Goal: Transaction & Acquisition: Purchase product/service

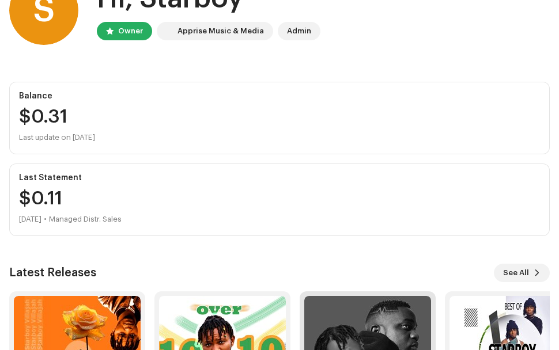
scroll to position [210, 0]
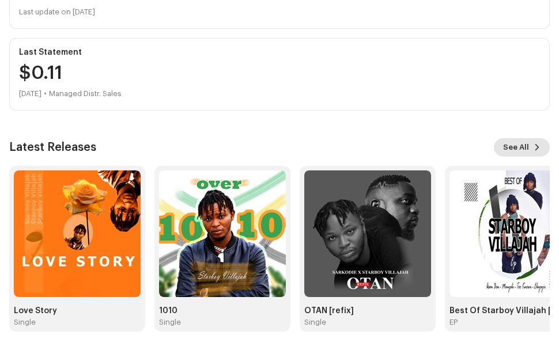
click at [525, 156] on span "See All" at bounding box center [516, 147] width 26 height 23
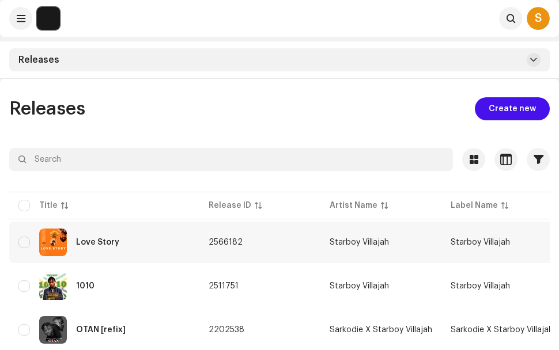
scroll to position [79, 0]
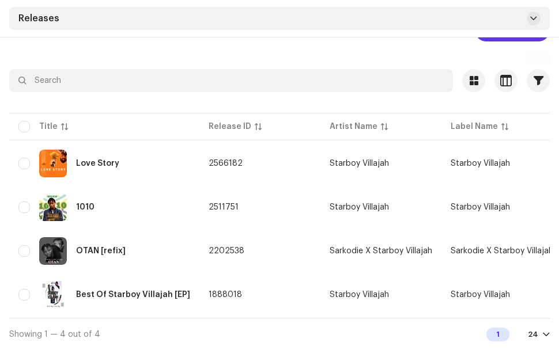
click at [519, 41] on span "Create new" at bounding box center [511, 29] width 47 height 23
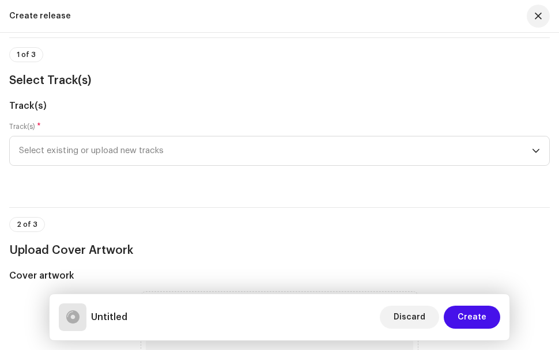
scroll to position [58, 0]
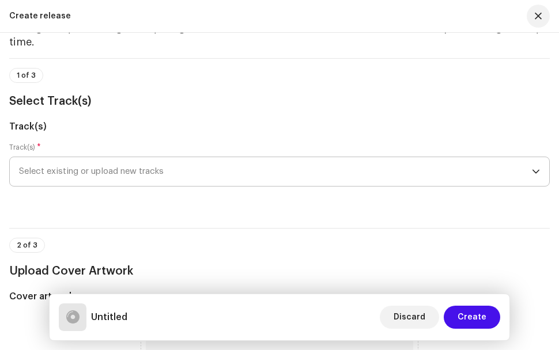
click at [536, 168] on icon "dropdown trigger" at bounding box center [536, 172] width 8 height 8
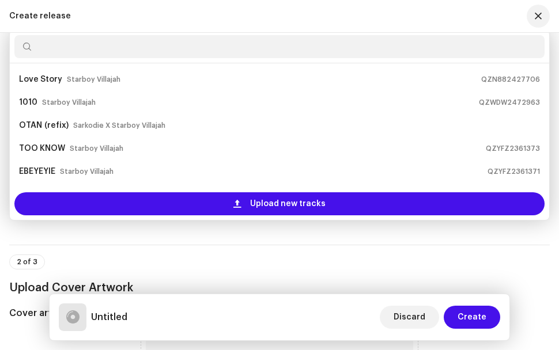
scroll to position [18, 0]
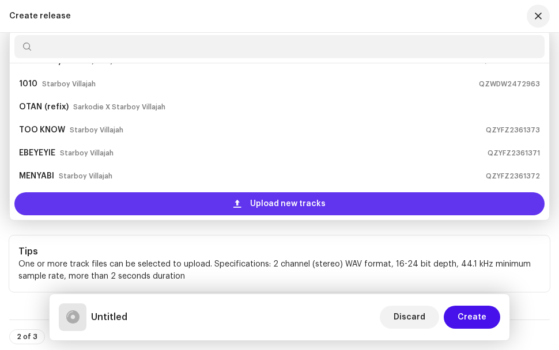
click at [241, 199] on span at bounding box center [236, 203] width 7 height 9
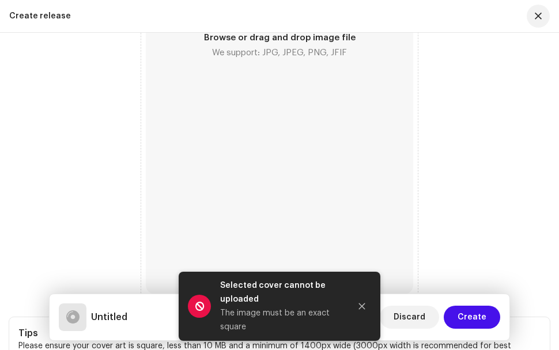
scroll to position [895, 0]
click at [359, 304] on icon "Close" at bounding box center [362, 307] width 6 height 6
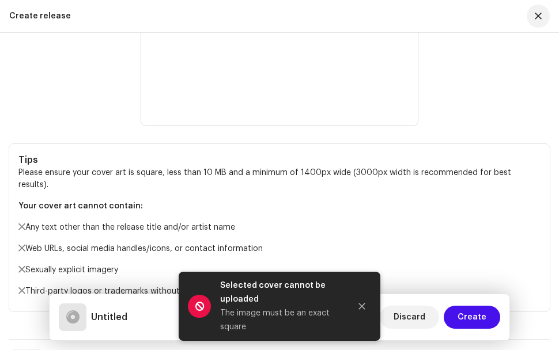
scroll to position [839, 0]
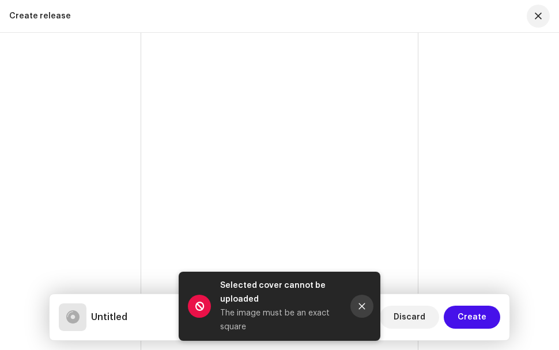
click at [359, 310] on button "Close" at bounding box center [361, 306] width 23 height 23
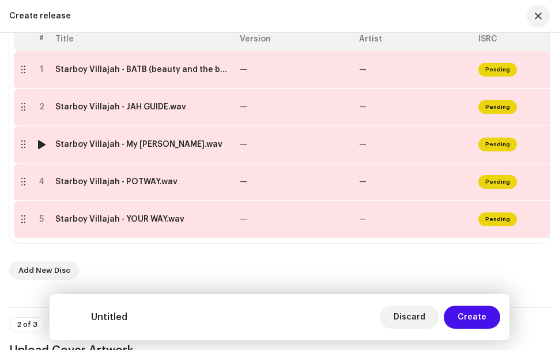
scroll to position [263, 0]
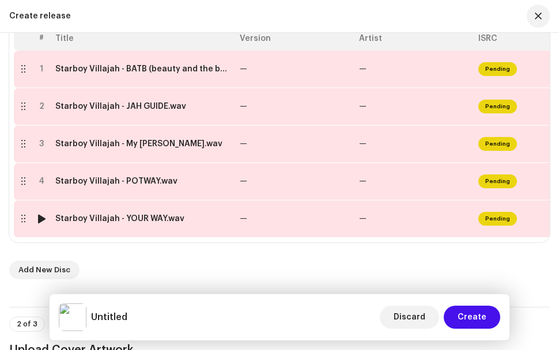
click at [40, 214] on div at bounding box center [41, 218] width 9 height 9
click at [41, 214] on div at bounding box center [41, 218] width 9 height 9
drag, startPoint x: 528, startPoint y: 262, endPoint x: 507, endPoint y: 286, distance: 31.9
click at [528, 262] on div "Add New Disc" at bounding box center [279, 270] width 540 height 18
click at [37, 214] on div at bounding box center [41, 218] width 9 height 9
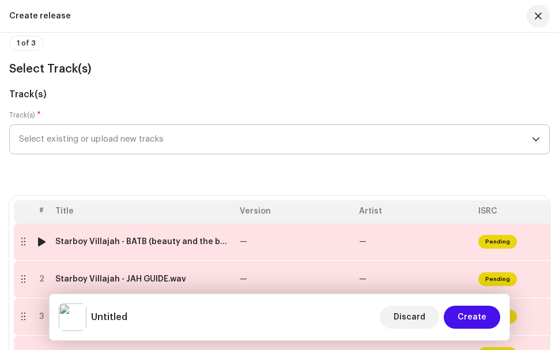
scroll to position [205, 0]
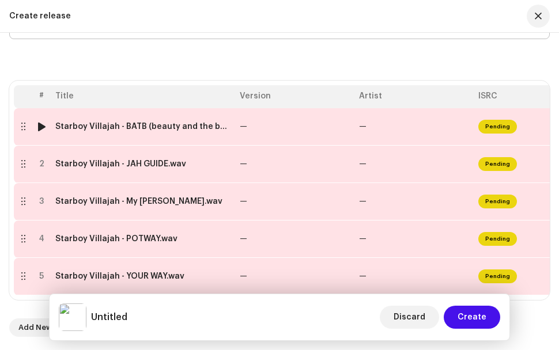
click at [22, 122] on div at bounding box center [22, 126] width 9 height 9
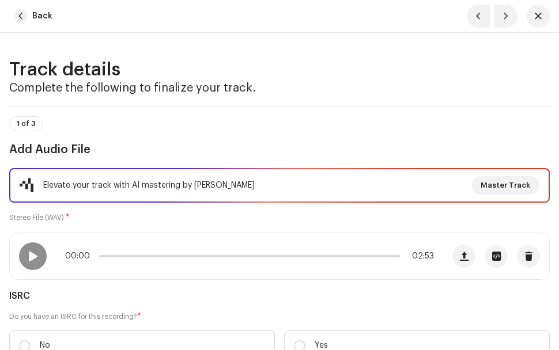
click at [529, 133] on div "1 of 3 Add Audio File" at bounding box center [279, 137] width 540 height 43
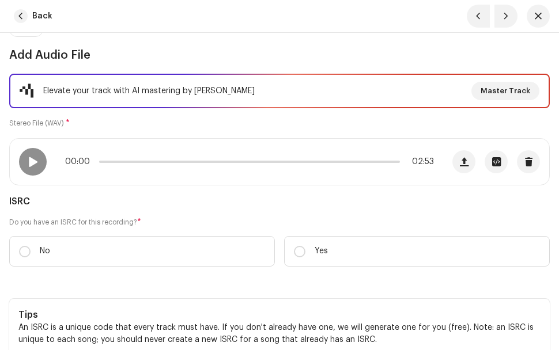
scroll to position [115, 0]
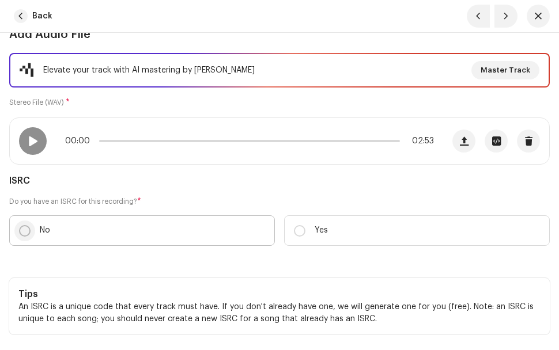
click at [27, 234] on input "No" at bounding box center [25, 231] width 12 height 12
radio input "true"
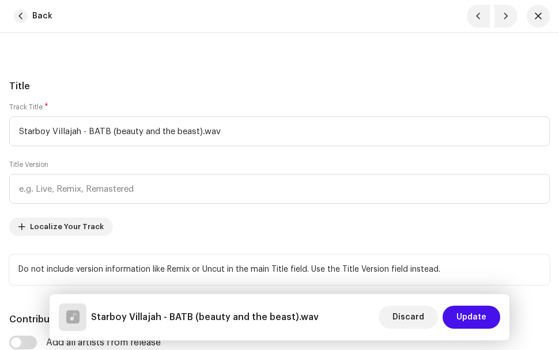
scroll to position [576, 0]
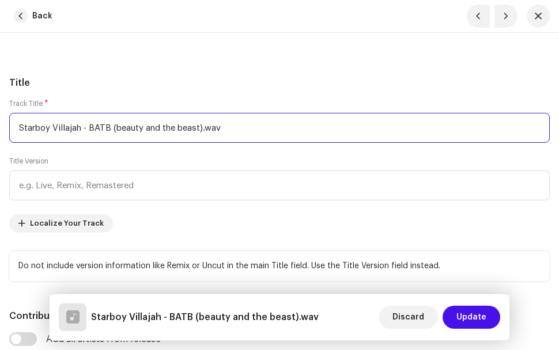
click at [228, 129] on input "Starboy Villajah - BATB (beauty and the beast).wav" at bounding box center [279, 128] width 540 height 30
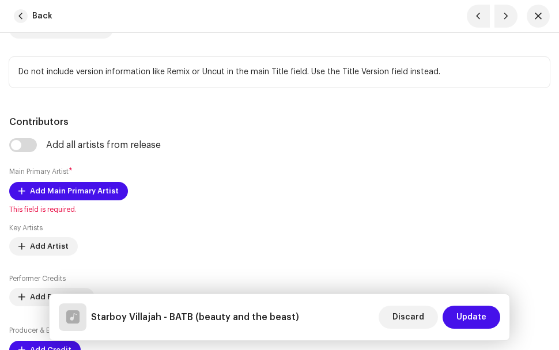
scroll to position [806, 0]
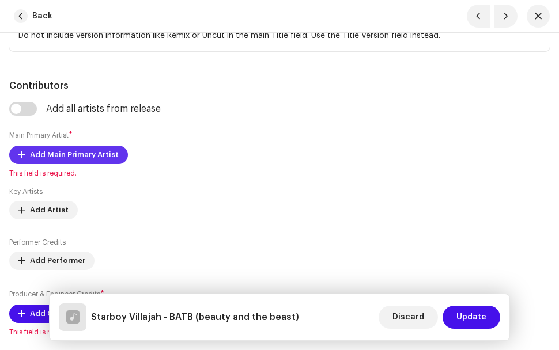
type input "Starboy Villajah - BATB (beauty and the beast)"
click at [81, 154] on span "Add Main Primary Artist" at bounding box center [74, 154] width 89 height 23
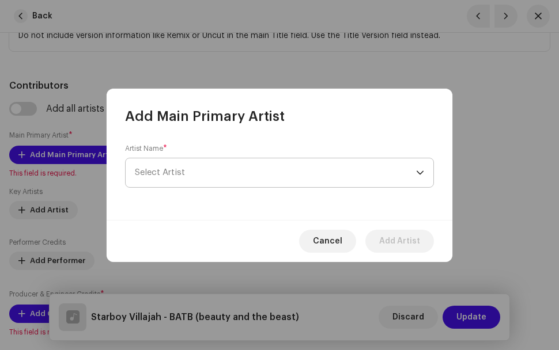
click at [414, 171] on span "Select Artist" at bounding box center [275, 172] width 281 height 29
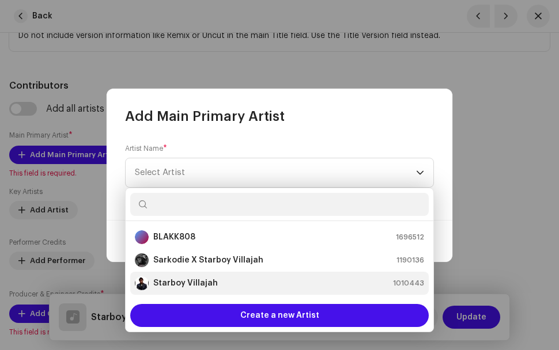
click at [208, 282] on strong "Starboy Villajah" at bounding box center [185, 284] width 65 height 12
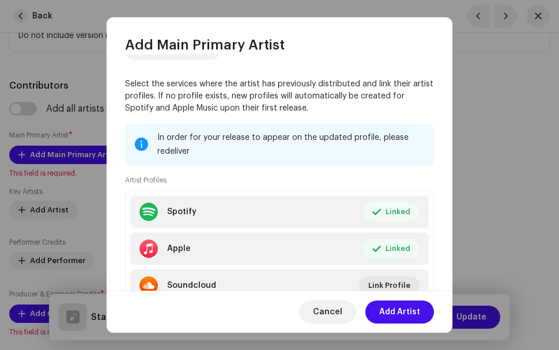
scroll to position [115, 0]
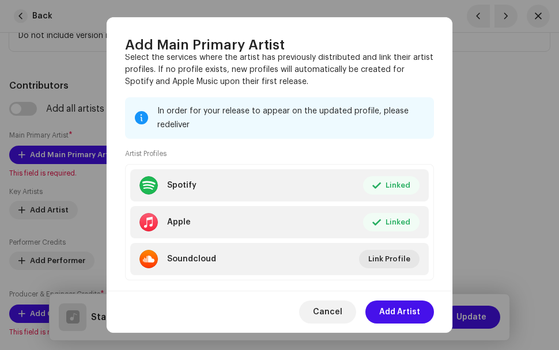
click at [406, 317] on span "Add Artist" at bounding box center [399, 312] width 41 height 23
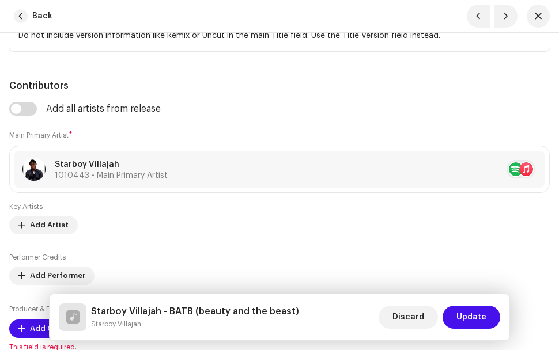
scroll to position [864, 0]
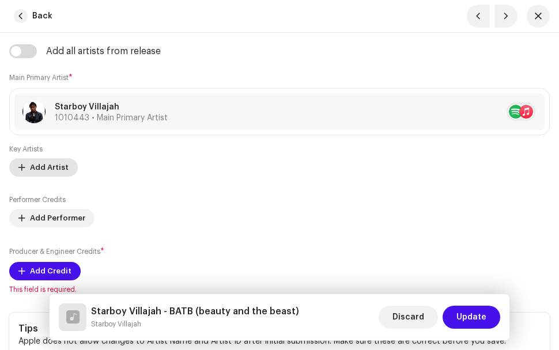
click at [54, 172] on span "Add Artist" at bounding box center [49, 167] width 39 height 23
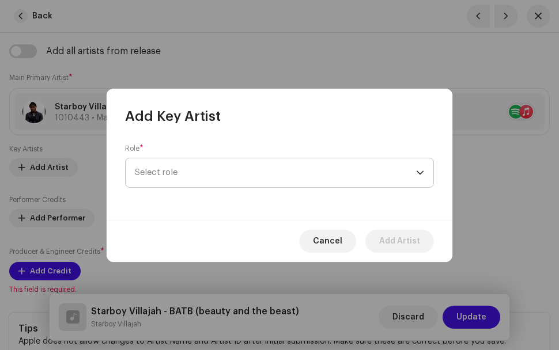
click at [289, 171] on span "Select role" at bounding box center [275, 172] width 281 height 29
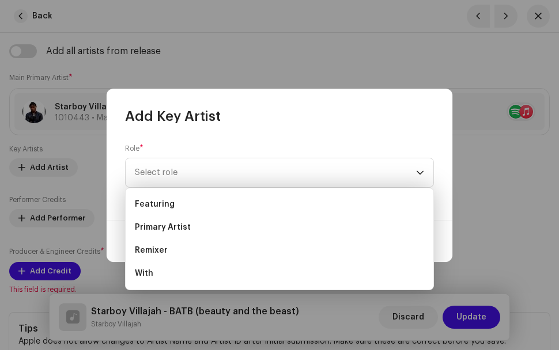
click at [440, 142] on div "Role * Select role" at bounding box center [280, 173] width 346 height 94
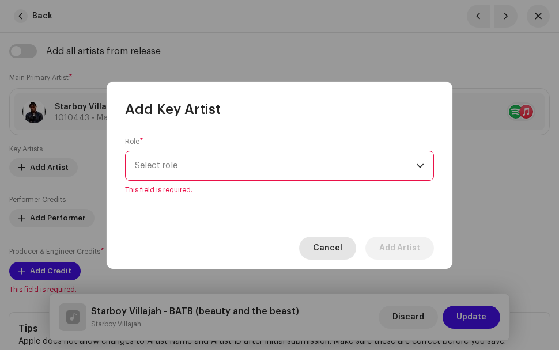
click at [342, 251] on span "Cancel" at bounding box center [327, 248] width 29 height 23
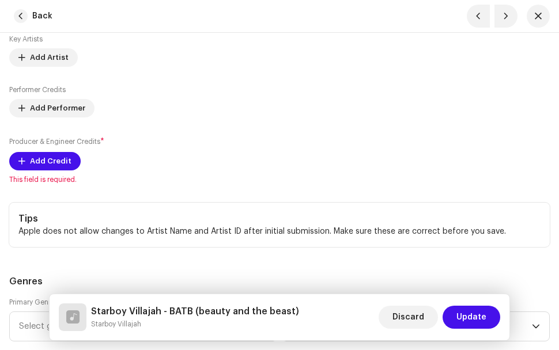
scroll to position [979, 0]
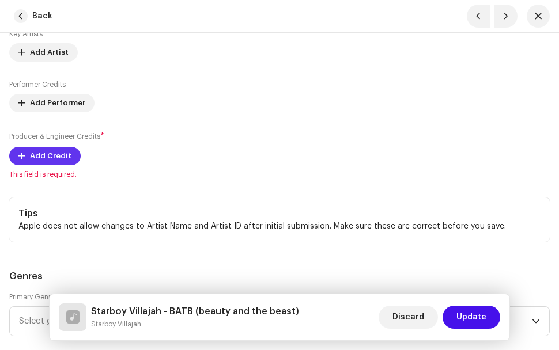
click at [62, 153] on span "Add Credit" at bounding box center [50, 156] width 41 height 23
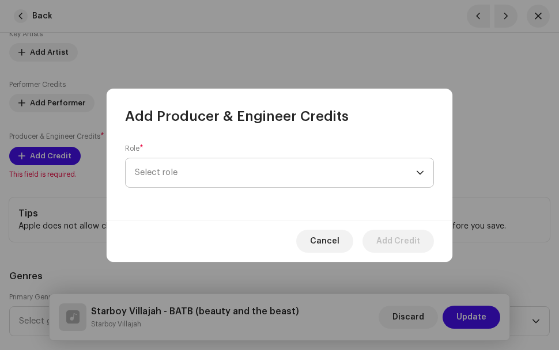
click at [267, 169] on span "Select role" at bounding box center [275, 172] width 281 height 29
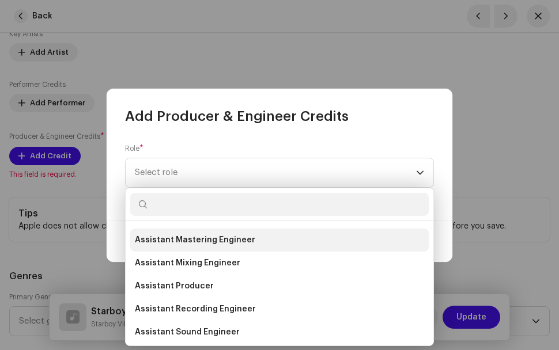
scroll to position [346, 0]
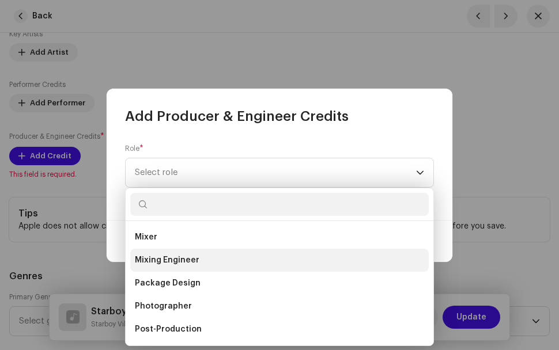
click at [205, 261] on li "Mixing Engineer" at bounding box center [279, 260] width 298 height 23
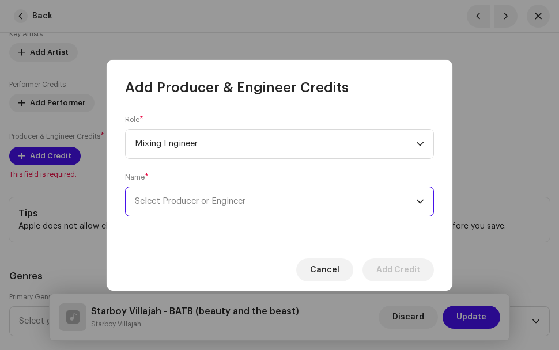
click at [300, 203] on span "Select Producer or Engineer" at bounding box center [275, 201] width 281 height 29
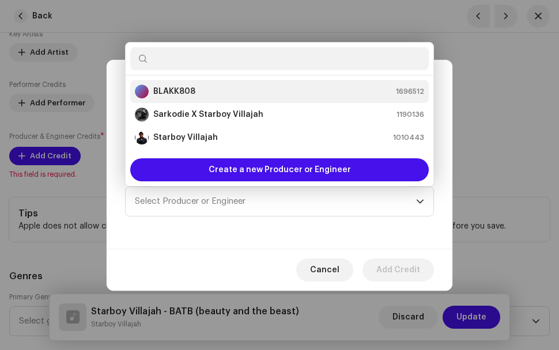
click at [270, 93] on div "BLAKK808 1696512" at bounding box center [279, 92] width 289 height 14
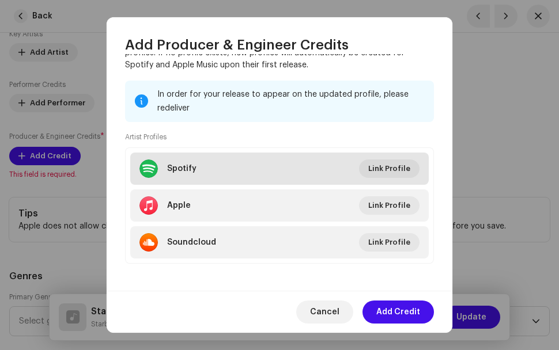
scroll to position [195, 0]
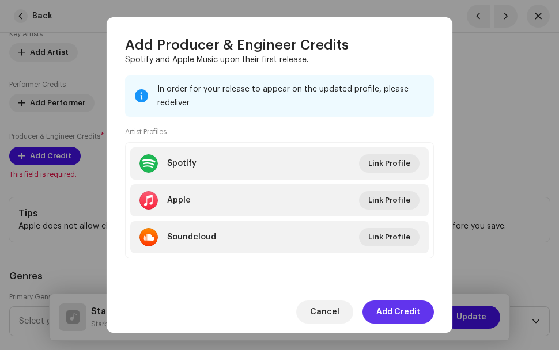
click at [409, 310] on span "Add Credit" at bounding box center [398, 312] width 44 height 23
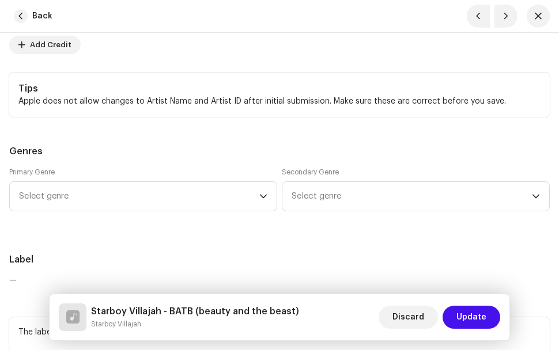
scroll to position [1152, 0]
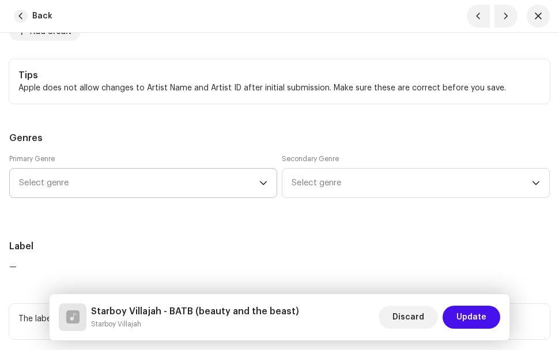
click at [263, 181] on icon "dropdown trigger" at bounding box center [263, 183] width 8 height 8
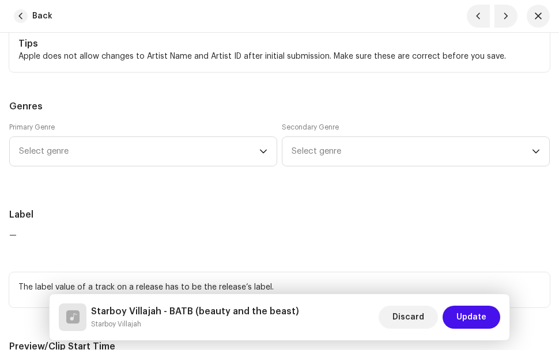
scroll to position [1203, 0]
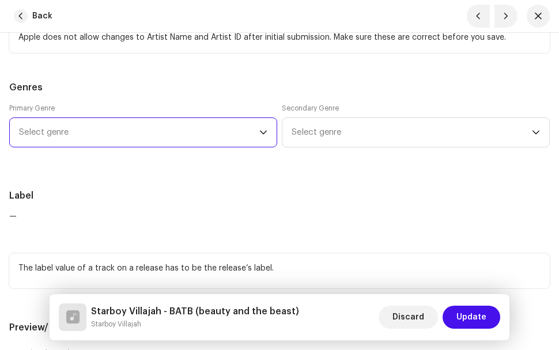
click at [113, 136] on span "Select genre" at bounding box center [139, 132] width 240 height 29
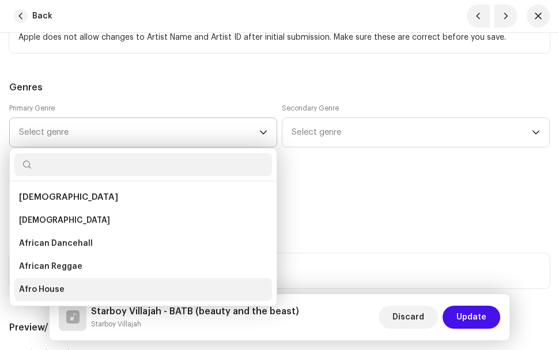
click at [71, 288] on li "Afro House" at bounding box center [142, 289] width 257 height 23
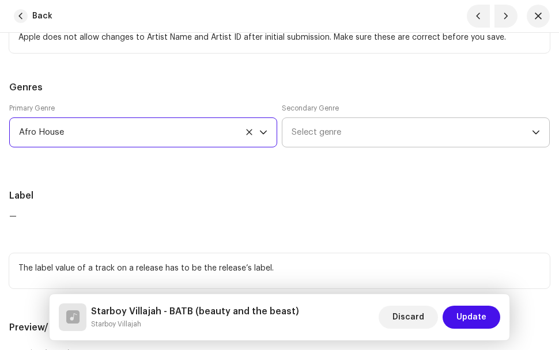
click at [306, 128] on span "Select genre" at bounding box center [411, 132] width 240 height 29
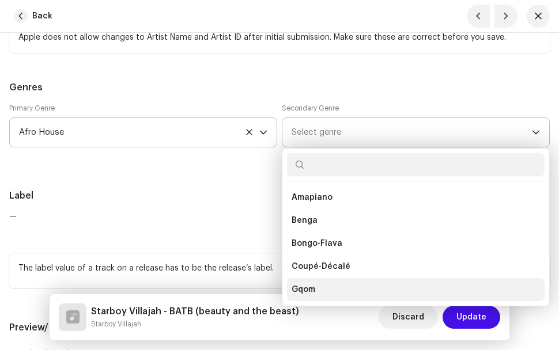
scroll to position [173, 0]
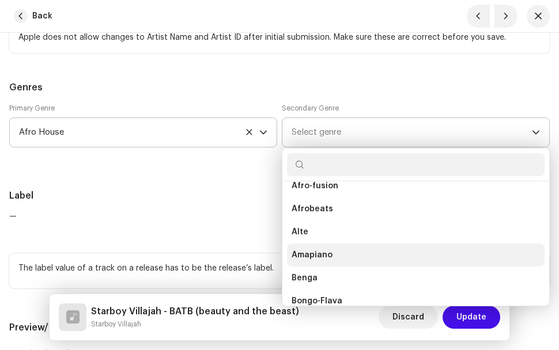
click at [315, 248] on li "Amapiano" at bounding box center [415, 255] width 257 height 23
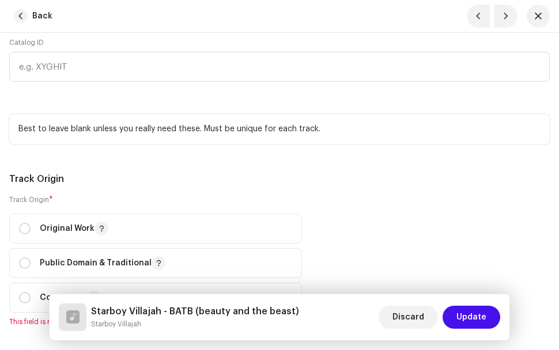
scroll to position [1779, 0]
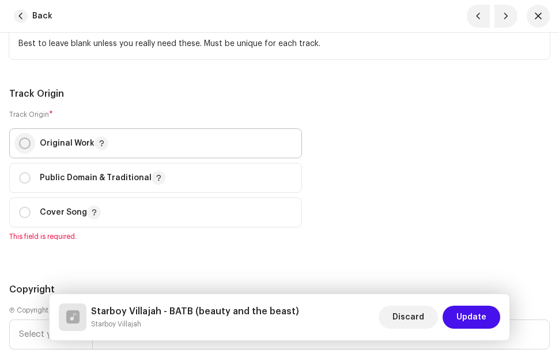
click at [28, 142] on input "radio" at bounding box center [25, 144] width 12 height 12
radio input "true"
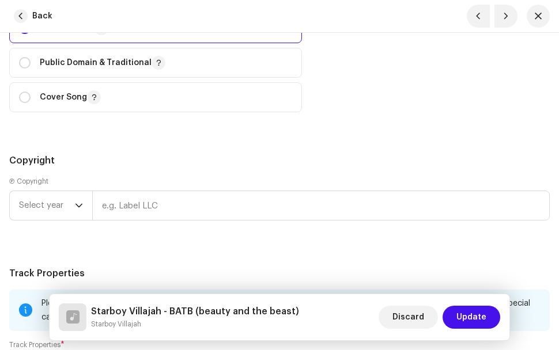
scroll to position [1952, 0]
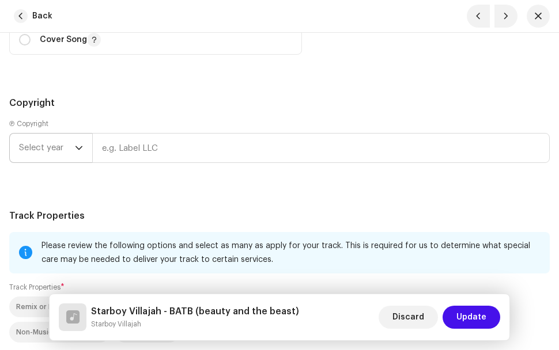
click at [79, 150] on icon "dropdown trigger" at bounding box center [78, 148] width 7 height 4
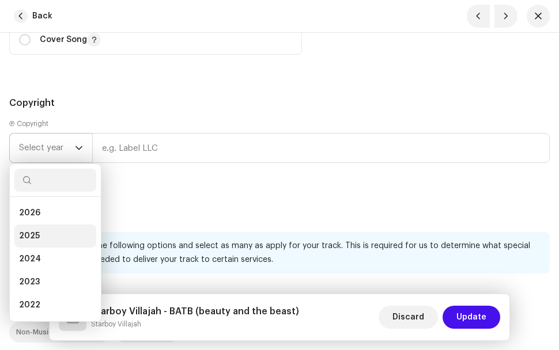
click at [56, 238] on li "2025" at bounding box center [55, 236] width 82 height 23
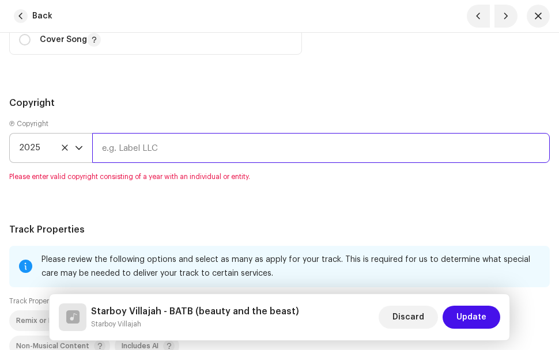
click at [192, 151] on input "text" at bounding box center [320, 148] width 457 height 30
type input "Emmanuel Owusu"
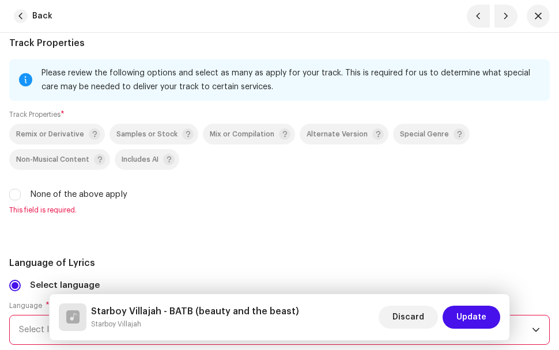
scroll to position [2182, 0]
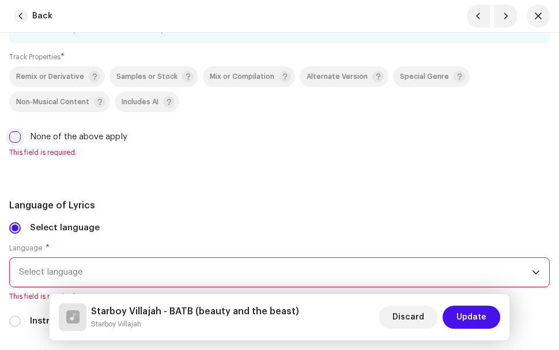
click at [17, 139] on input "None of the above apply" at bounding box center [15, 137] width 12 height 12
checkbox input "true"
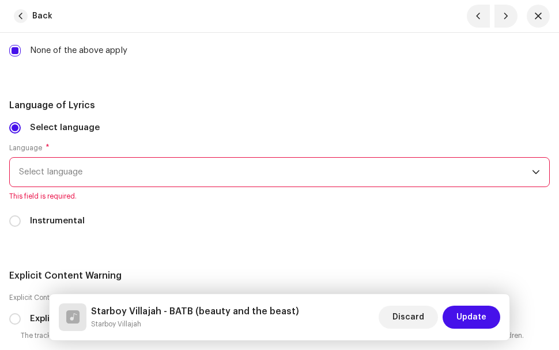
scroll to position [2297, 0]
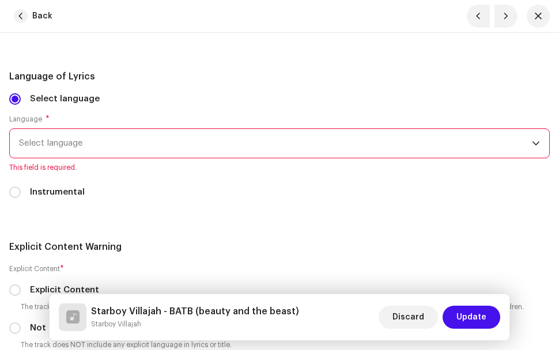
click at [140, 142] on span "Select language" at bounding box center [275, 143] width 513 height 29
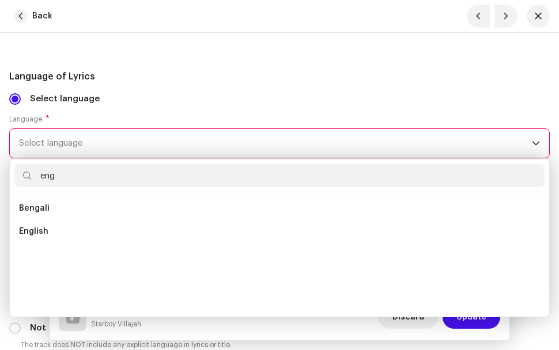
scroll to position [0, 0]
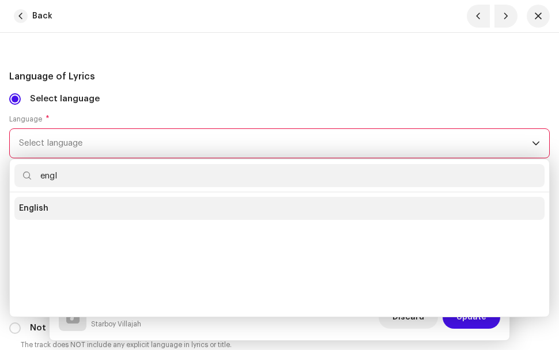
type input "engl"
click at [56, 204] on li "English" at bounding box center [279, 208] width 530 height 23
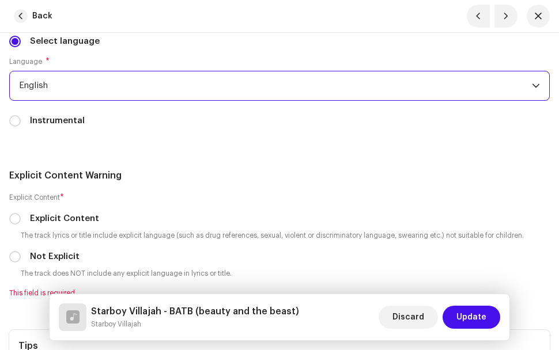
scroll to position [2412, 0]
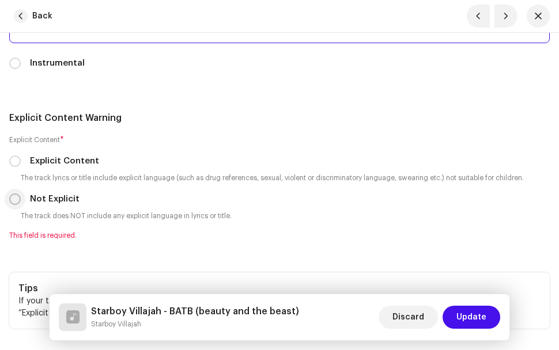
click at [12, 202] on input "Not Explicit" at bounding box center [15, 200] width 12 height 12
radio input "true"
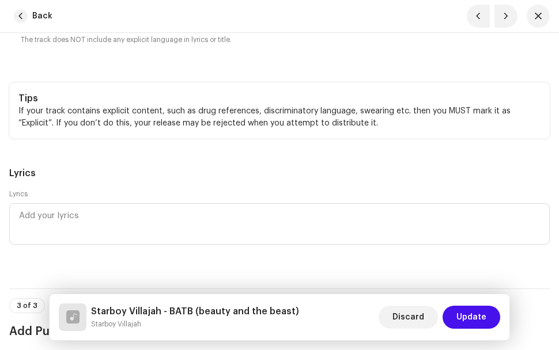
scroll to position [2643, 0]
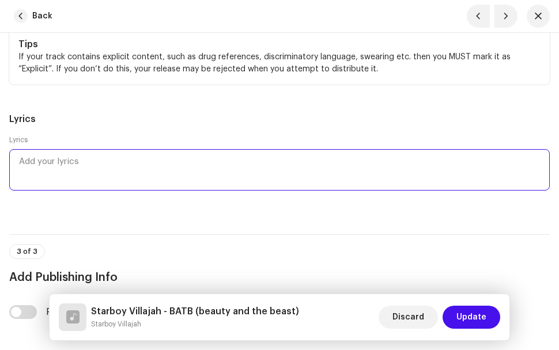
click at [98, 169] on textarea at bounding box center [279, 169] width 540 height 41
drag, startPoint x: 98, startPoint y: 172, endPoint x: 75, endPoint y: 160, distance: 25.2
paste textarea "BEATY AND THE BEAST LYRICS Starboy Villajah Hundred million Ghana cedis Baby co…"
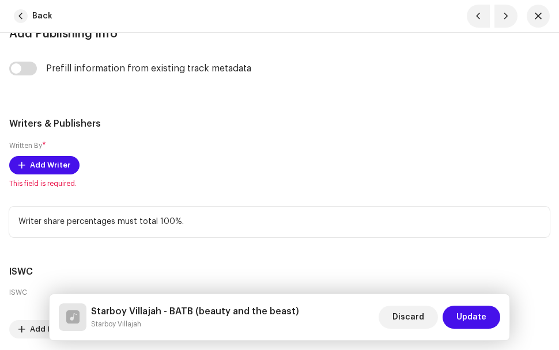
scroll to position [3505, 0]
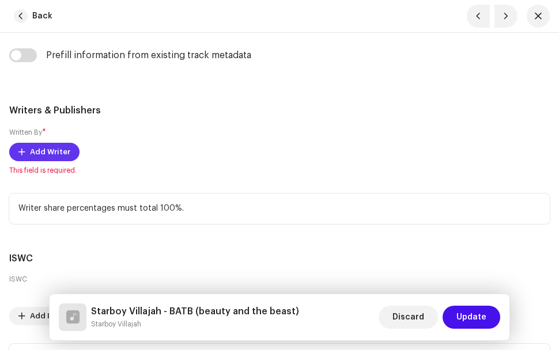
type textarea "BEATY AND THE BEAST LYRICS Starboy Villajah Hundred million Ghana cedis Baby co…"
click at [42, 146] on span "Add Writer" at bounding box center [50, 152] width 40 height 23
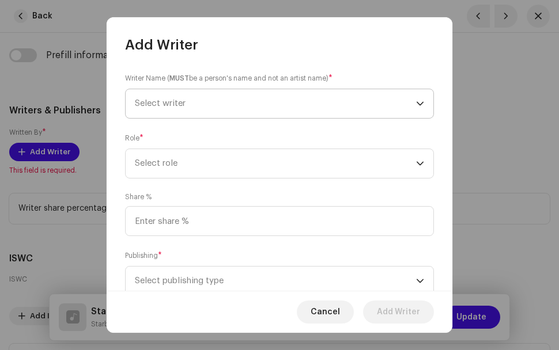
click at [199, 106] on span "Select writer" at bounding box center [275, 103] width 281 height 29
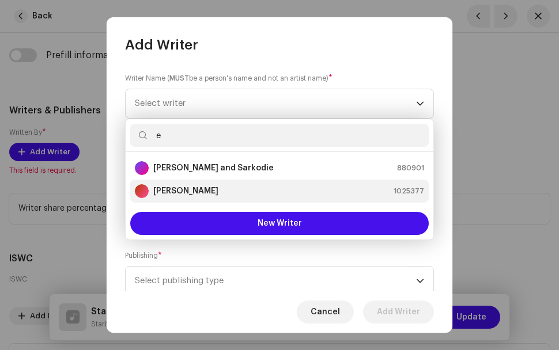
type input "e"
click at [247, 188] on div "Emmanuel Owusu 1025377" at bounding box center [279, 191] width 289 height 14
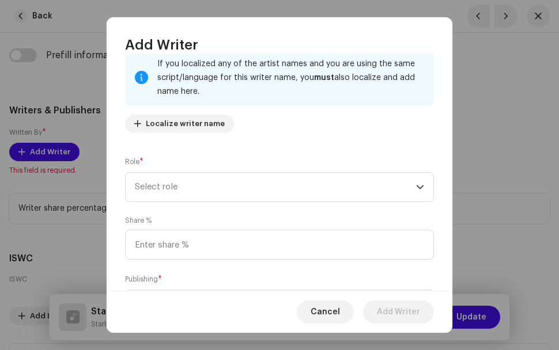
scroll to position [81, 0]
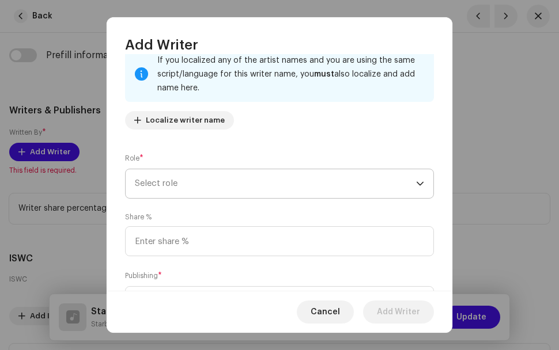
click at [335, 190] on span "Select role" at bounding box center [275, 183] width 281 height 29
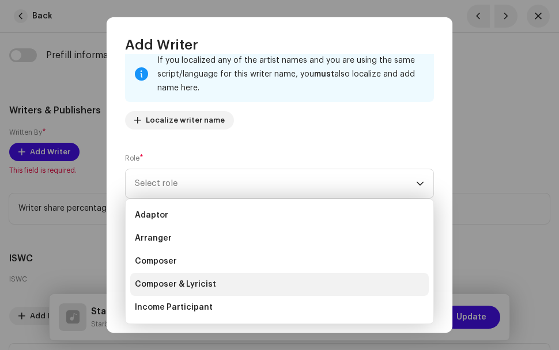
click at [229, 287] on li "Composer & Lyricist" at bounding box center [279, 284] width 298 height 23
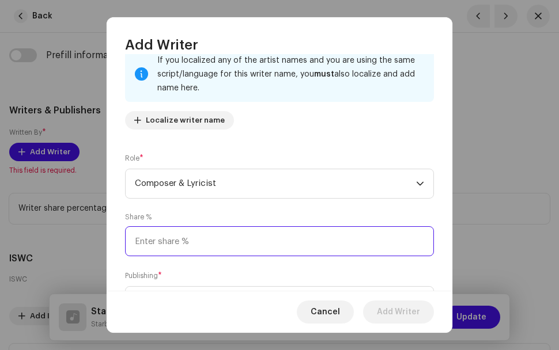
click at [336, 250] on input at bounding box center [279, 241] width 309 height 30
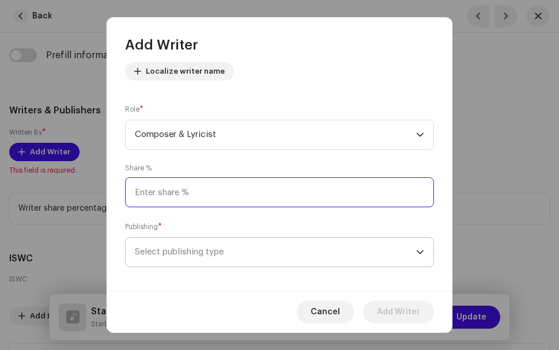
scroll to position [139, 0]
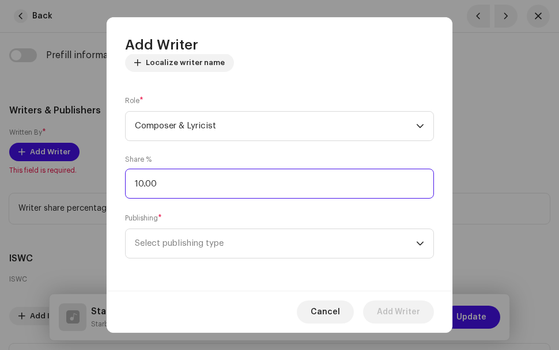
type input "100.00"
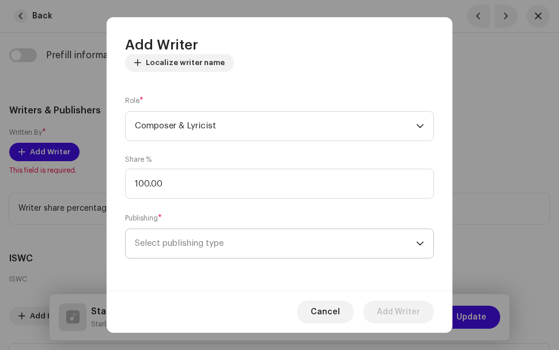
click at [253, 248] on span "Select publishing type" at bounding box center [275, 243] width 281 height 29
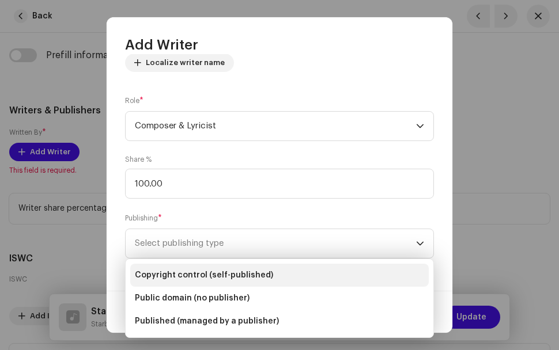
click at [230, 277] on span "Copyright control (self-published)" at bounding box center [204, 276] width 138 height 12
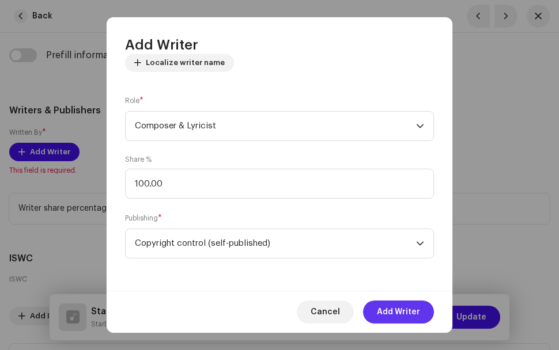
click at [403, 315] on span "Add Writer" at bounding box center [398, 312] width 43 height 23
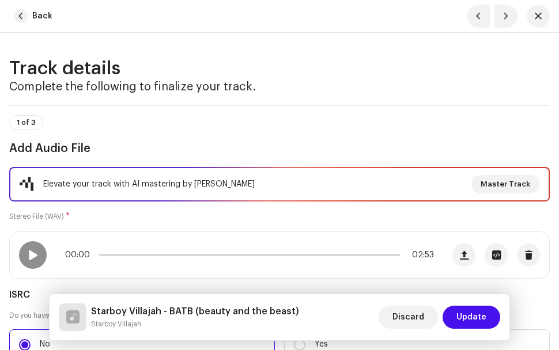
scroll to position [0, 0]
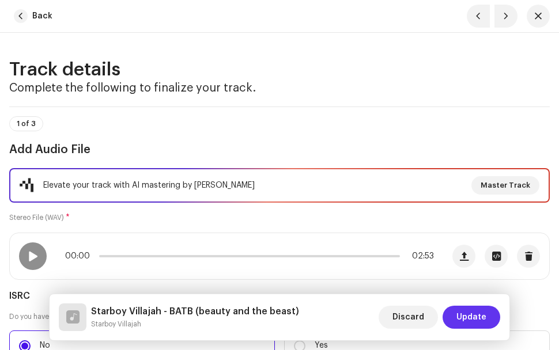
click at [476, 320] on span "Update" at bounding box center [471, 317] width 30 height 23
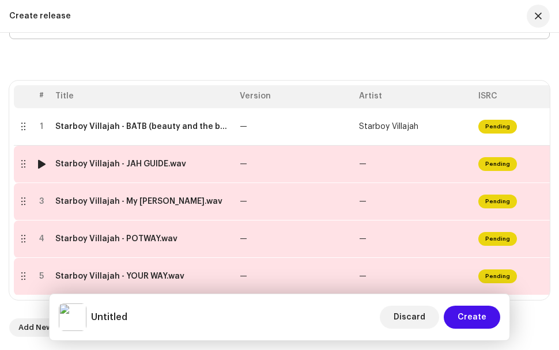
click at [24, 160] on div at bounding box center [22, 164] width 9 height 9
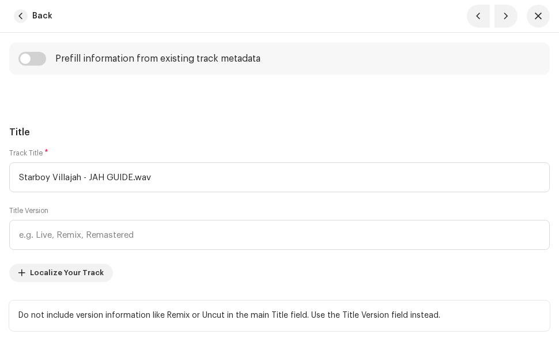
scroll to position [518, 0]
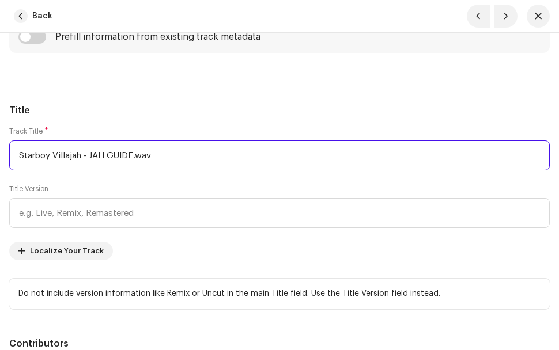
click at [156, 157] on input "Starboy Villajah - JAH GUIDE.wav" at bounding box center [279, 156] width 540 height 30
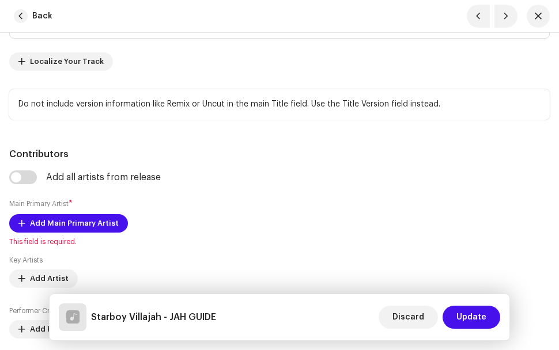
scroll to position [749, 0]
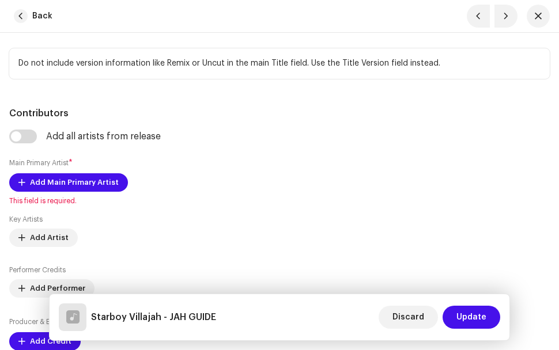
type input "Starboy Villajah - JAH GUIDE"
click at [54, 184] on span "Add Main Primary Artist" at bounding box center [74, 182] width 89 height 23
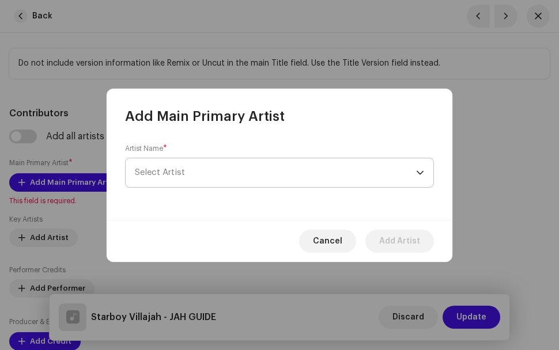
click at [295, 173] on span "Select Artist" at bounding box center [275, 172] width 281 height 29
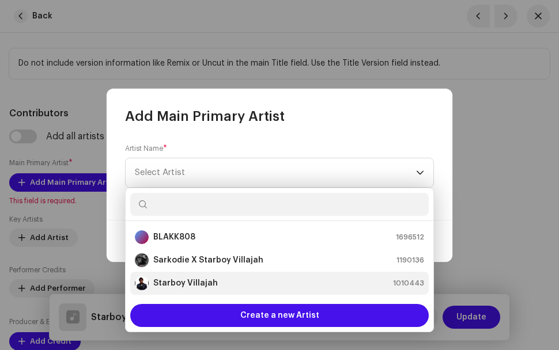
click at [215, 281] on div "Starboy Villajah 1010443" at bounding box center [279, 283] width 289 height 14
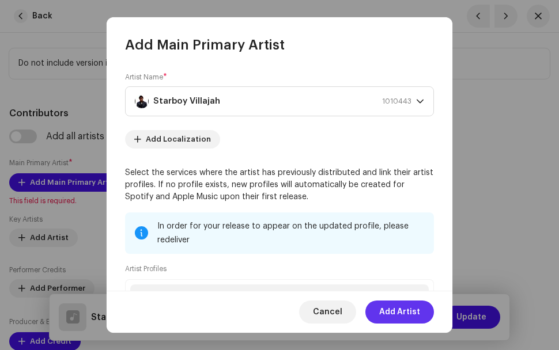
click at [418, 311] on span "Add Artist" at bounding box center [399, 312] width 41 height 23
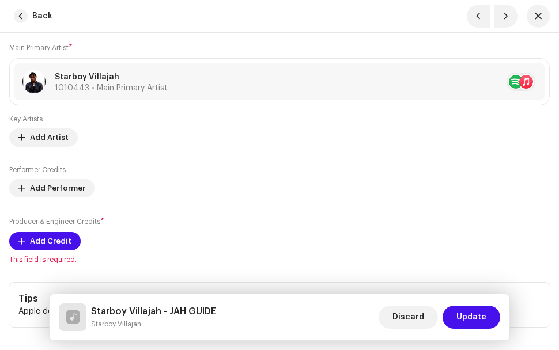
scroll to position [922, 0]
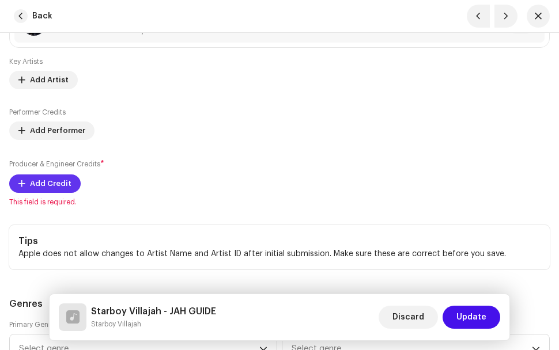
click at [60, 182] on span "Add Credit" at bounding box center [50, 183] width 41 height 23
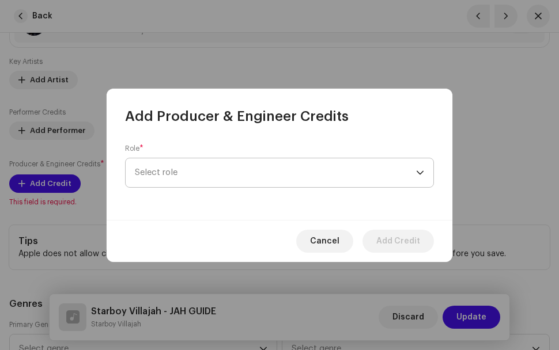
click at [404, 172] on span "Select role" at bounding box center [275, 172] width 281 height 29
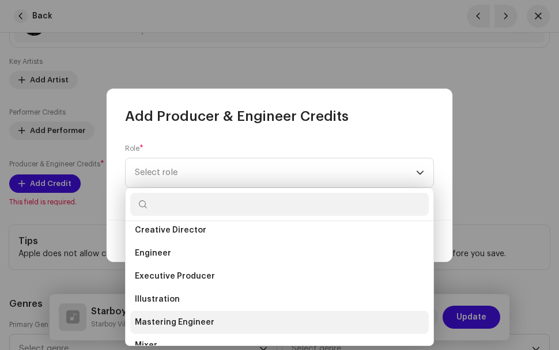
scroll to position [295, 0]
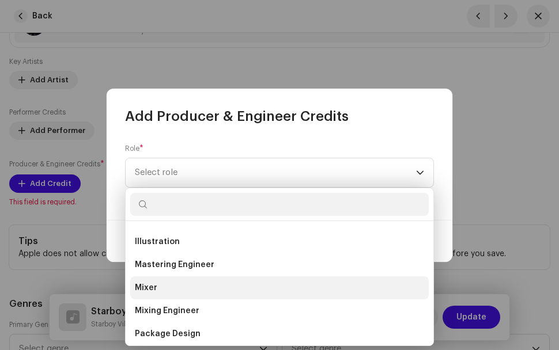
click at [192, 290] on li "Mixer" at bounding box center [279, 287] width 298 height 23
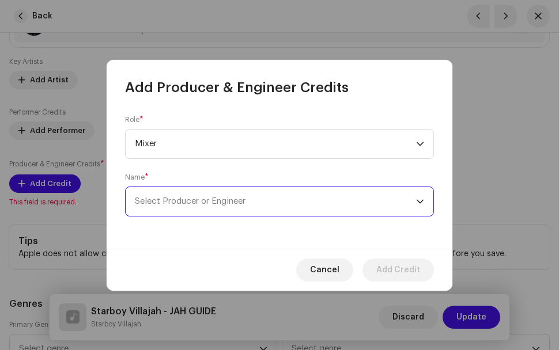
click at [294, 208] on span "Select Producer or Engineer" at bounding box center [275, 201] width 281 height 29
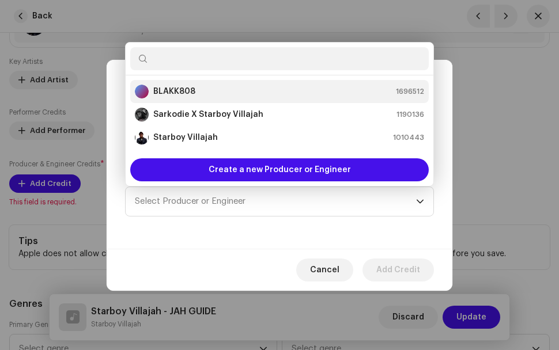
click at [298, 83] on li "BLAKK808 1696512" at bounding box center [279, 91] width 298 height 23
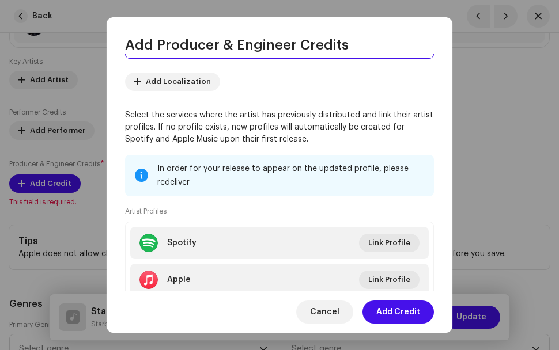
scroll to position [173, 0]
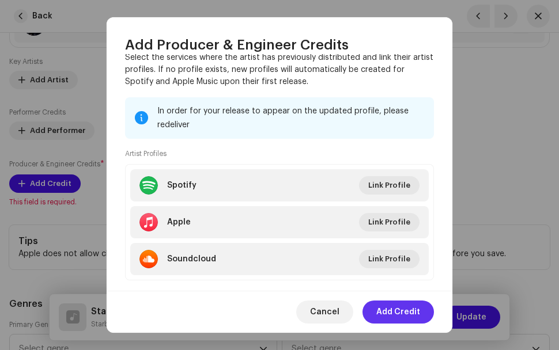
click at [413, 306] on span "Add Credit" at bounding box center [398, 312] width 44 height 23
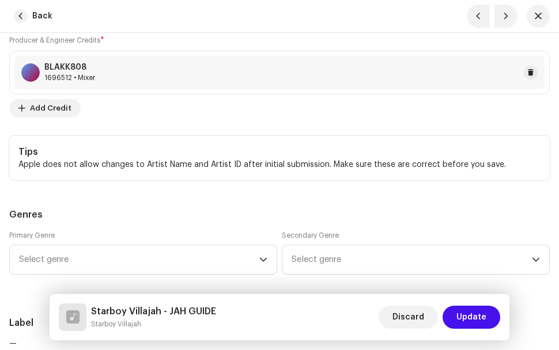
scroll to position [1094, 0]
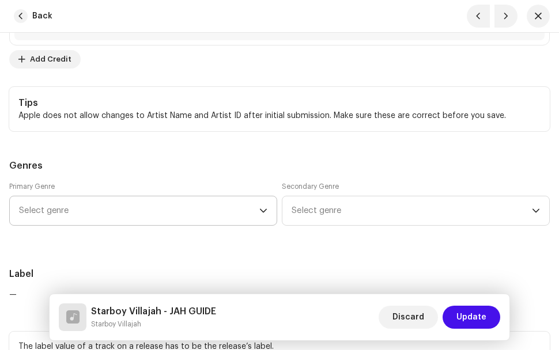
click at [264, 208] on icon "dropdown trigger" at bounding box center [263, 211] width 8 height 8
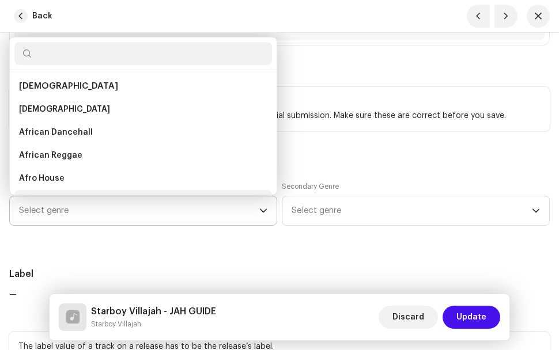
scroll to position [18, 0]
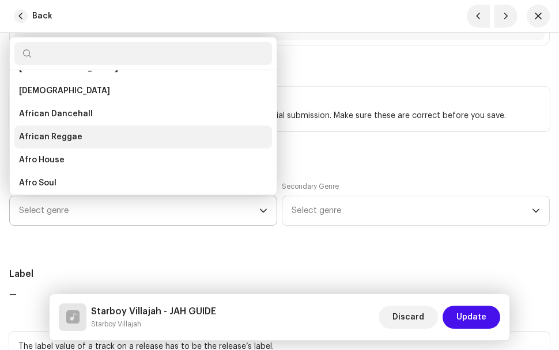
click at [64, 137] on span "African Reggae" at bounding box center [50, 137] width 63 height 12
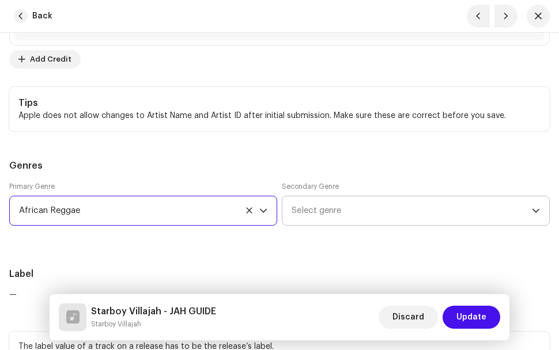
click at [362, 204] on span "Select genre" at bounding box center [411, 210] width 240 height 29
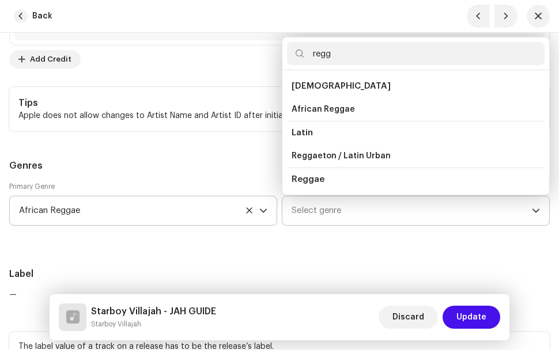
scroll to position [20, 0]
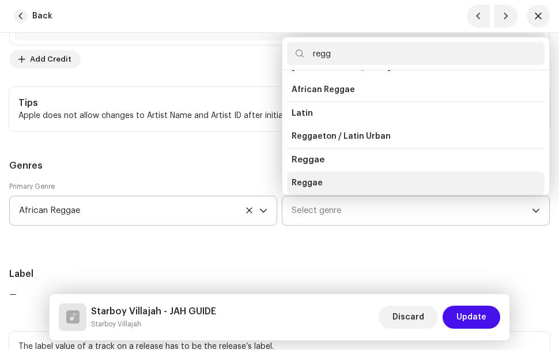
type input "regg"
click at [321, 182] on li "Reggae" at bounding box center [415, 183] width 257 height 23
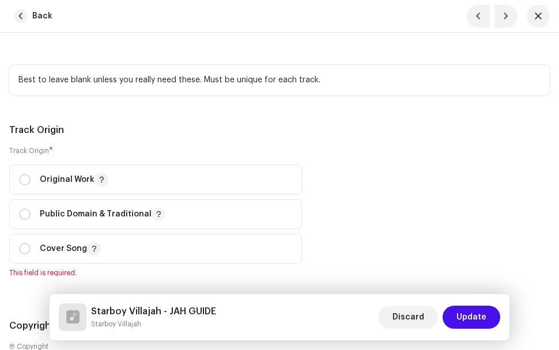
scroll to position [1728, 0]
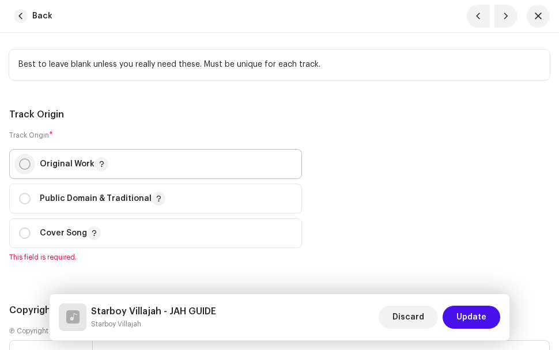
click at [26, 165] on input "radio" at bounding box center [25, 164] width 12 height 12
radio input "true"
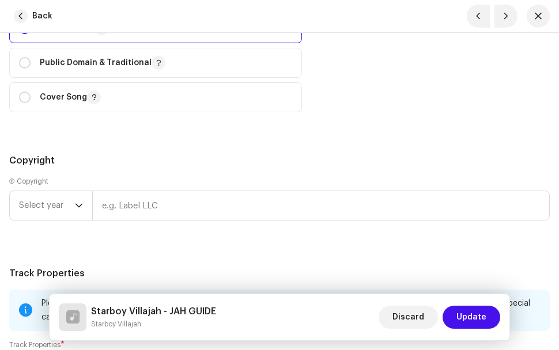
scroll to position [1901, 0]
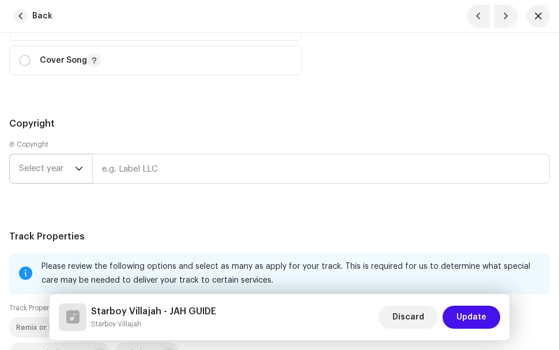
click at [83, 166] on p-select "Select year" at bounding box center [50, 169] width 83 height 30
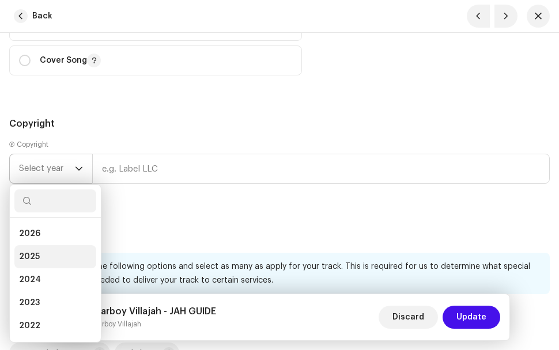
click at [44, 258] on li "2025" at bounding box center [55, 256] width 82 height 23
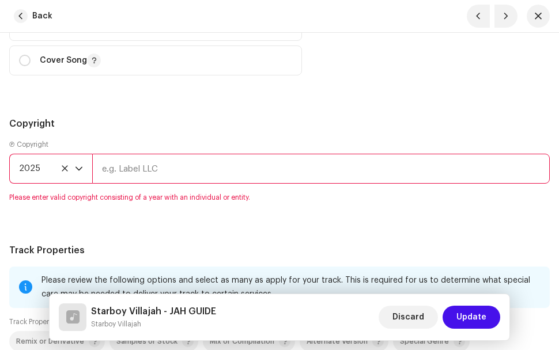
click at [143, 165] on input "text" at bounding box center [320, 169] width 457 height 30
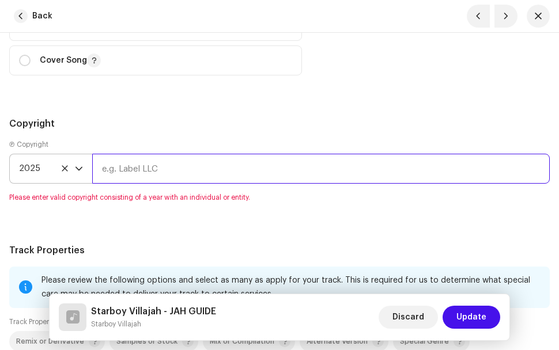
type input "Emmanuel Owusu"
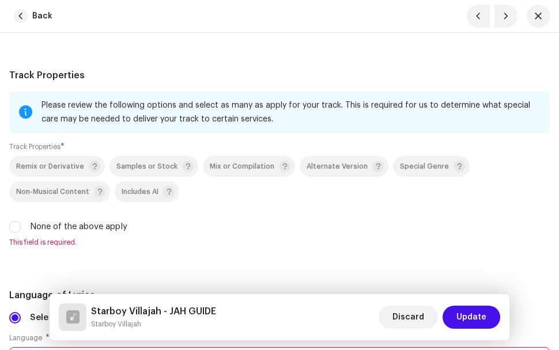
scroll to position [2074, 0]
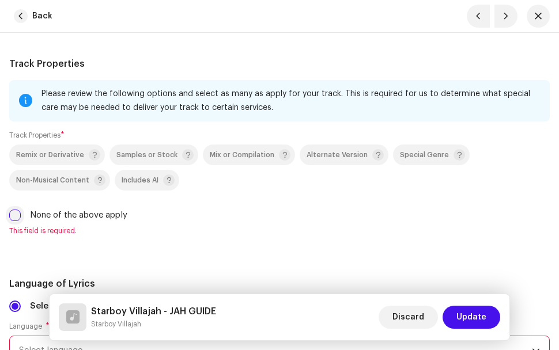
click at [18, 212] on input "None of the above apply" at bounding box center [15, 216] width 12 height 12
checkbox input "true"
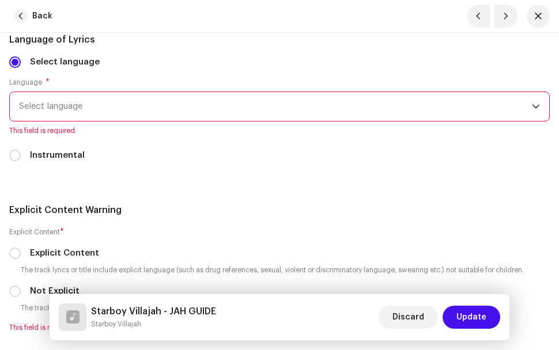
scroll to position [2247, 0]
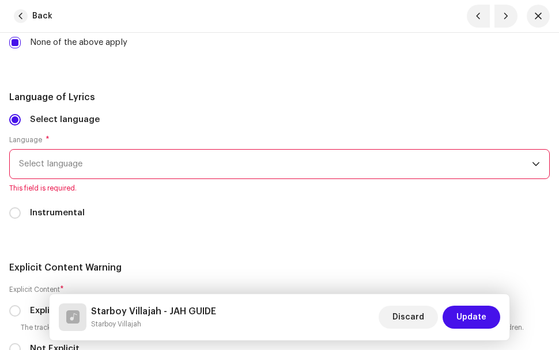
click at [82, 165] on span "Select language" at bounding box center [275, 164] width 513 height 29
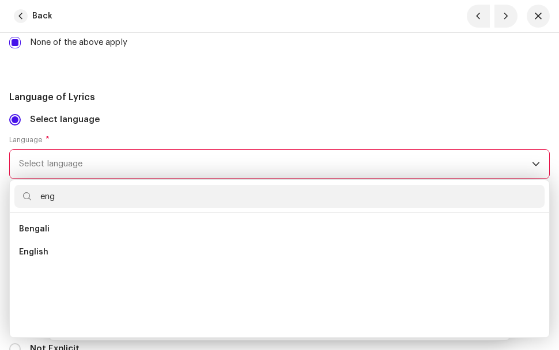
scroll to position [0, 0]
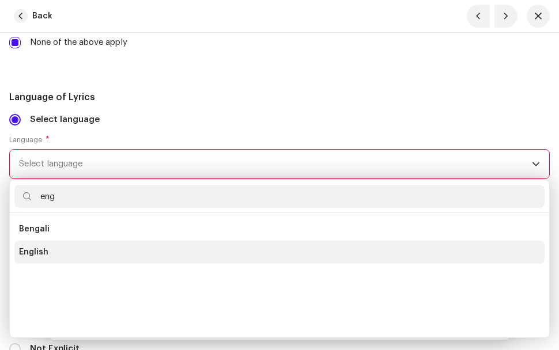
type input "eng"
click at [51, 251] on li "English" at bounding box center [279, 252] width 530 height 23
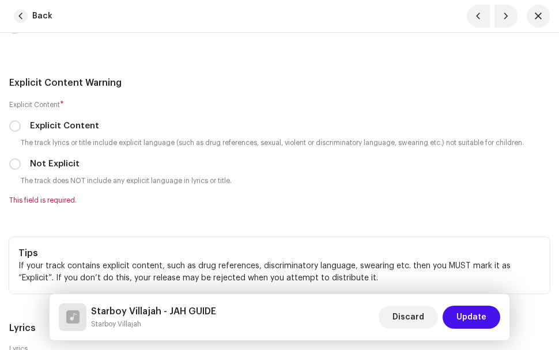
scroll to position [2419, 0]
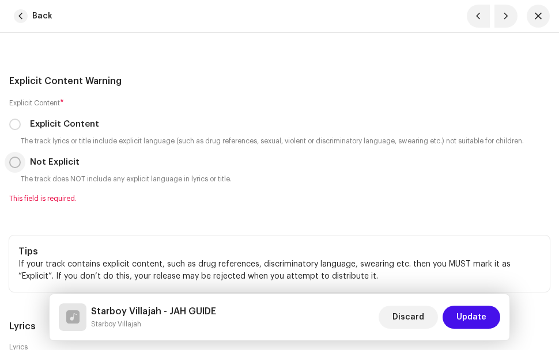
click at [13, 162] on input "Not Explicit" at bounding box center [15, 163] width 12 height 12
radio input "true"
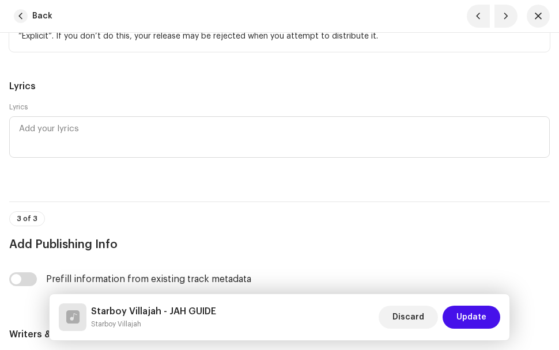
scroll to position [2650, 0]
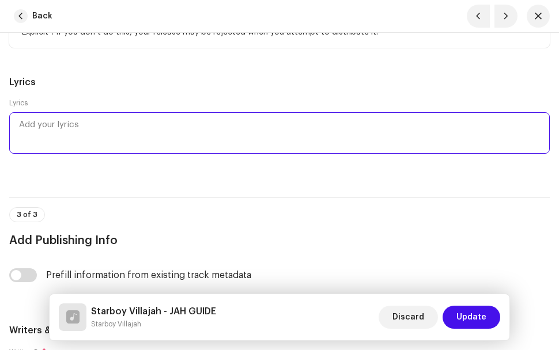
click at [79, 131] on textarea at bounding box center [279, 132] width 540 height 41
paste textarea "JAH GUIDE LYRICS Salaam-Alaikum See mhi praise that man Who are give me the foo…"
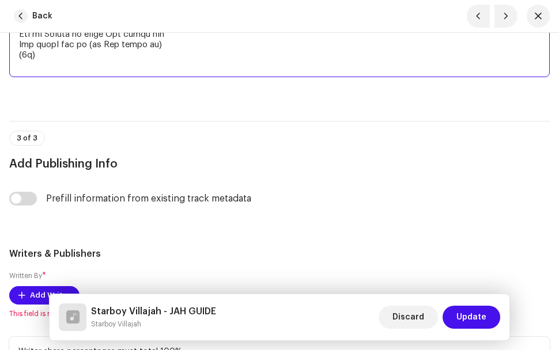
scroll to position [3562, 0]
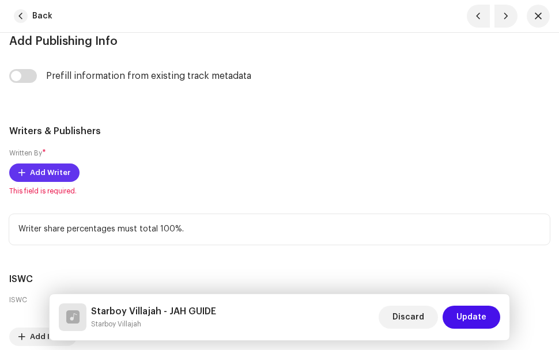
type textarea "JAH GUIDE LYRICS Salaam-Alaikum See mhi praise that man Who are give me the foo…"
click at [59, 175] on span "Add Writer" at bounding box center [50, 172] width 40 height 23
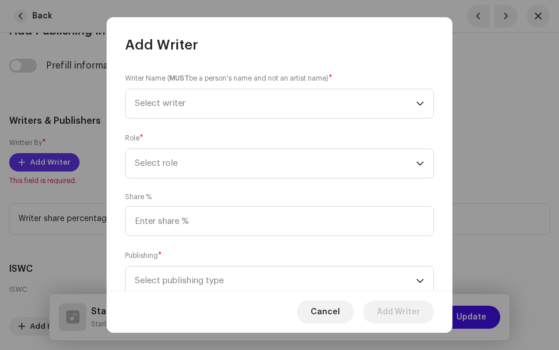
scroll to position [3609, 0]
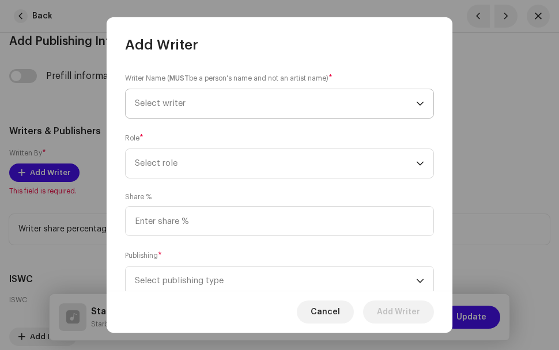
click at [230, 105] on span "Select writer" at bounding box center [275, 103] width 281 height 29
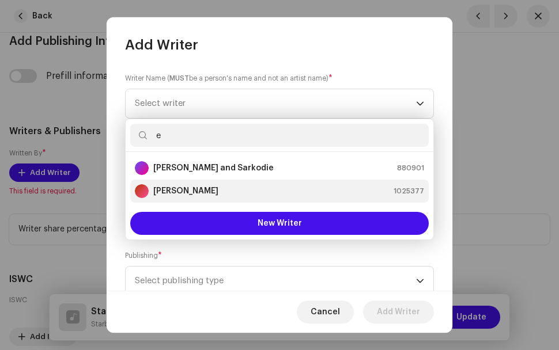
type input "e"
click at [216, 192] on strong "Emmanuel Owusu" at bounding box center [185, 191] width 65 height 12
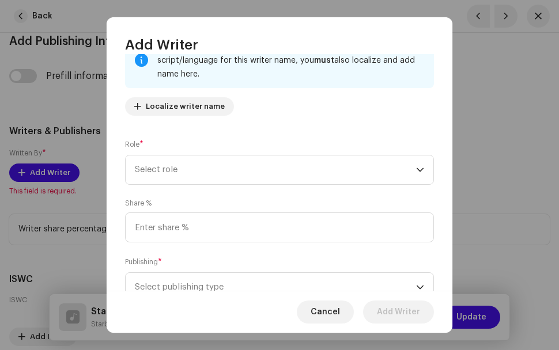
scroll to position [115, 0]
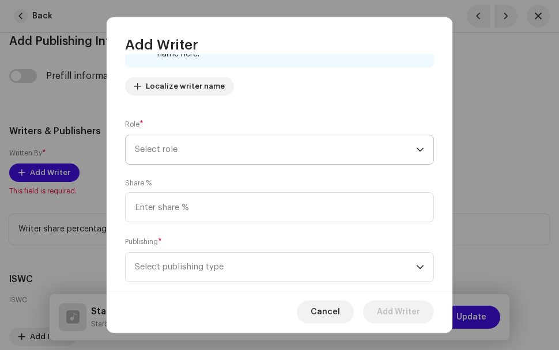
click at [382, 151] on span "Select role" at bounding box center [275, 149] width 281 height 29
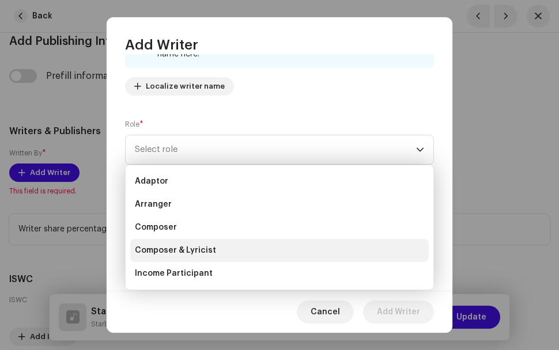
click at [197, 251] on span "Composer & Lyricist" at bounding box center [175, 251] width 81 height 12
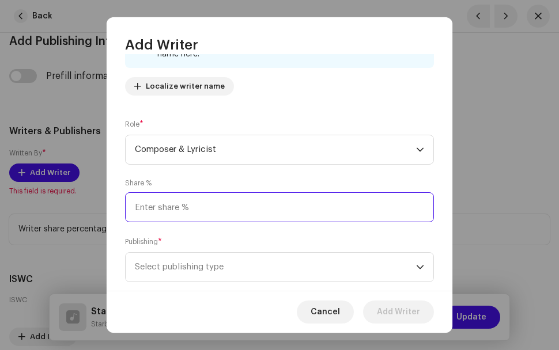
click at [378, 218] on input at bounding box center [279, 207] width 309 height 30
type input "1.00"
type input "100.00"
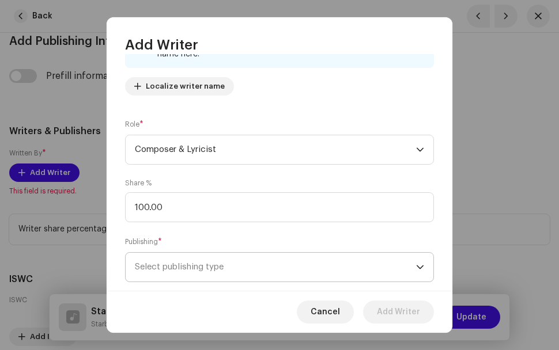
click at [331, 269] on span "Select publishing type" at bounding box center [275, 267] width 281 height 29
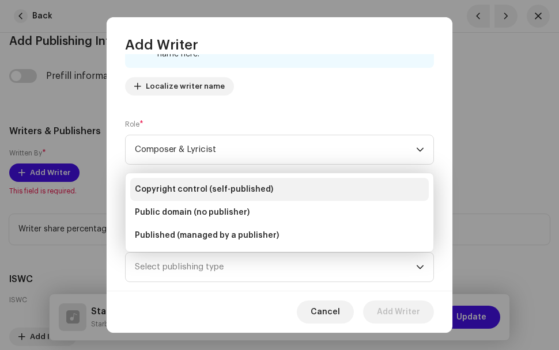
click at [228, 191] on span "Copyright control (self-published)" at bounding box center [204, 190] width 138 height 12
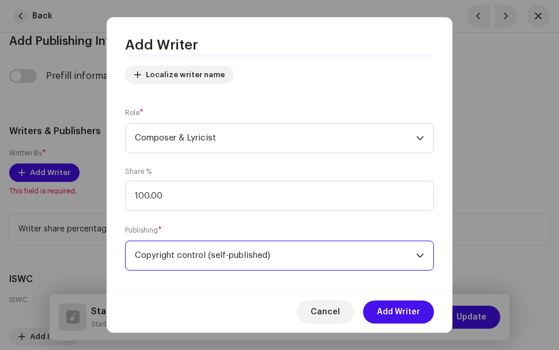
scroll to position [139, 0]
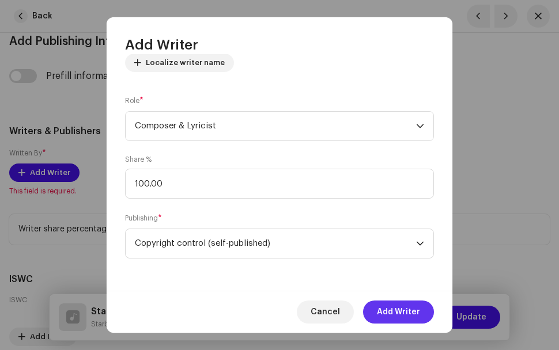
click at [410, 308] on span "Add Writer" at bounding box center [398, 312] width 43 height 23
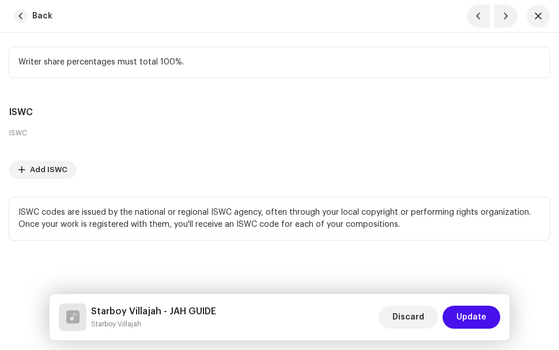
scroll to position [3812, 0]
click at [472, 315] on span "Update" at bounding box center [471, 317] width 30 height 23
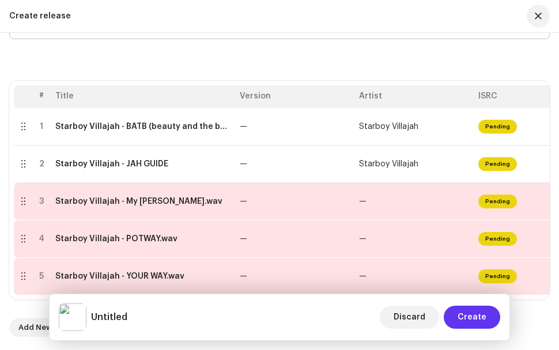
click at [481, 313] on span "Create" at bounding box center [471, 317] width 29 height 23
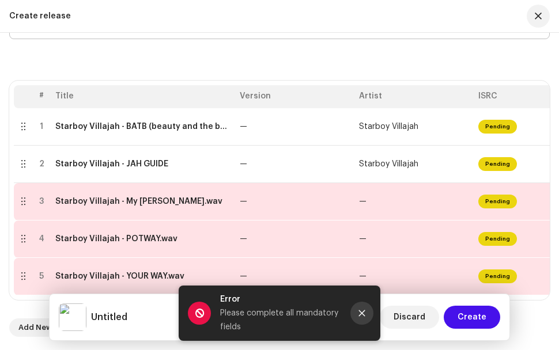
click at [358, 310] on icon "Close" at bounding box center [362, 313] width 8 height 8
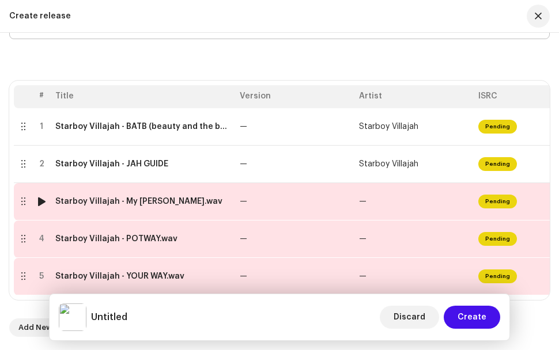
click at [22, 197] on div at bounding box center [22, 201] width 9 height 9
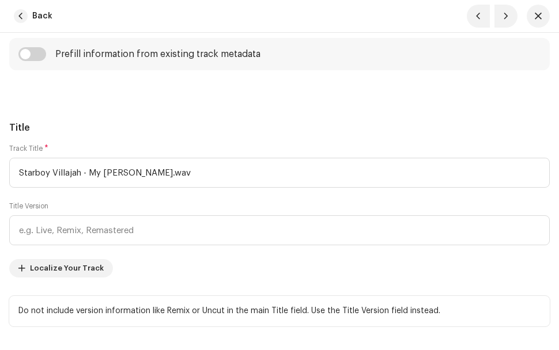
scroll to position [518, 0]
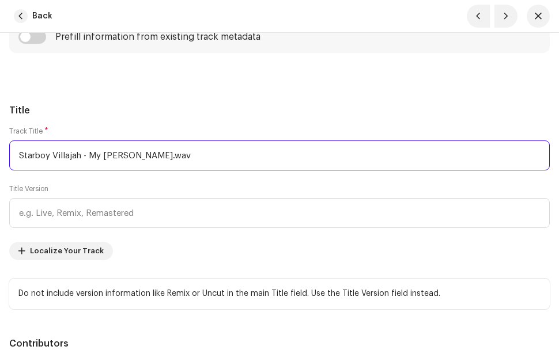
click at [141, 153] on input "Starboy Villajah - My Jane.wav" at bounding box center [279, 156] width 540 height 30
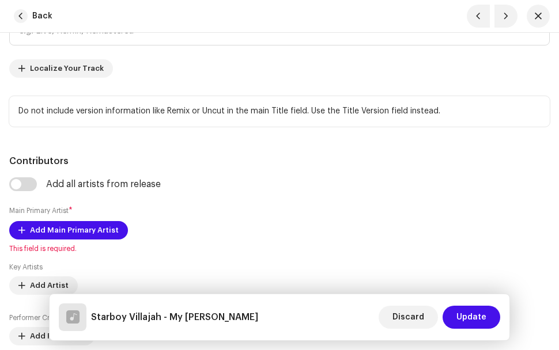
scroll to position [864, 0]
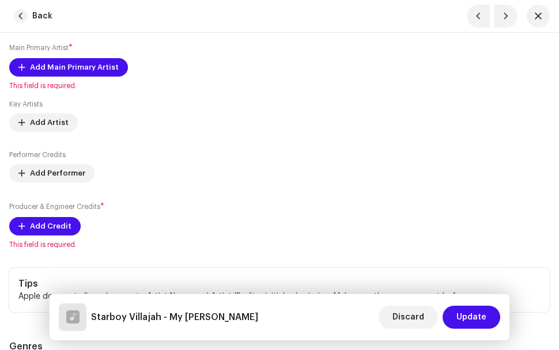
type input "Starboy Villajah - My [PERSON_NAME]"
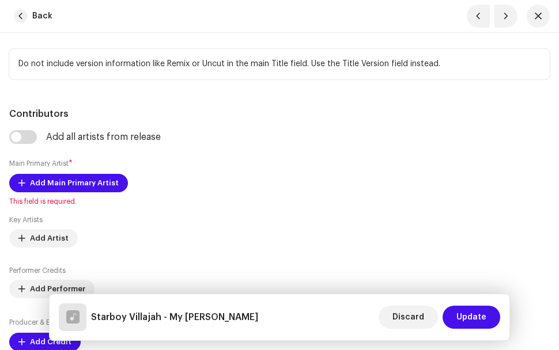
scroll to position [749, 0]
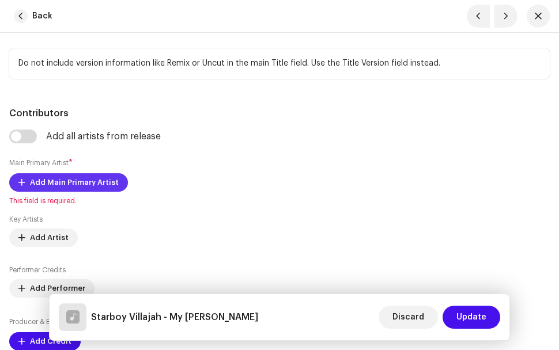
click at [73, 179] on span "Add Main Primary Artist" at bounding box center [74, 182] width 89 height 23
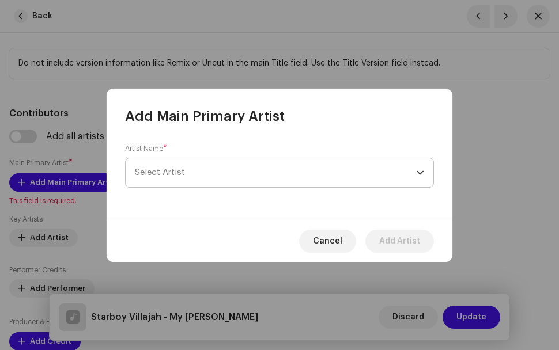
click at [215, 172] on span "Select Artist" at bounding box center [275, 172] width 281 height 29
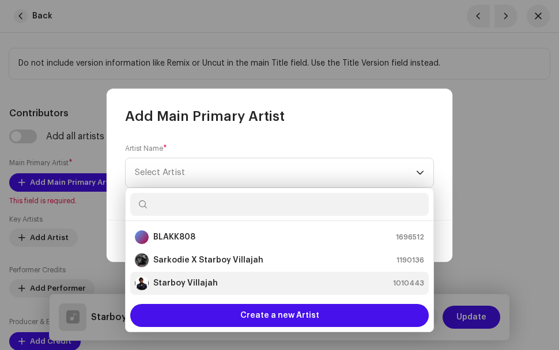
click at [188, 283] on strong "Starboy Villajah" at bounding box center [185, 284] width 65 height 12
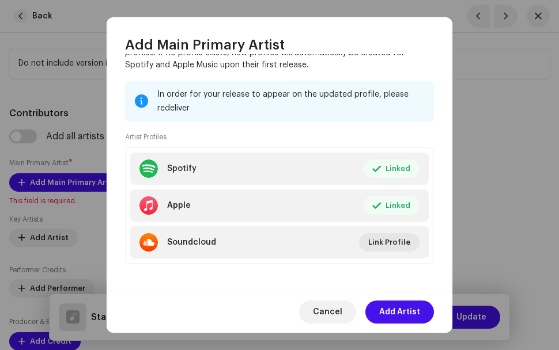
scroll to position [137, 0]
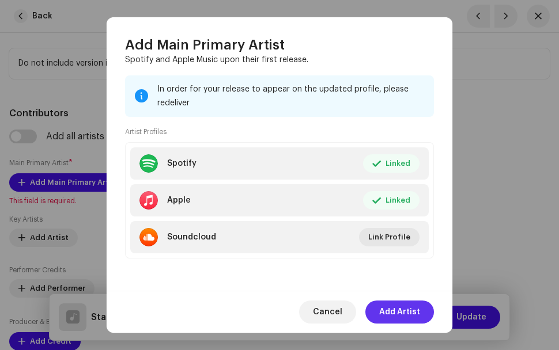
click at [415, 309] on span "Add Artist" at bounding box center [399, 312] width 41 height 23
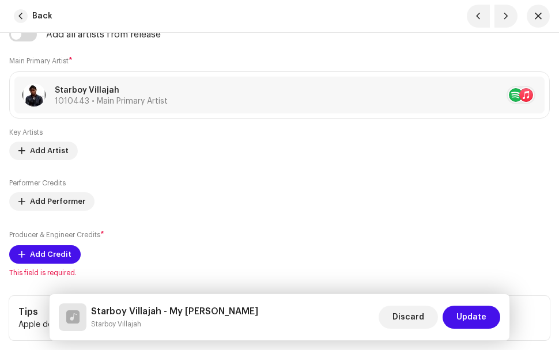
scroll to position [864, 0]
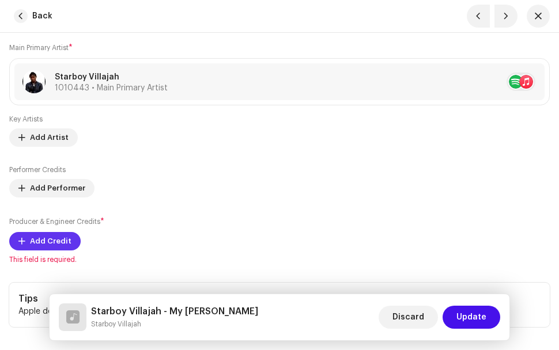
click at [66, 245] on span "Add Credit" at bounding box center [50, 241] width 41 height 23
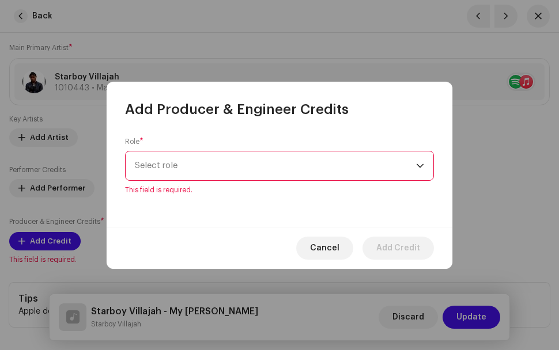
click at [361, 157] on div "Role * Select role This field is required." at bounding box center [279, 166] width 309 height 58
click at [272, 165] on span "Select role" at bounding box center [275, 165] width 281 height 29
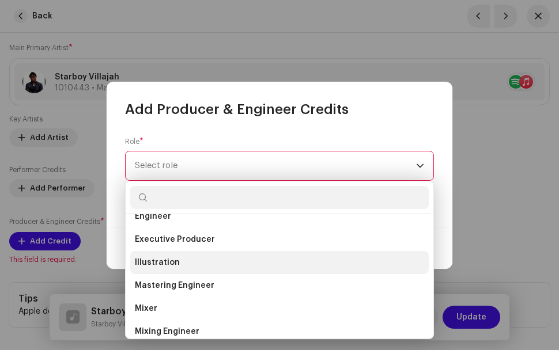
scroll to position [288, 0]
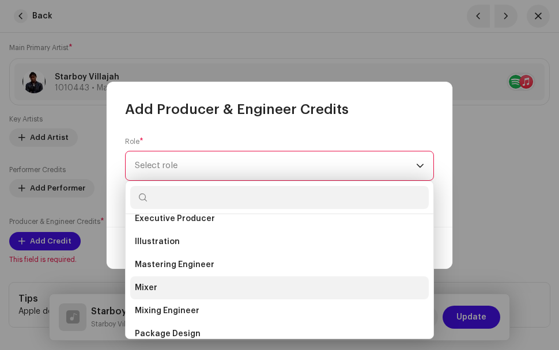
click at [178, 290] on li "Mixer" at bounding box center [279, 287] width 298 height 23
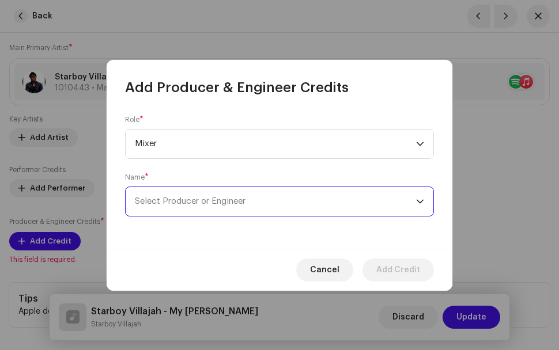
click at [315, 209] on span "Select Producer or Engineer" at bounding box center [275, 201] width 281 height 29
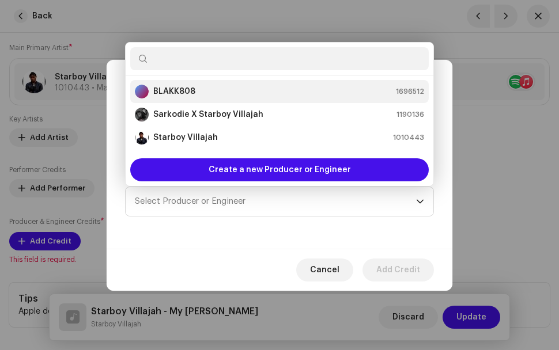
click at [207, 89] on div "BLAKK808 1696512" at bounding box center [279, 92] width 289 height 14
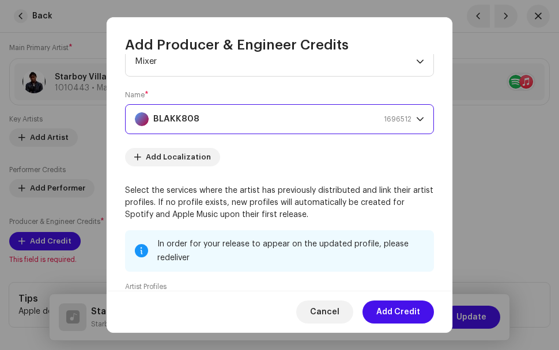
scroll to position [195, 0]
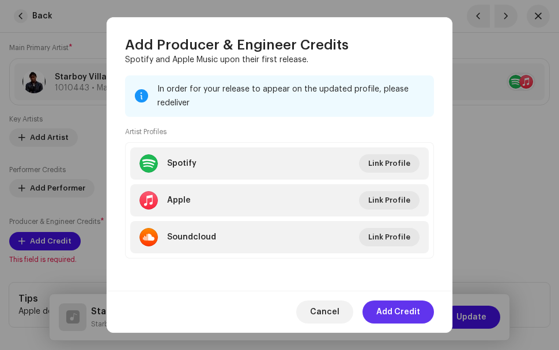
click at [418, 309] on span "Add Credit" at bounding box center [398, 312] width 44 height 23
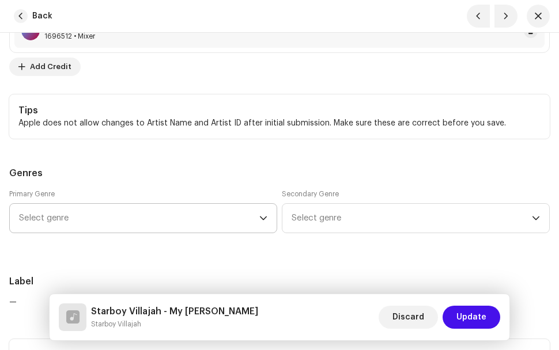
scroll to position [1094, 0]
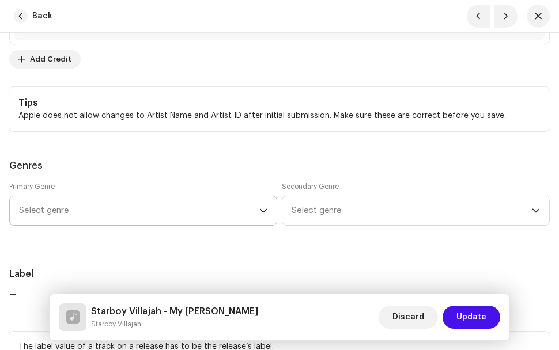
click at [267, 208] on icon "dropdown trigger" at bounding box center [263, 211] width 8 height 8
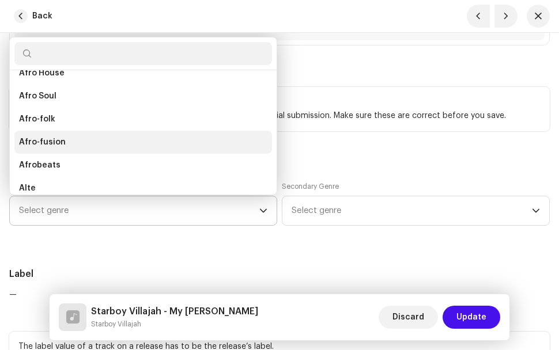
scroll to position [134, 0]
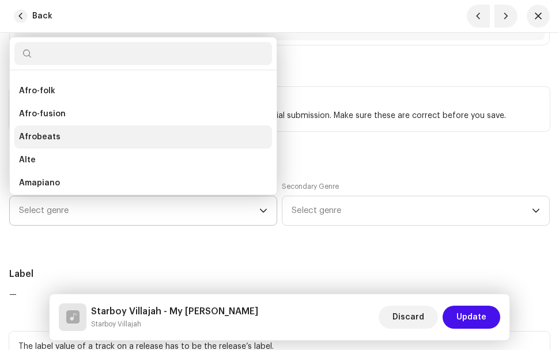
click at [67, 141] on li "Afrobeats" at bounding box center [142, 137] width 257 height 23
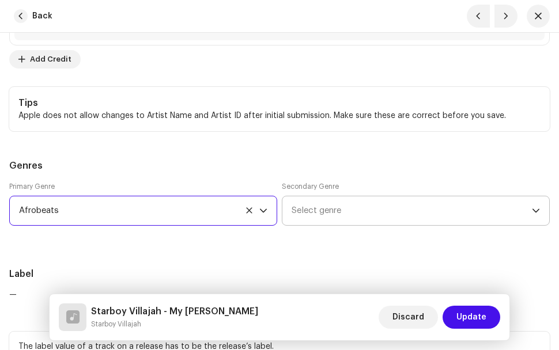
click at [390, 221] on span "Select genre" at bounding box center [411, 210] width 240 height 29
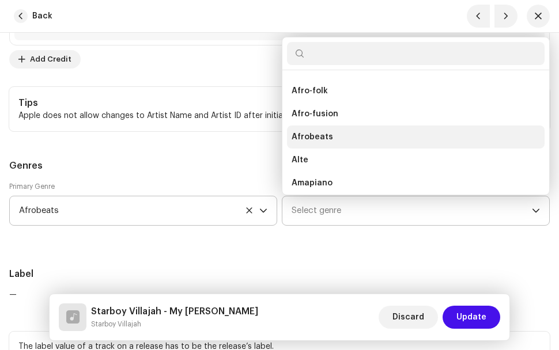
click at [328, 135] on span "Afrobeats" at bounding box center [311, 137] width 41 height 12
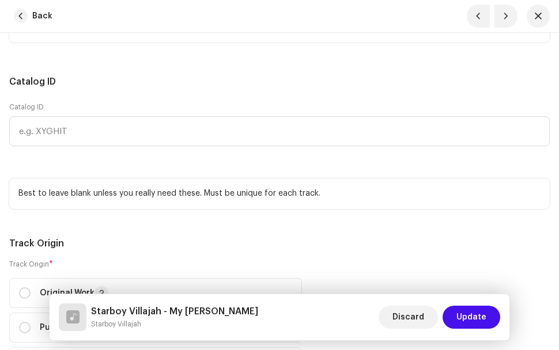
scroll to position [1728, 0]
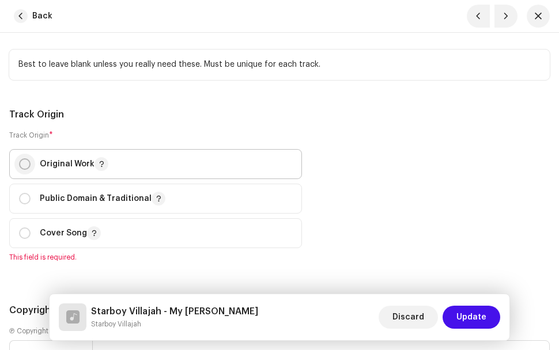
click at [23, 169] on input "radio" at bounding box center [25, 164] width 12 height 12
radio input "true"
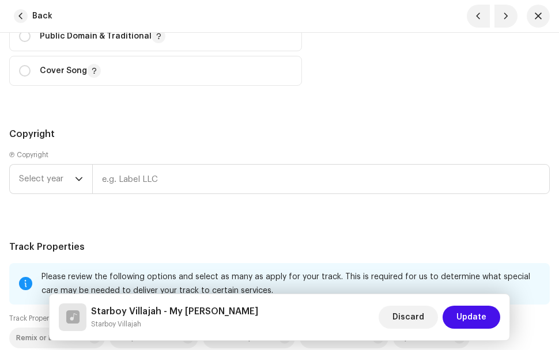
scroll to position [1901, 0]
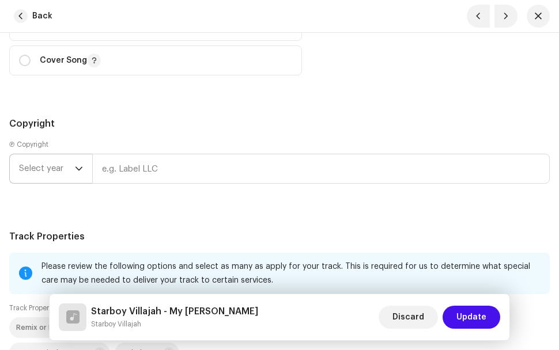
click at [74, 166] on span "Select year" at bounding box center [47, 168] width 56 height 29
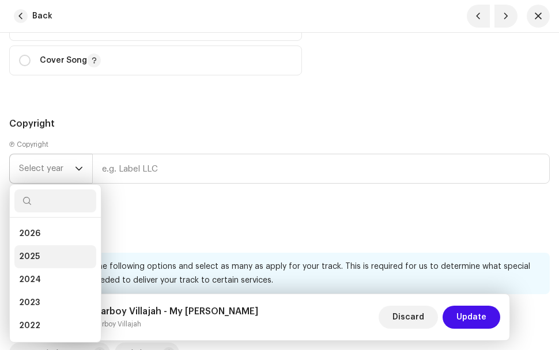
click at [47, 251] on li "2025" at bounding box center [55, 256] width 82 height 23
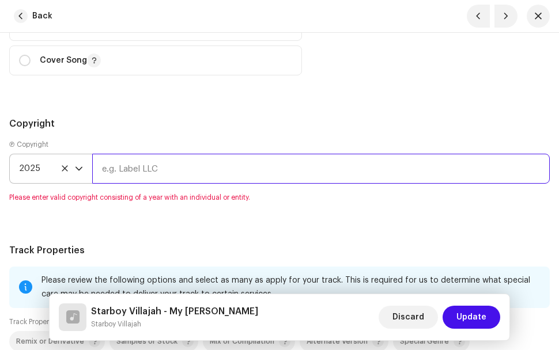
click at [145, 177] on input "text" at bounding box center [320, 169] width 457 height 30
type input "Emmanuel Owusu"
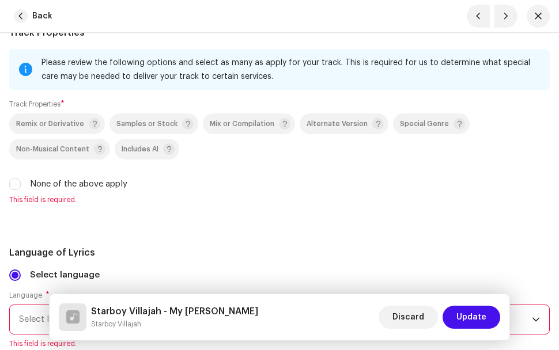
scroll to position [2131, 0]
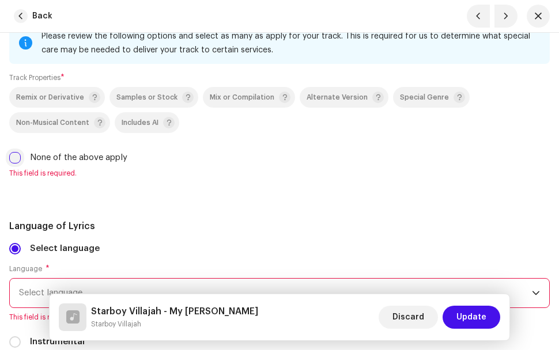
click at [20, 161] on input "None of the above apply" at bounding box center [15, 158] width 12 height 12
checkbox input "true"
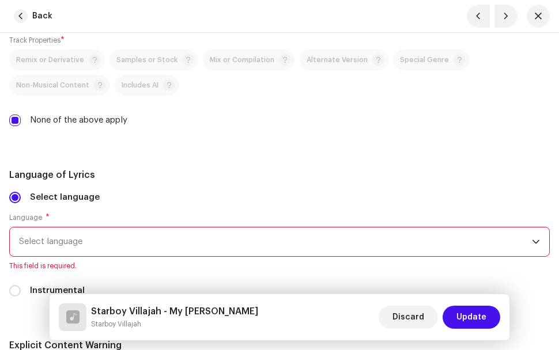
scroll to position [2247, 0]
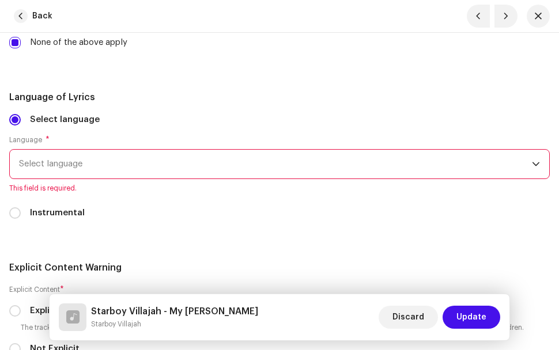
click at [58, 168] on span "Select language" at bounding box center [275, 164] width 513 height 29
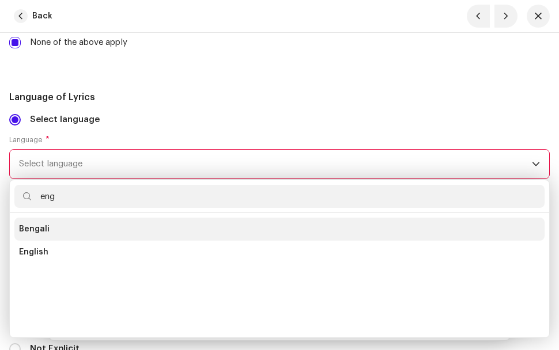
scroll to position [0, 0]
type input "english"
click at [67, 227] on li "English" at bounding box center [279, 229] width 530 height 23
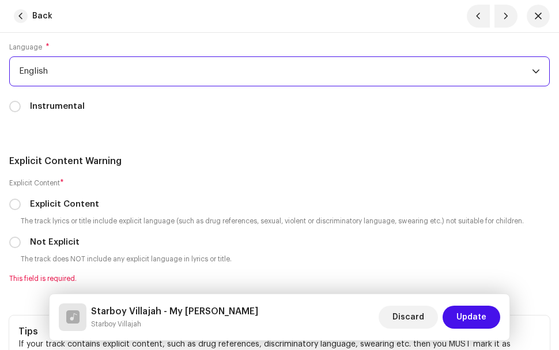
scroll to position [2362, 0]
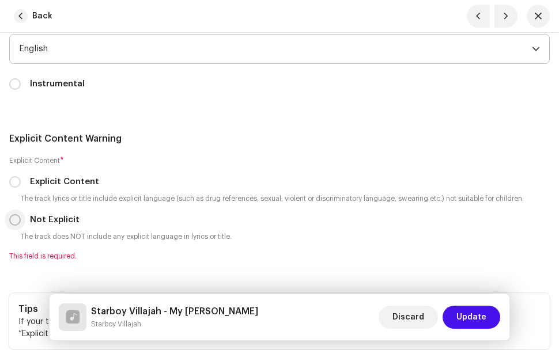
click at [13, 220] on input "Not Explicit" at bounding box center [15, 220] width 12 height 12
radio input "true"
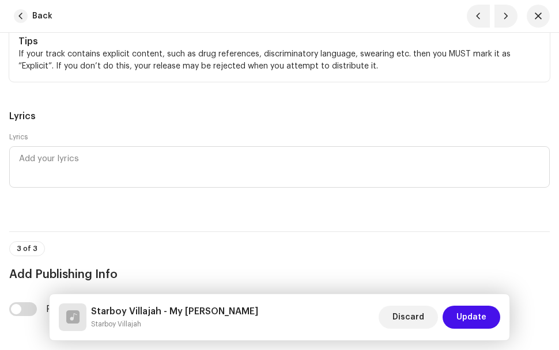
scroll to position [2592, 0]
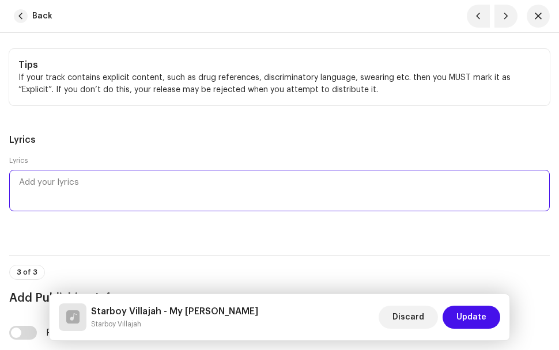
click at [80, 191] on textarea at bounding box center [279, 190] width 540 height 41
paste textarea "MY JANE LYRICS Girl you go sweet like wine Shebi you dey understand Me I dey lo…"
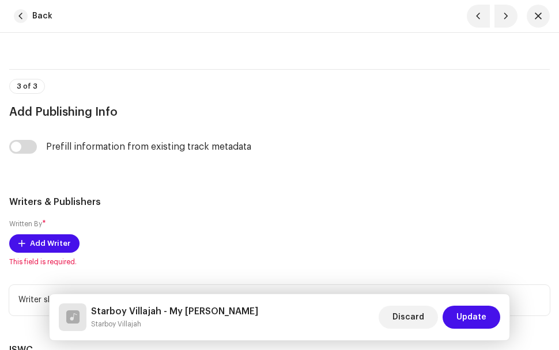
scroll to position [3624, 0]
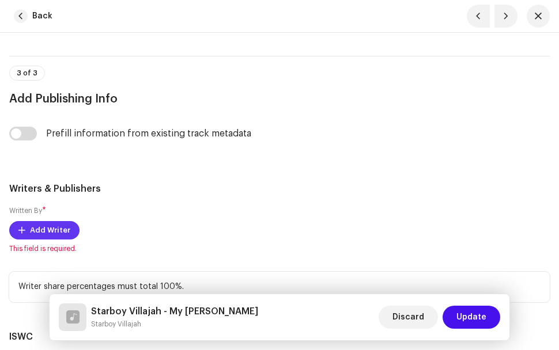
type textarea "MY JANE LYRICS Girl you go sweet like wine Shebi you dey understand Me I dey lo…"
click at [56, 230] on span "Add Writer" at bounding box center [50, 230] width 40 height 23
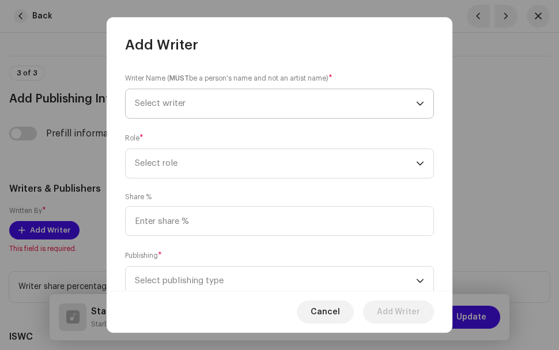
click at [169, 101] on span "Select writer" at bounding box center [160, 103] width 51 height 9
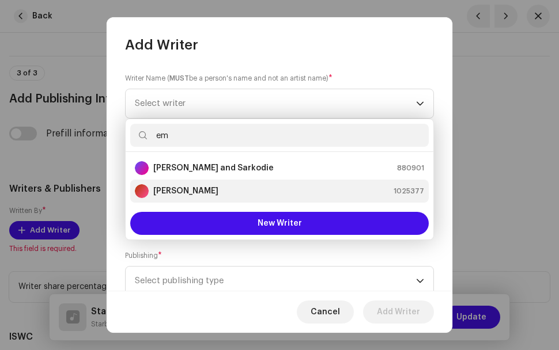
type input "em"
click at [256, 183] on li "Emmanuel Owusu 1025377" at bounding box center [279, 191] width 298 height 23
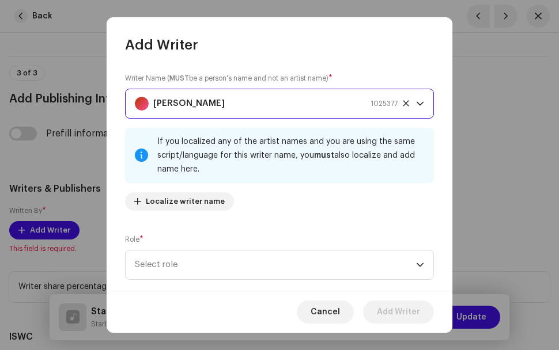
scroll to position [58, 0]
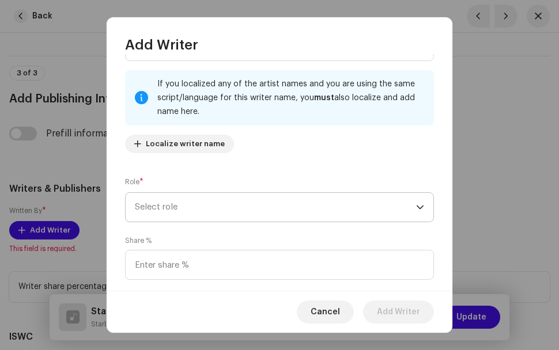
click at [377, 211] on span "Select role" at bounding box center [275, 207] width 281 height 29
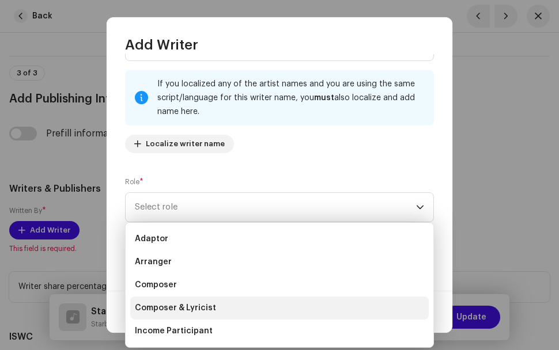
click at [209, 305] on span "Composer & Lyricist" at bounding box center [175, 308] width 81 height 12
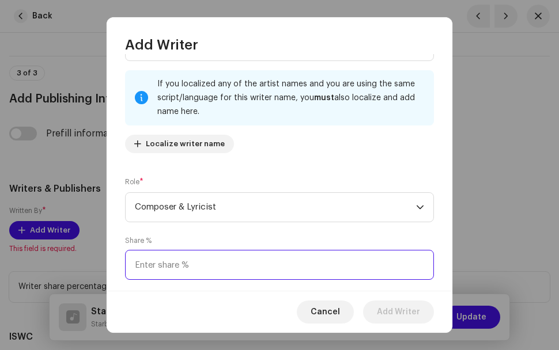
click at [214, 264] on input at bounding box center [279, 265] width 309 height 30
type input "100.00"
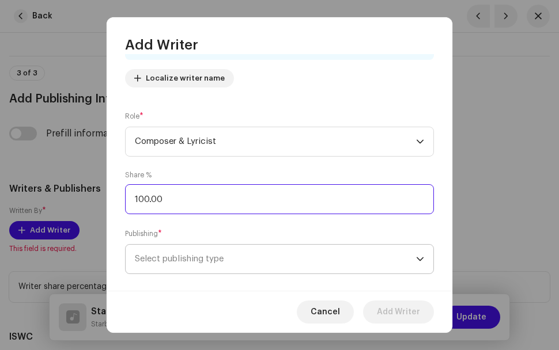
scroll to position [139, 0]
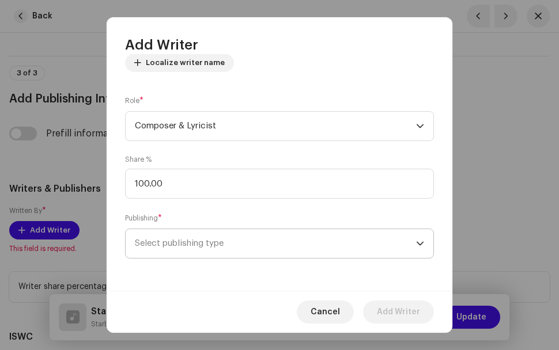
click at [362, 249] on span "Select publishing type" at bounding box center [275, 243] width 281 height 29
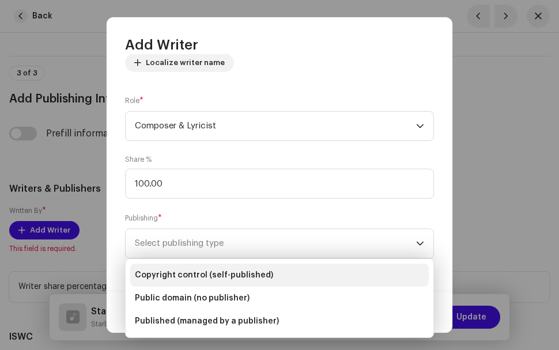
click at [267, 278] on li "Copyright control (self-published)" at bounding box center [279, 275] width 298 height 23
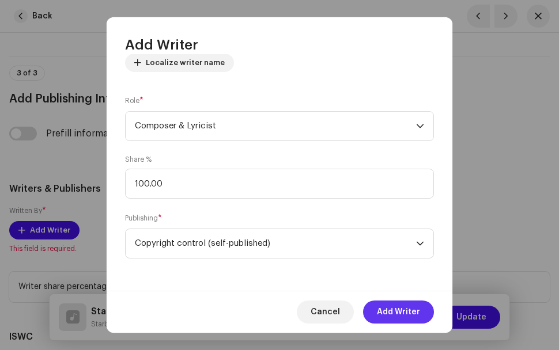
click at [401, 313] on span "Add Writer" at bounding box center [398, 312] width 43 height 23
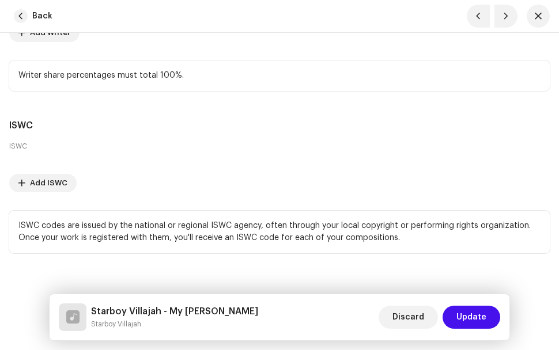
scroll to position [3874, 0]
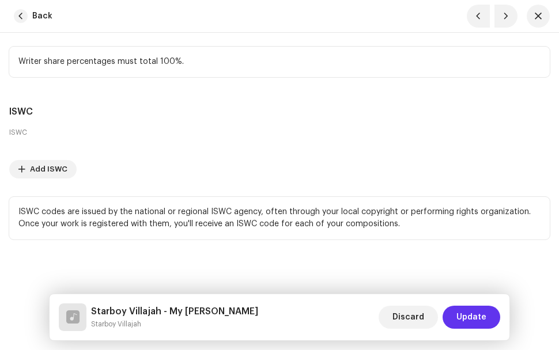
click at [473, 313] on span "Update" at bounding box center [471, 317] width 30 height 23
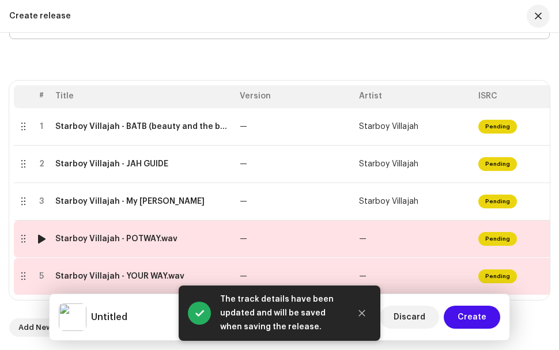
click at [24, 234] on div at bounding box center [22, 238] width 9 height 9
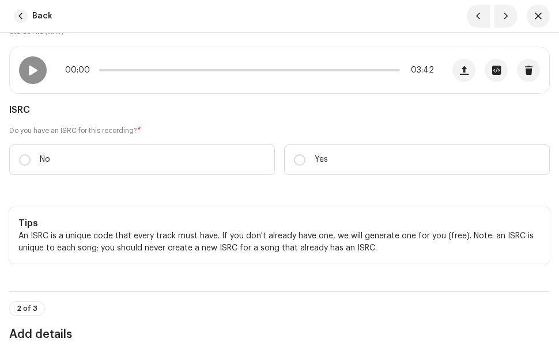
scroll to position [173, 0]
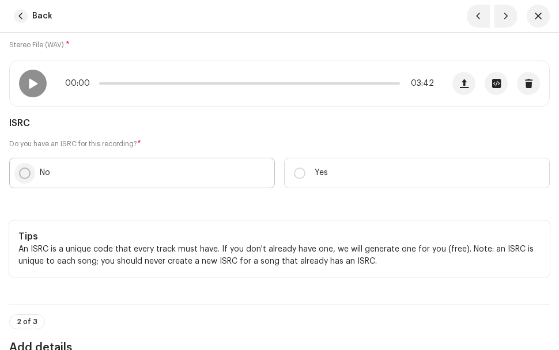
click at [27, 173] on input "No" at bounding box center [25, 174] width 12 height 12
radio input "true"
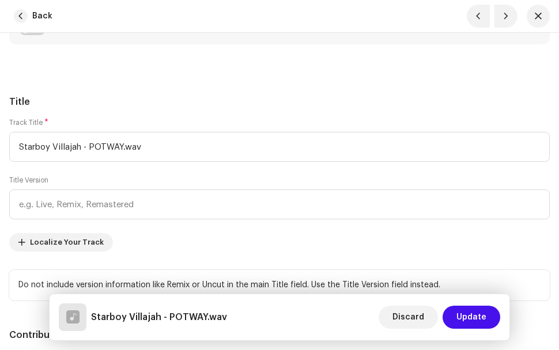
scroll to position [576, 0]
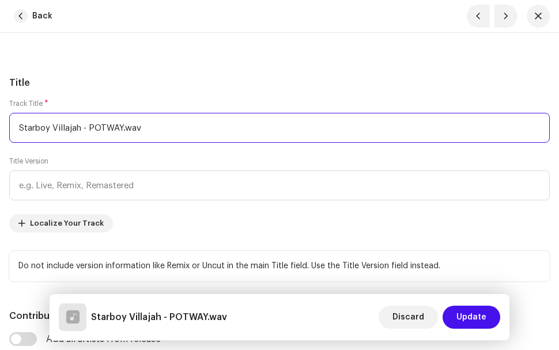
click at [180, 128] on input "Starboy Villajah - POTWAY.wav" at bounding box center [279, 128] width 540 height 30
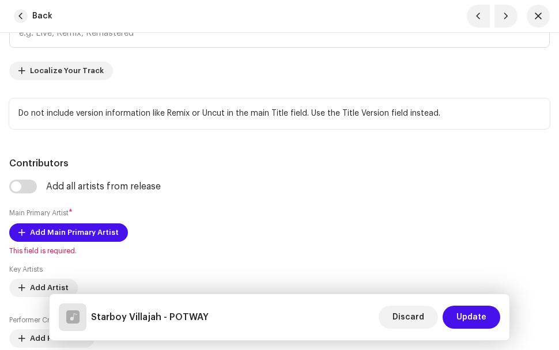
scroll to position [749, 0]
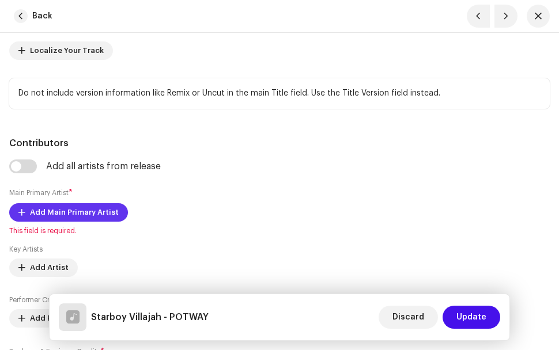
type input "Starboy Villajah - POTWAY"
click at [101, 213] on span "Add Main Primary Artist" at bounding box center [74, 212] width 89 height 23
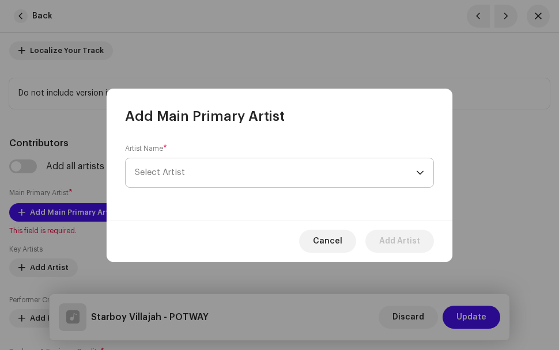
click at [222, 160] on span "Select Artist" at bounding box center [275, 172] width 281 height 29
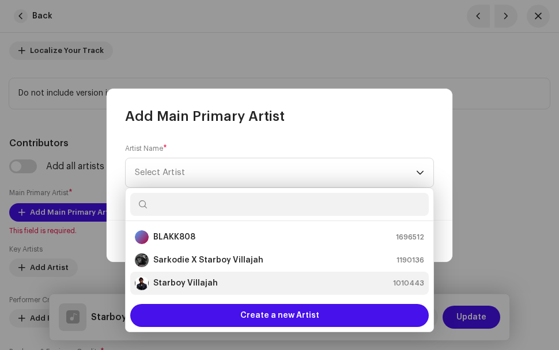
click at [204, 279] on strong "Starboy Villajah" at bounding box center [185, 284] width 65 height 12
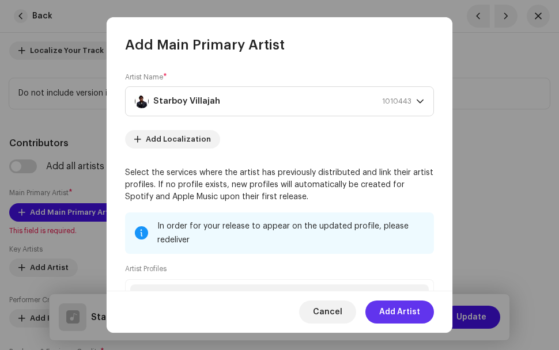
click at [415, 312] on span "Add Artist" at bounding box center [399, 312] width 41 height 23
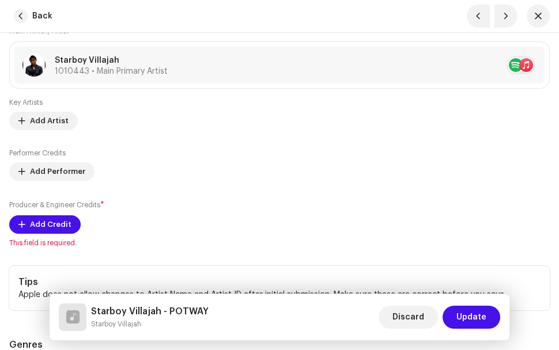
scroll to position [979, 0]
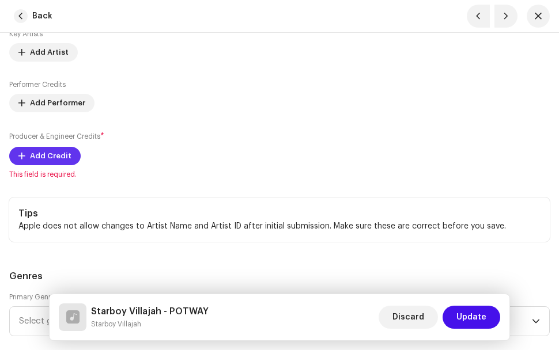
click at [36, 150] on span "Add Credit" at bounding box center [50, 156] width 41 height 23
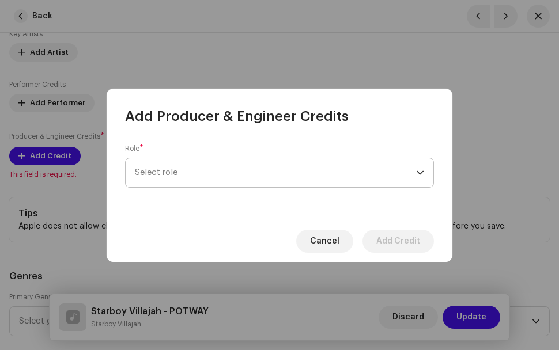
click at [230, 174] on span "Select role" at bounding box center [275, 172] width 281 height 29
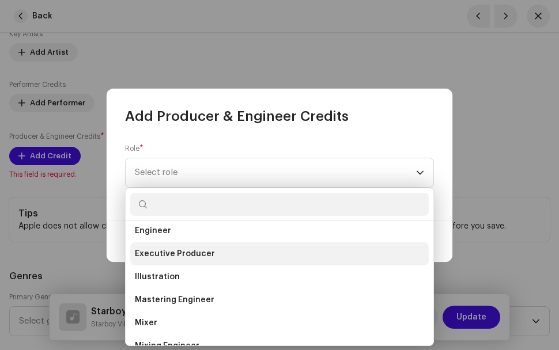
scroll to position [288, 0]
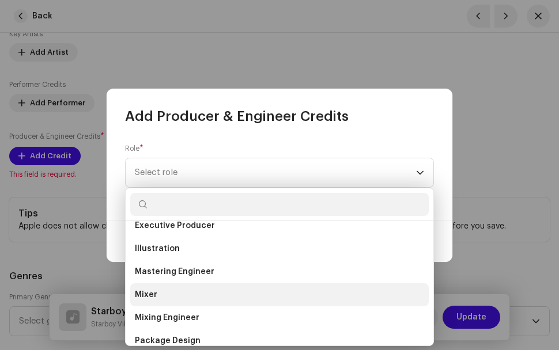
click at [199, 293] on li "Mixer" at bounding box center [279, 294] width 298 height 23
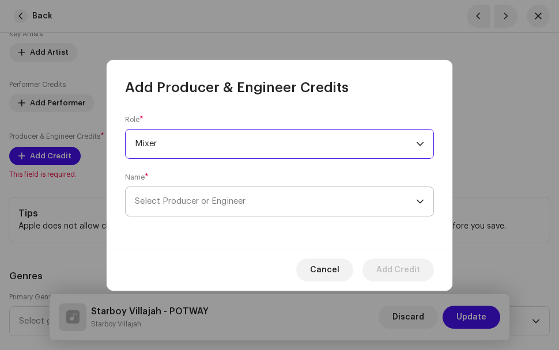
click at [338, 213] on span "Select Producer or Engineer" at bounding box center [275, 201] width 281 height 29
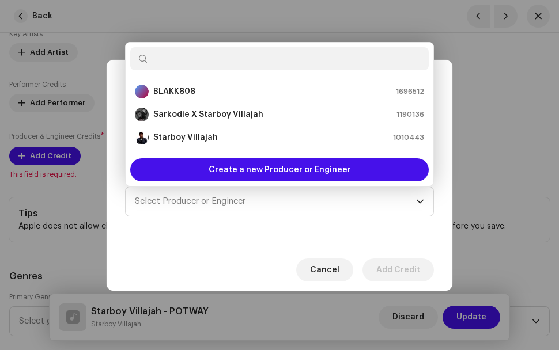
click at [324, 240] on div "Role * Mixer Name * Select Producer or Engineer" at bounding box center [280, 173] width 346 height 152
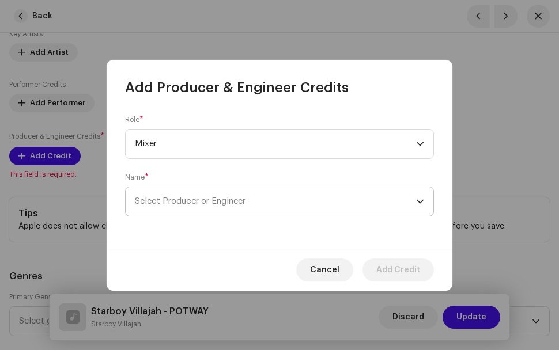
click at [419, 200] on icon "dropdown trigger" at bounding box center [420, 202] width 8 height 8
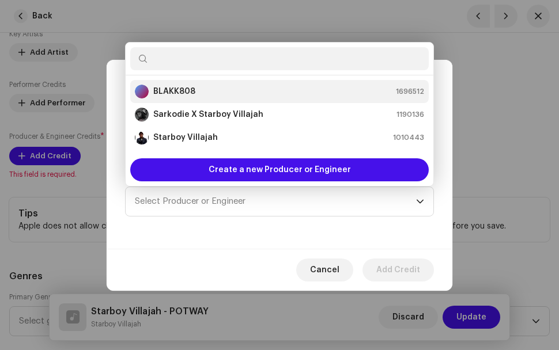
click at [204, 95] on div "BLAKK808 1696512" at bounding box center [279, 92] width 289 height 14
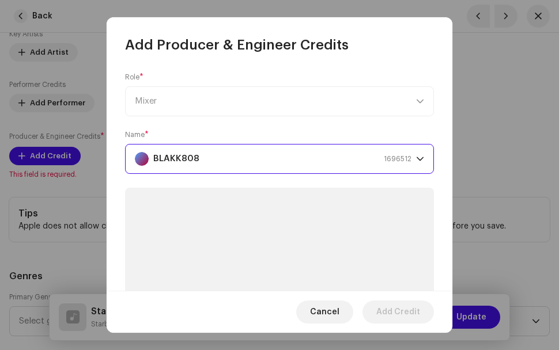
click at [441, 245] on div "Role * Mixer Name * BLAKK808 1696512" at bounding box center [280, 172] width 346 height 236
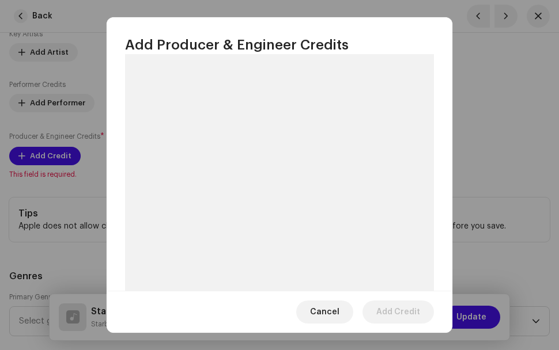
scroll to position [173, 0]
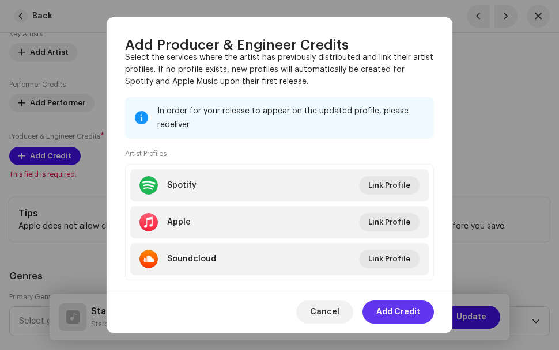
click at [414, 309] on span "Add Credit" at bounding box center [398, 312] width 44 height 23
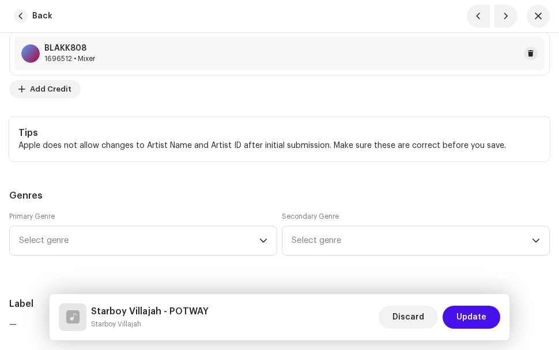
scroll to position [1152, 0]
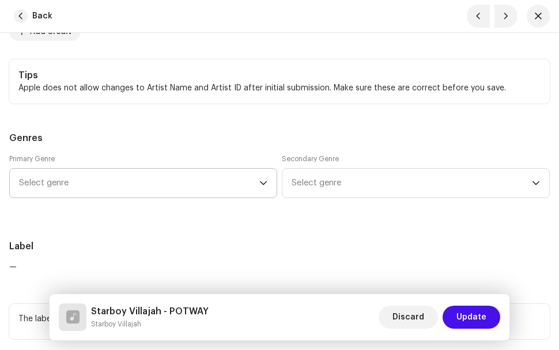
click at [263, 181] on icon "dropdown trigger" at bounding box center [263, 183] width 8 height 8
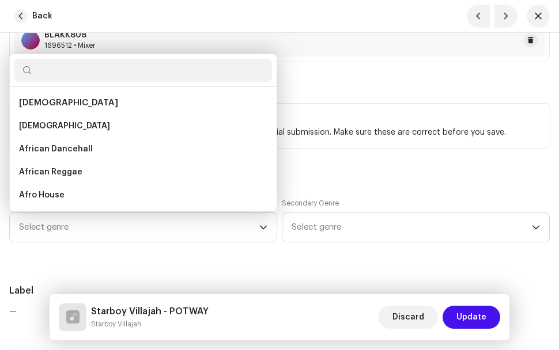
scroll to position [1088, 0]
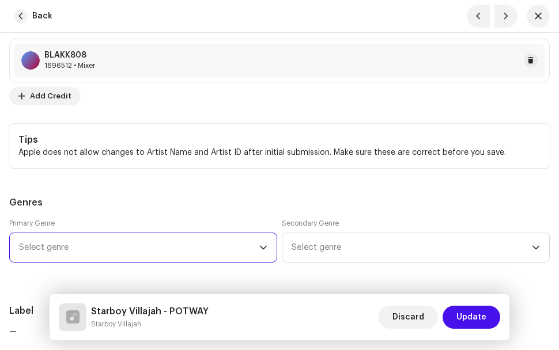
click at [227, 244] on span "Select genre" at bounding box center [139, 247] width 240 height 29
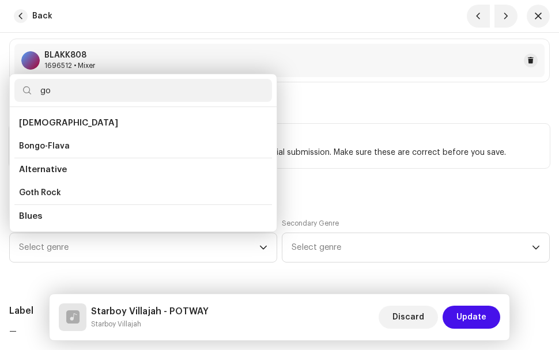
type input "g"
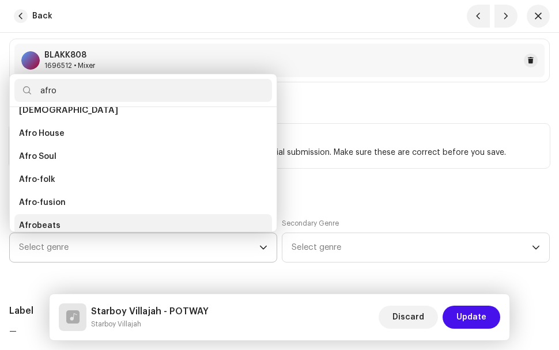
scroll to position [0, 0]
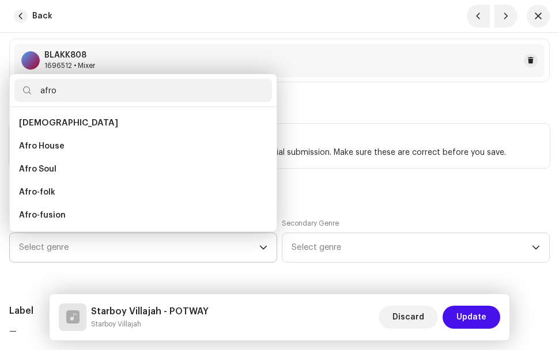
type input "afro"
click at [60, 121] on li "[DEMOGRAPHIC_DATA]" at bounding box center [142, 123] width 257 height 23
click at [41, 122] on span "[DEMOGRAPHIC_DATA]" at bounding box center [68, 123] width 99 height 9
click at [43, 122] on span "[DEMOGRAPHIC_DATA]" at bounding box center [68, 123] width 99 height 9
click at [56, 122] on li "[DEMOGRAPHIC_DATA]" at bounding box center [142, 123] width 257 height 23
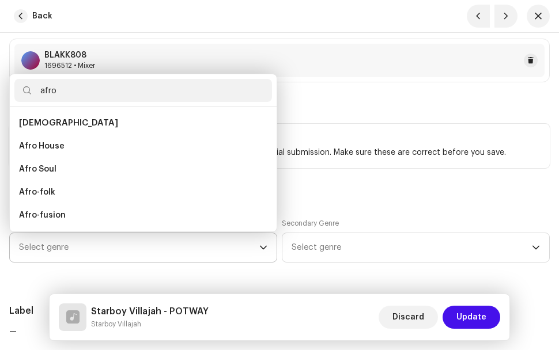
click at [45, 117] on li "[DEMOGRAPHIC_DATA]" at bounding box center [142, 123] width 257 height 23
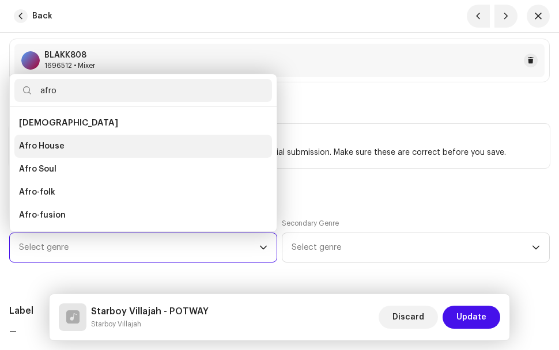
click at [50, 147] on span "Afro House" at bounding box center [42, 147] width 46 height 12
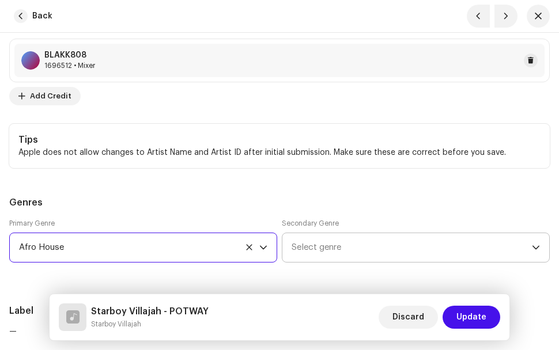
click at [331, 244] on span "Select genre" at bounding box center [411, 247] width 240 height 29
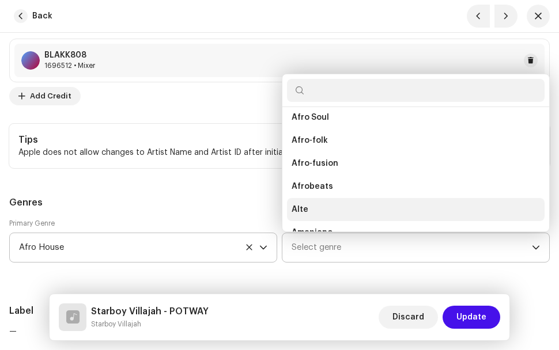
scroll to position [134, 0]
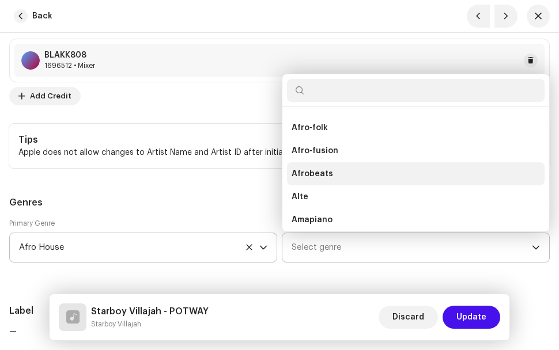
click at [336, 172] on li "Afrobeats" at bounding box center [415, 173] width 257 height 23
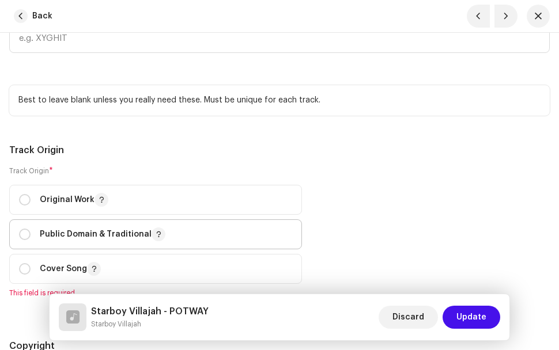
scroll to position [1779, 0]
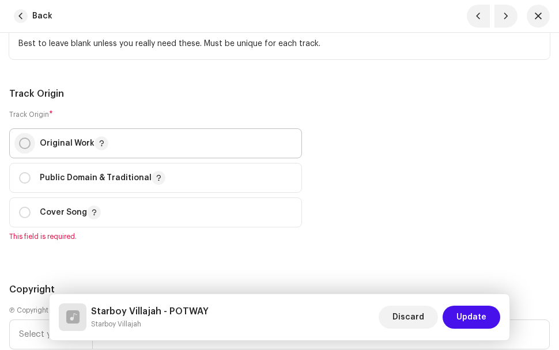
click at [25, 144] on input "radio" at bounding box center [25, 144] width 12 height 12
radio input "true"
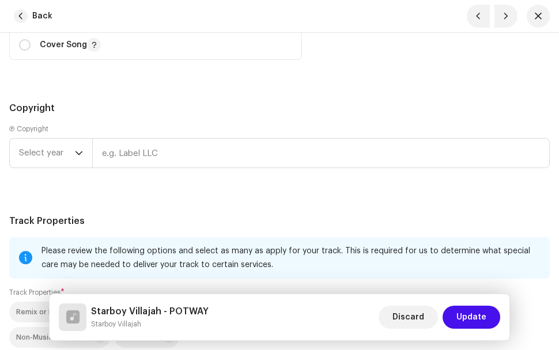
scroll to position [1952, 0]
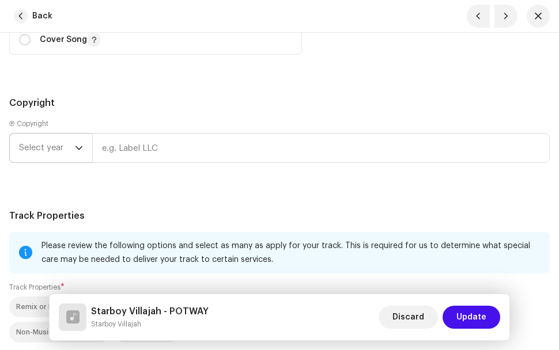
click at [78, 150] on icon "dropdown trigger" at bounding box center [79, 148] width 8 height 8
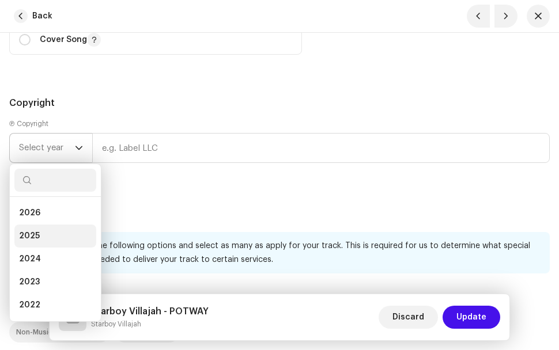
click at [52, 233] on li "2025" at bounding box center [55, 236] width 82 height 23
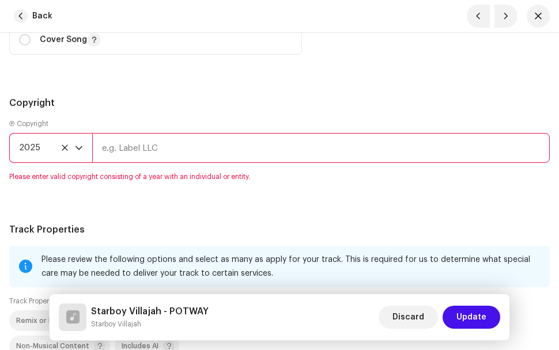
click at [147, 149] on input "text" at bounding box center [320, 148] width 457 height 30
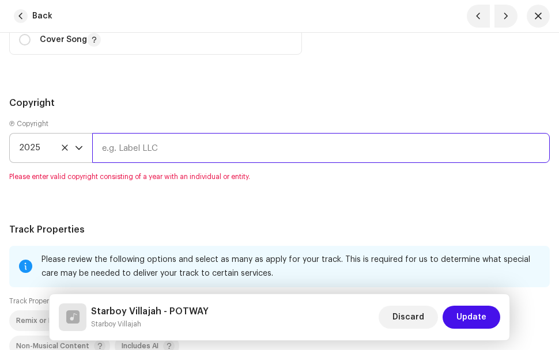
type input "Emmanuel Owusu"
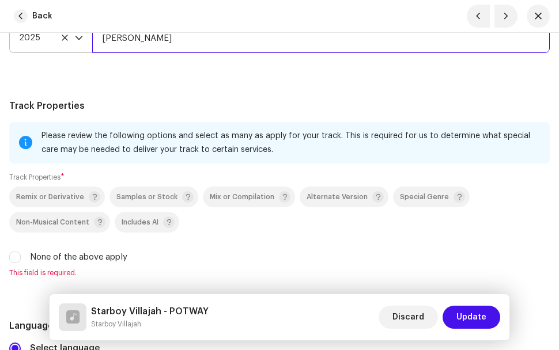
scroll to position [2067, 0]
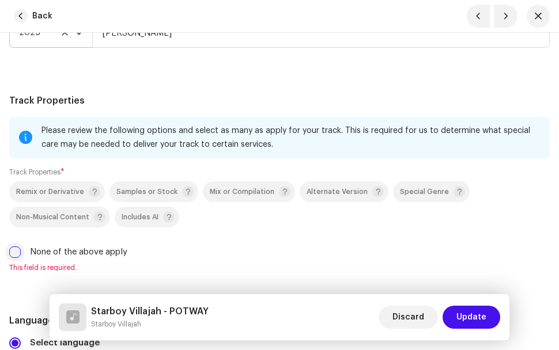
click at [10, 255] on input "None of the above apply" at bounding box center [15, 253] width 12 height 12
checkbox input "true"
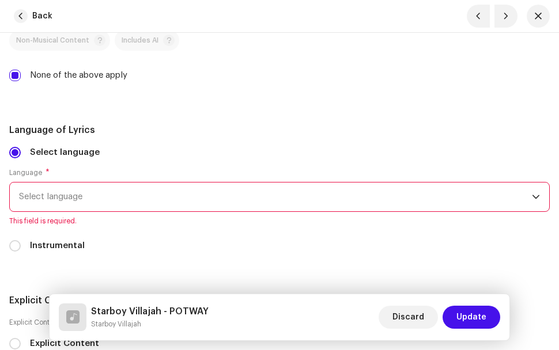
scroll to position [2297, 0]
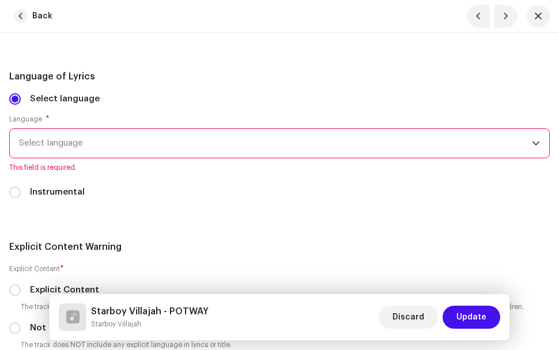
click at [83, 145] on span "Select language" at bounding box center [275, 143] width 513 height 29
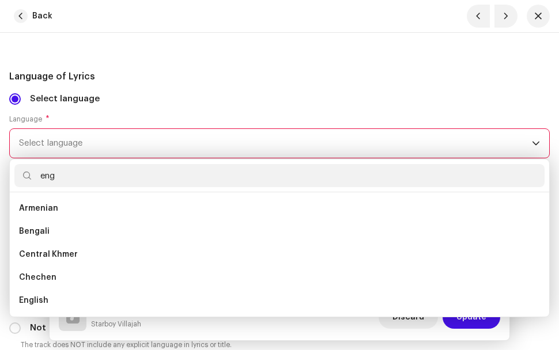
scroll to position [0, 0]
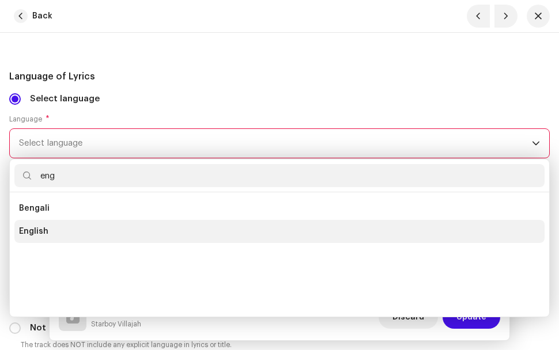
type input "eng"
click at [54, 229] on li "English" at bounding box center [279, 231] width 530 height 23
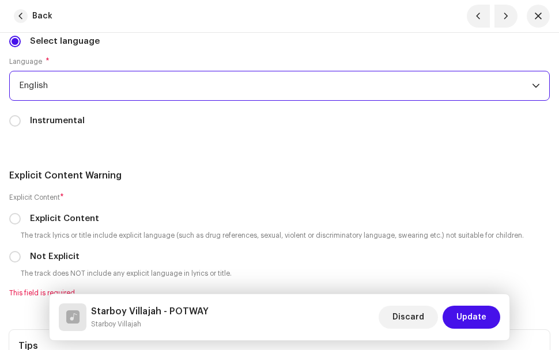
scroll to position [2412, 0]
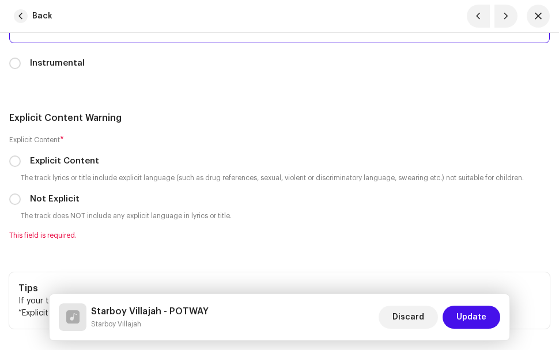
click at [28, 197] on div "Not Explicit" at bounding box center [279, 199] width 540 height 13
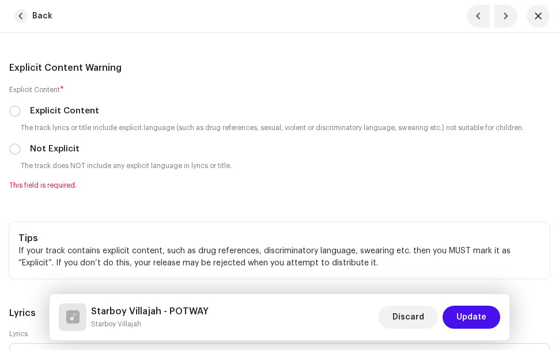
scroll to position [2470, 0]
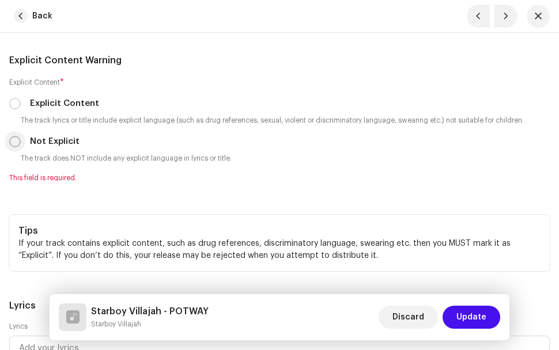
click at [15, 141] on input "Not Explicit" at bounding box center [15, 142] width 12 height 12
radio input "true"
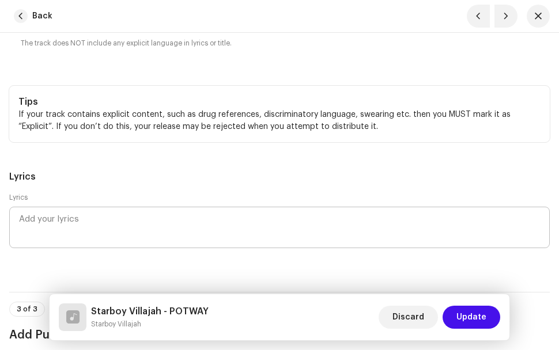
scroll to position [2643, 0]
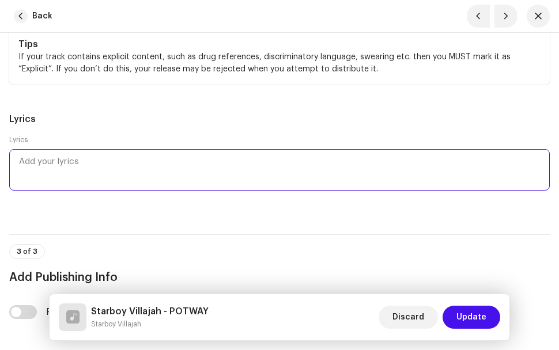
click at [67, 163] on textarea at bounding box center [279, 169] width 540 height 41
paste textarea "POTWAY LYRICS Pot of gold… Pot way… It’s Gods way… Hey! What is good life? Na b…"
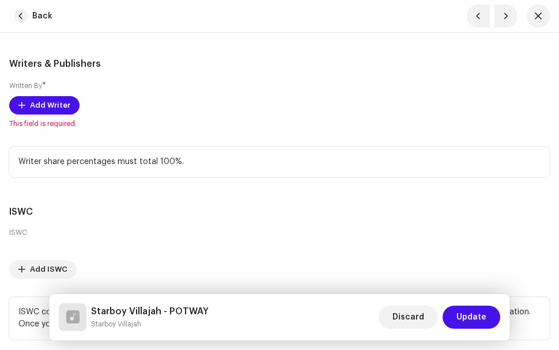
scroll to position [3598, 0]
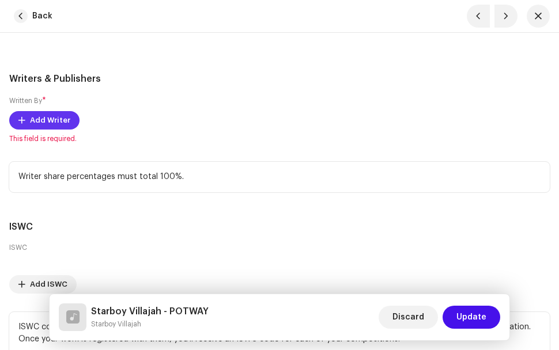
type textarea "POTWAY LYRICS Pot of gold… Pot way… It’s Gods way… Hey! What is good life? Na b…"
click at [39, 120] on span "Add Writer" at bounding box center [50, 120] width 40 height 23
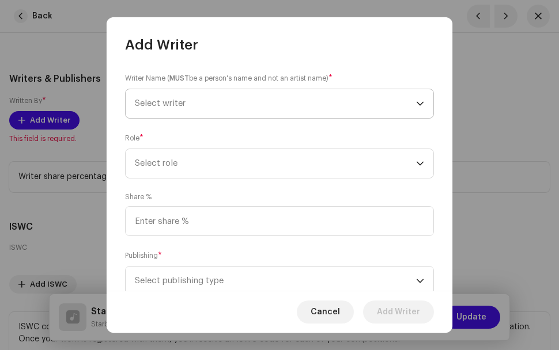
click at [199, 105] on span "Select writer" at bounding box center [275, 103] width 281 height 29
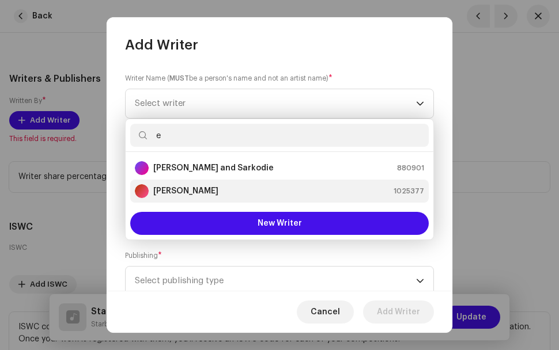
type input "e"
click at [217, 190] on strong "Emmanuel Owusu" at bounding box center [185, 191] width 65 height 12
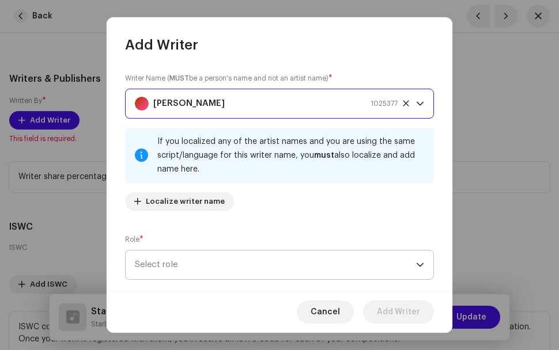
click at [223, 267] on span "Select role" at bounding box center [275, 265] width 281 height 29
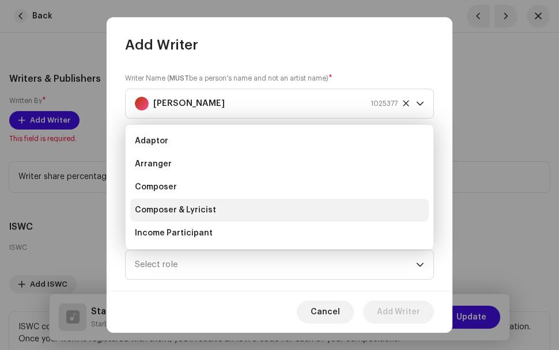
click at [196, 210] on span "Composer & Lyricist" at bounding box center [175, 210] width 81 height 12
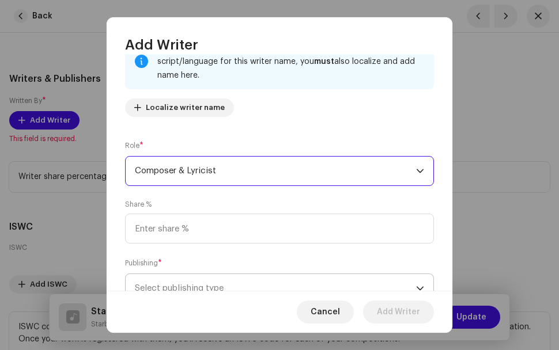
scroll to position [115, 0]
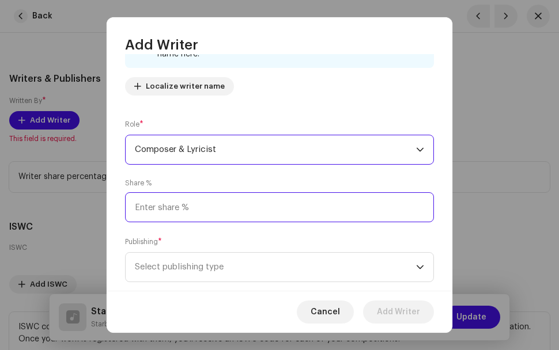
click at [210, 207] on input at bounding box center [279, 207] width 309 height 30
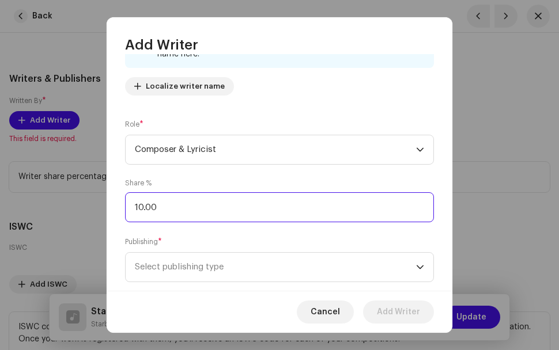
type input "100.00"
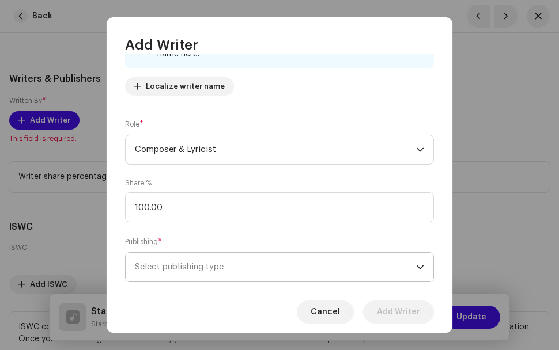
click at [241, 274] on span "Select publishing type" at bounding box center [275, 267] width 281 height 29
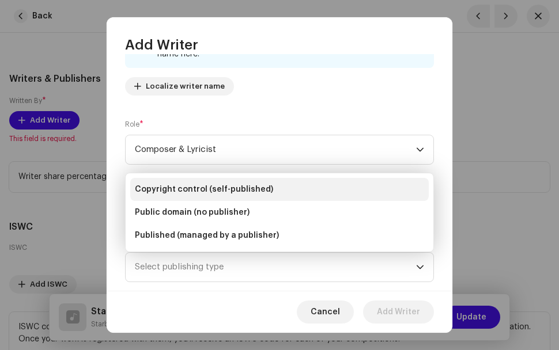
click at [238, 186] on span "Copyright control (self-published)" at bounding box center [204, 190] width 138 height 12
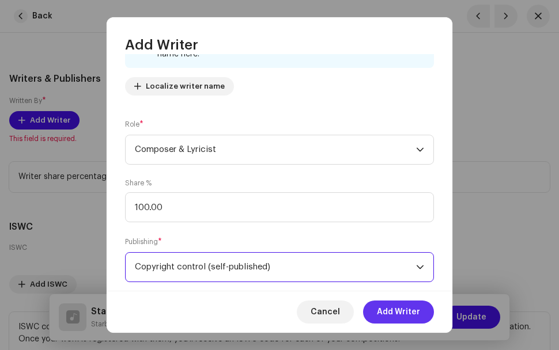
click at [391, 310] on span "Add Writer" at bounding box center [398, 312] width 43 height 23
click at [391, 310] on button "Discard" at bounding box center [407, 317] width 59 height 23
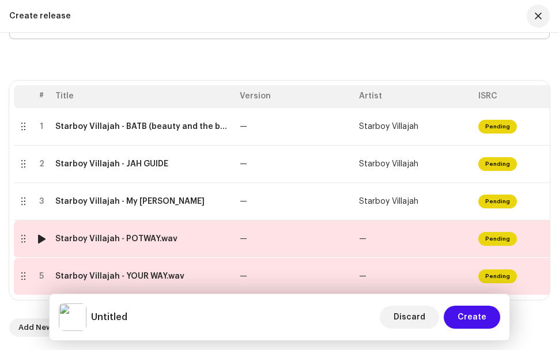
click at [24, 234] on div at bounding box center [22, 238] width 9 height 9
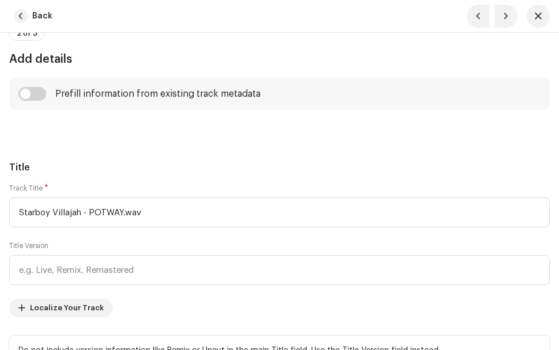
scroll to position [461, 0]
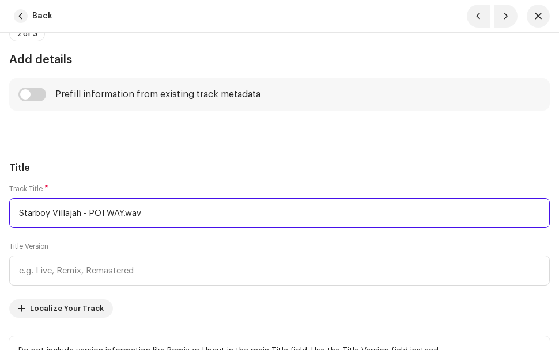
click at [164, 219] on input "Starboy Villajah - POTWAY.wav" at bounding box center [279, 213] width 540 height 30
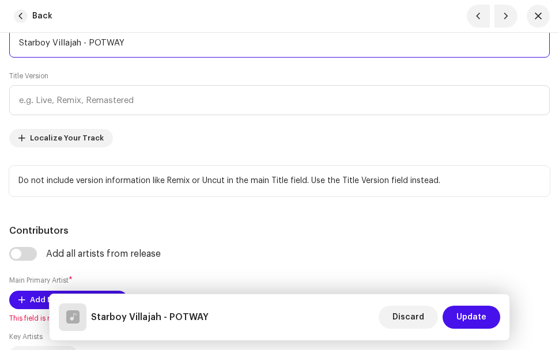
scroll to position [691, 0]
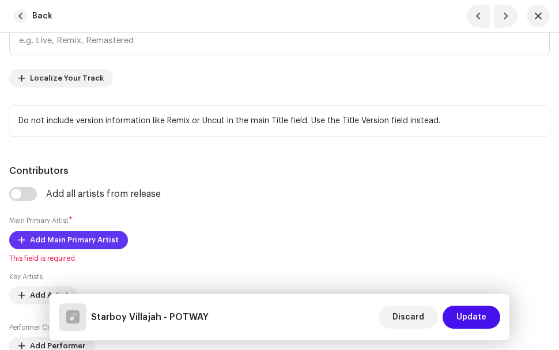
type input "Starboy Villajah - POTWAY"
click at [112, 239] on span "Add Main Primary Artist" at bounding box center [74, 240] width 89 height 23
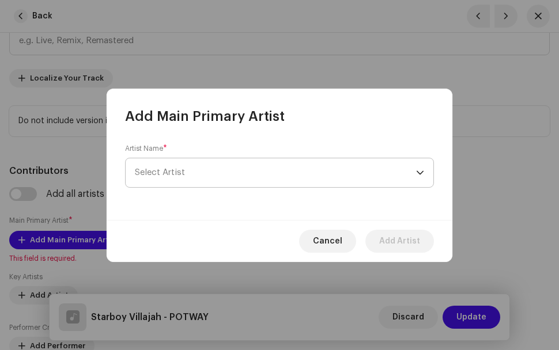
click at [198, 183] on span "Select Artist" at bounding box center [275, 172] width 281 height 29
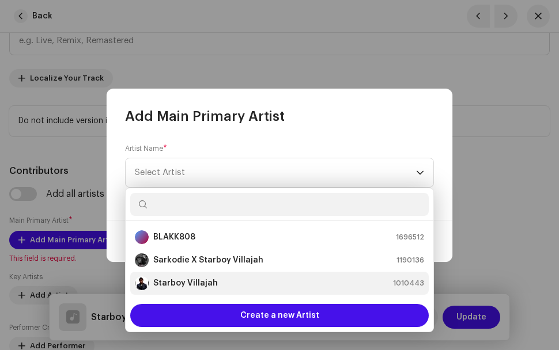
click at [198, 281] on strong "Starboy Villajah" at bounding box center [185, 284] width 65 height 12
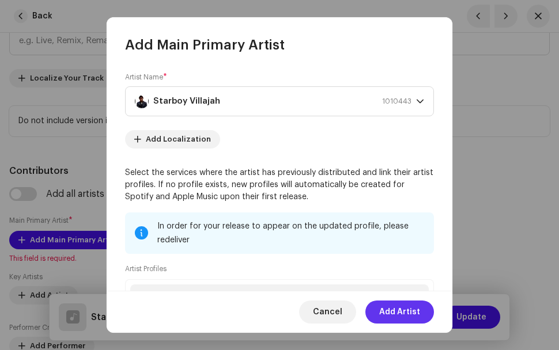
click at [391, 311] on span "Add Artist" at bounding box center [399, 312] width 41 height 23
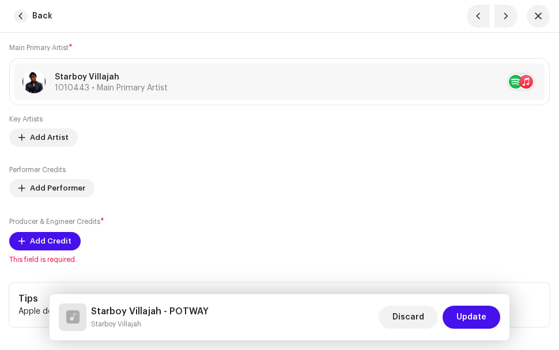
scroll to position [922, 0]
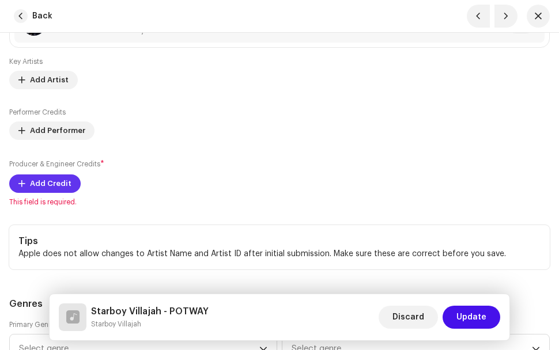
click at [43, 176] on span "Add Credit" at bounding box center [50, 183] width 41 height 23
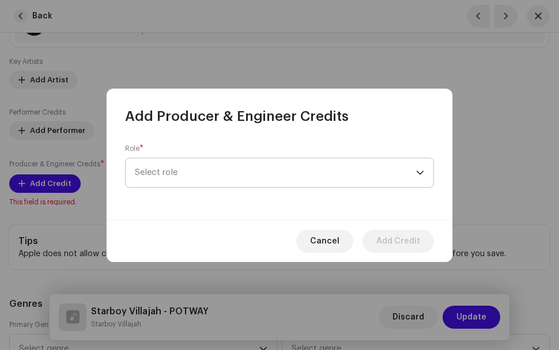
click at [257, 171] on span "Select role" at bounding box center [275, 172] width 281 height 29
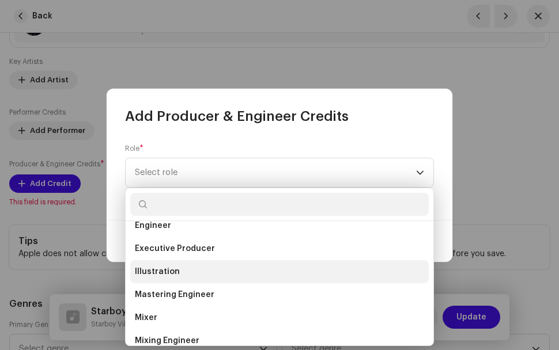
scroll to position [346, 0]
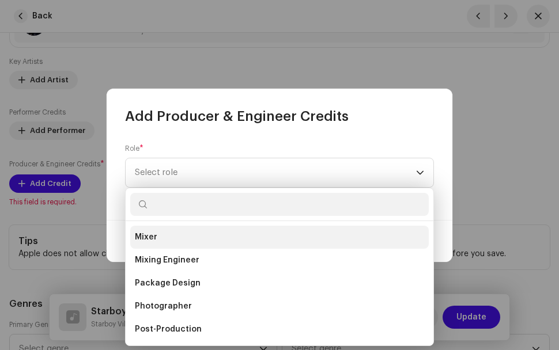
click at [168, 232] on li "Mixer" at bounding box center [279, 237] width 298 height 23
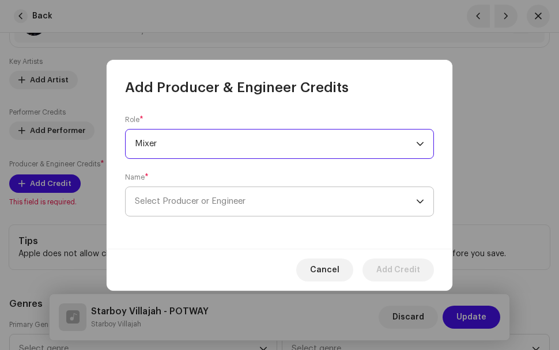
click at [207, 194] on span "Select Producer or Engineer" at bounding box center [275, 201] width 281 height 29
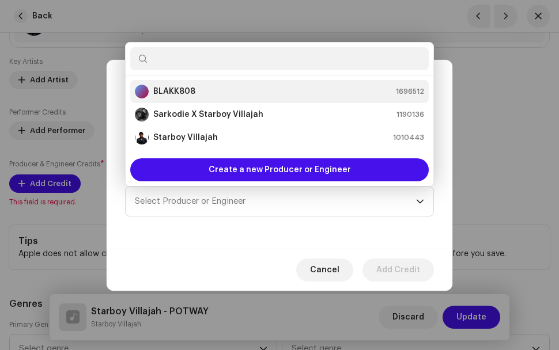
click at [214, 90] on div "BLAKK808 1696512" at bounding box center [279, 92] width 289 height 14
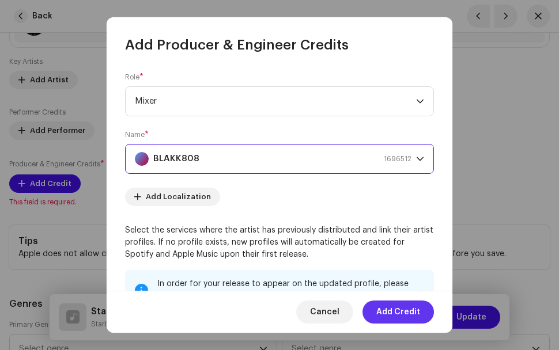
click at [396, 309] on span "Add Credit" at bounding box center [398, 312] width 44 height 23
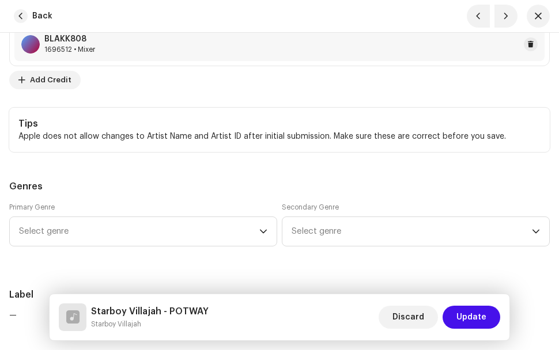
scroll to position [1094, 0]
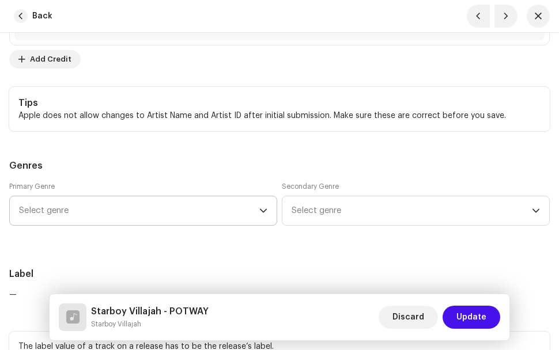
click at [264, 209] on icon "dropdown trigger" at bounding box center [263, 211] width 8 height 8
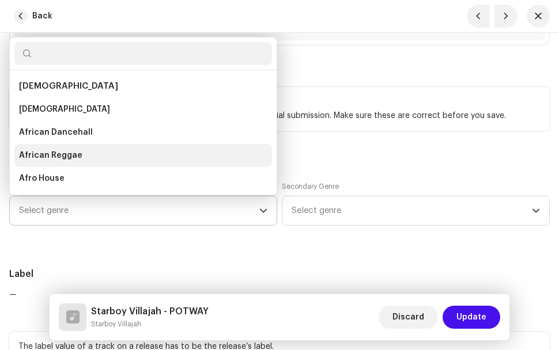
scroll to position [18, 0]
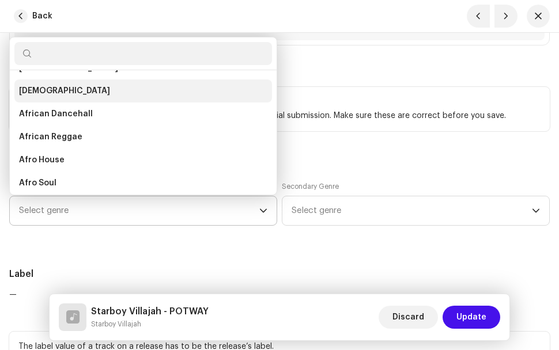
click at [69, 89] on li "[DEMOGRAPHIC_DATA]" at bounding box center [142, 90] width 257 height 23
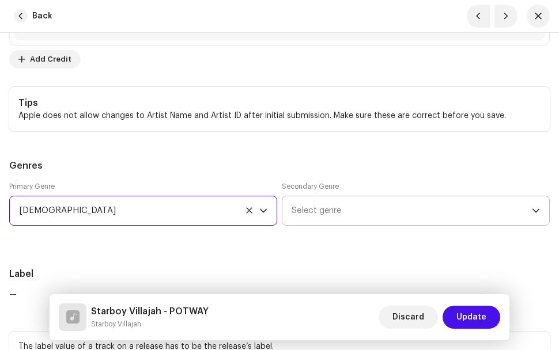
click at [342, 217] on span "Select genre" at bounding box center [411, 210] width 240 height 29
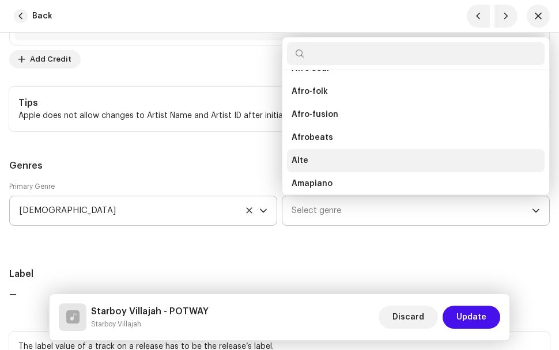
scroll to position [134, 0]
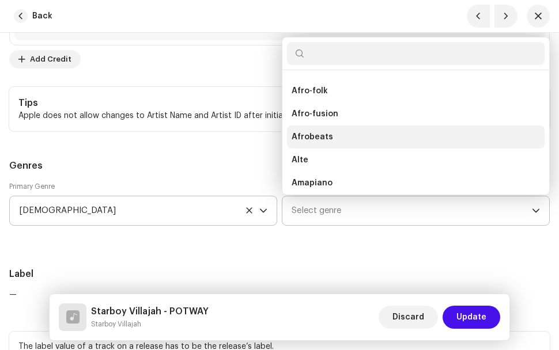
click at [339, 138] on li "Afrobeats" at bounding box center [415, 137] width 257 height 23
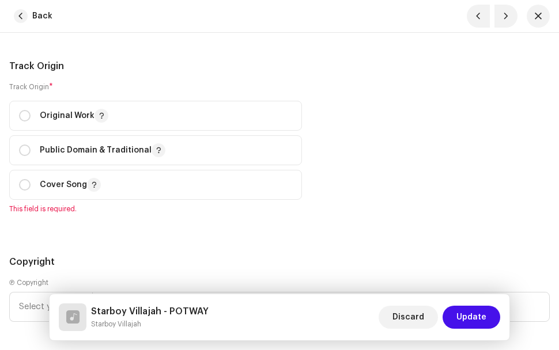
scroll to position [1786, 0]
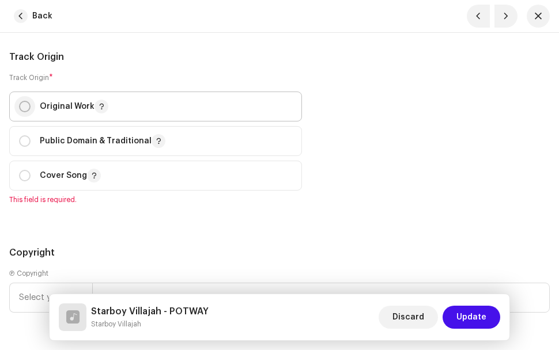
click at [25, 105] on input "radio" at bounding box center [25, 107] width 12 height 12
radio input "true"
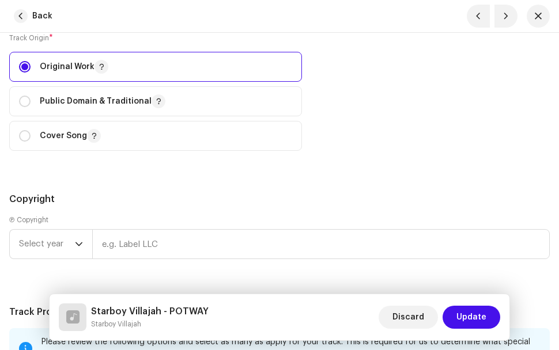
scroll to position [1901, 0]
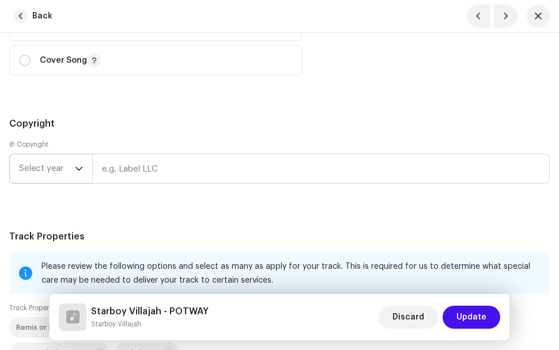
click at [81, 164] on div "dropdown trigger" at bounding box center [79, 168] width 8 height 29
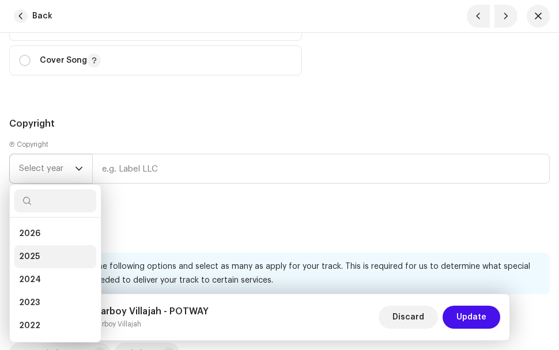
click at [50, 255] on li "2025" at bounding box center [55, 256] width 82 height 23
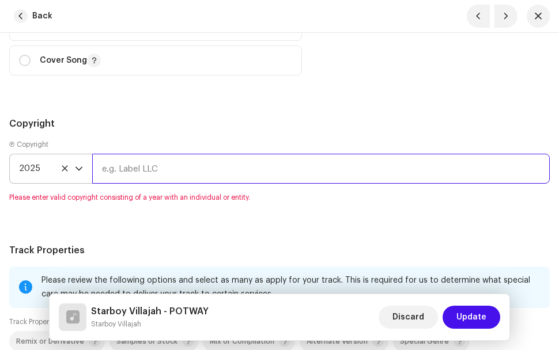
click at [159, 161] on input "text" at bounding box center [320, 169] width 457 height 30
type input "Emmanuel Owusu"
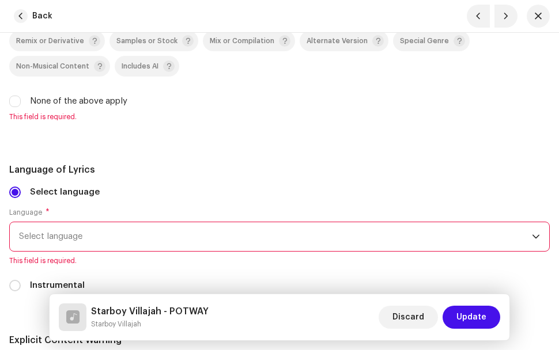
scroll to position [2189, 0]
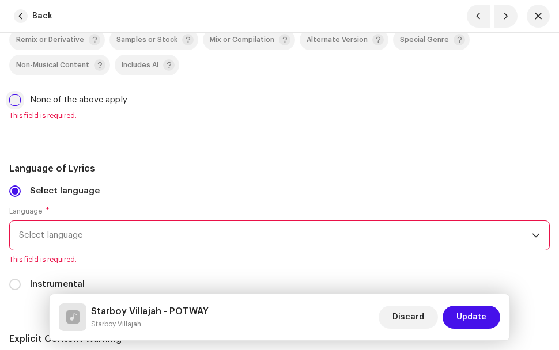
click at [15, 101] on input "None of the above apply" at bounding box center [15, 100] width 12 height 12
checkbox input "true"
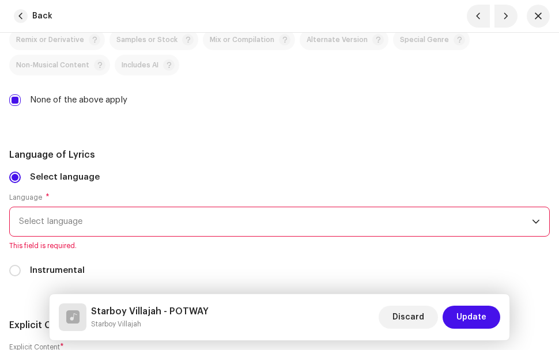
scroll to position [2247, 0]
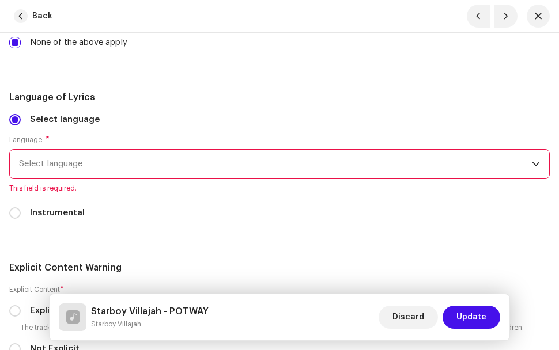
click at [94, 158] on span "Select language" at bounding box center [275, 164] width 513 height 29
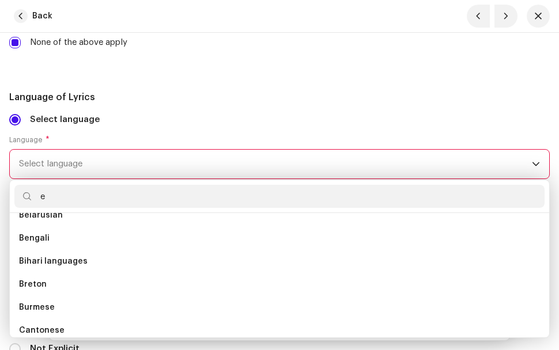
scroll to position [97, 0]
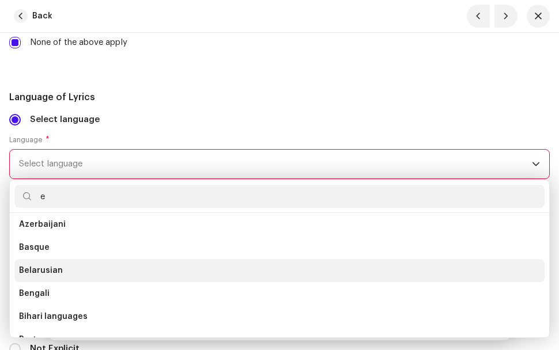
type input "en"
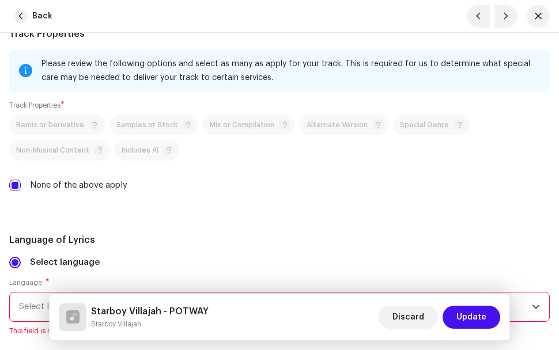
scroll to position [2189, 0]
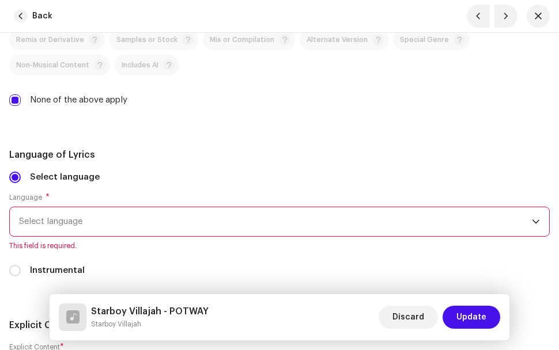
click at [113, 221] on span "Select language" at bounding box center [275, 221] width 513 height 29
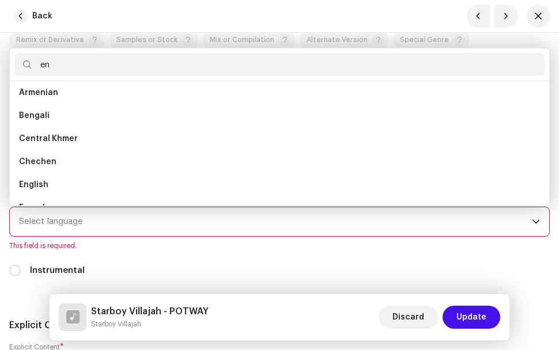
scroll to position [0, 0]
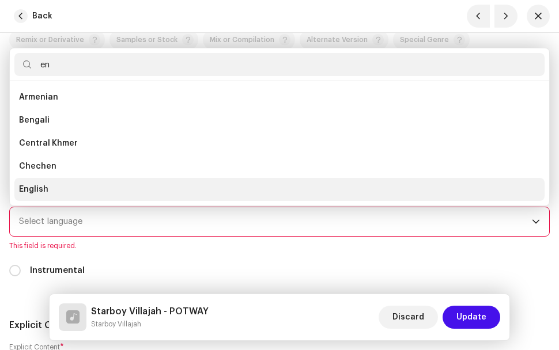
type input "en"
click at [57, 183] on li "English" at bounding box center [279, 189] width 530 height 23
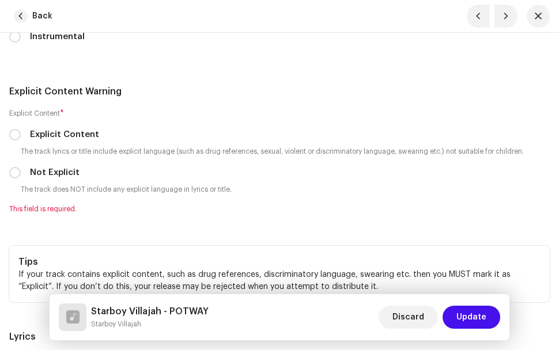
scroll to position [2419, 0]
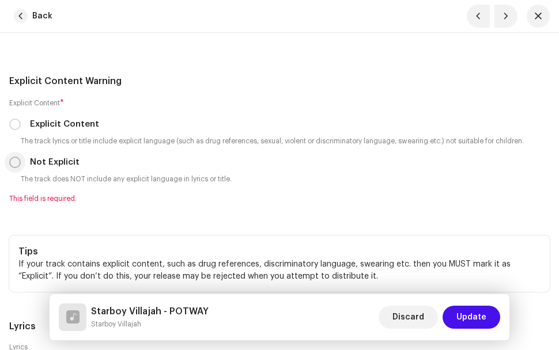
click at [16, 160] on input "Not Explicit" at bounding box center [15, 163] width 12 height 12
radio input "true"
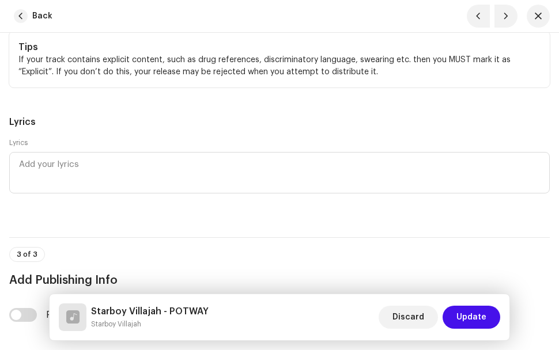
scroll to position [2650, 0]
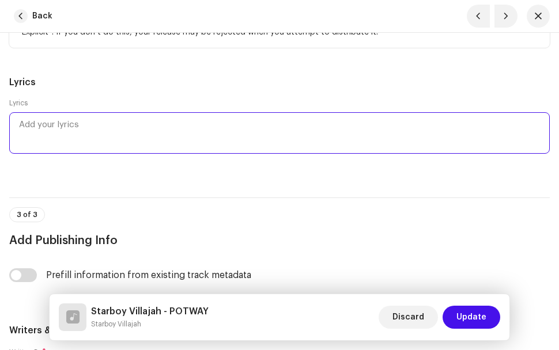
click at [111, 123] on textarea at bounding box center [279, 132] width 540 height 41
paste textarea "POTWAY LYRICS Pot of gold… Pot way… It’s Gods way… Hey! What is good life? Na b…"
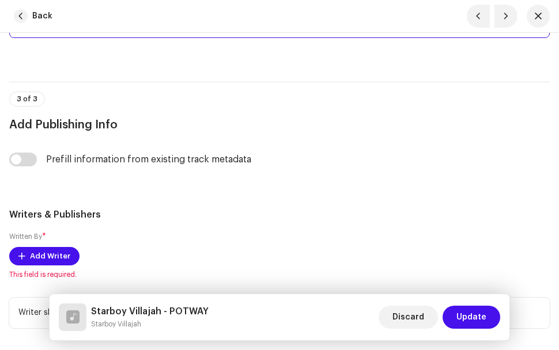
scroll to position [3516, 0]
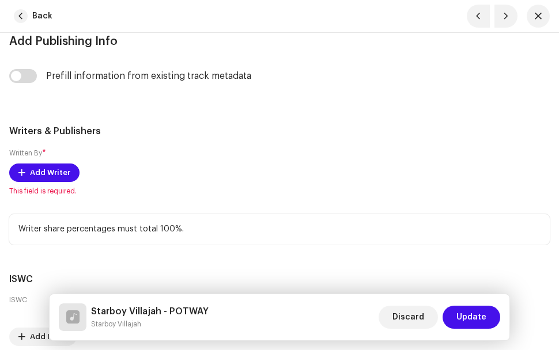
type textarea "POTWAY LYRICS Pot of gold… Pot way… It’s Gods way… Hey! What is good life? Na b…"
click at [179, 187] on span "This field is required." at bounding box center [279, 191] width 540 height 9
click at [41, 176] on span "Add Writer" at bounding box center [50, 172] width 40 height 23
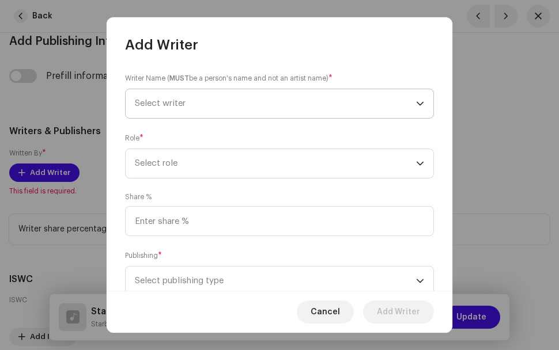
click at [213, 105] on span "Select writer" at bounding box center [275, 103] width 281 height 29
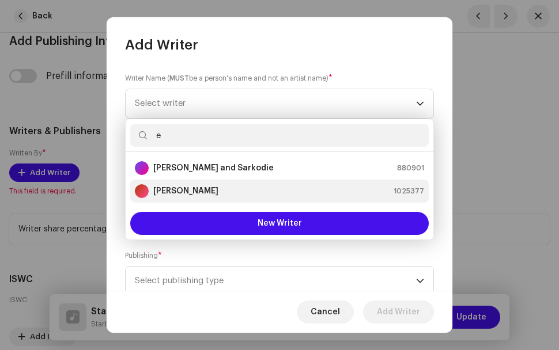
type input "e"
click at [240, 184] on div "Emmanuel Owusu 1025377" at bounding box center [279, 191] width 289 height 14
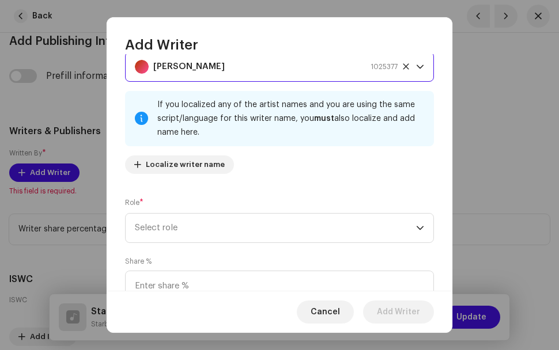
scroll to position [58, 0]
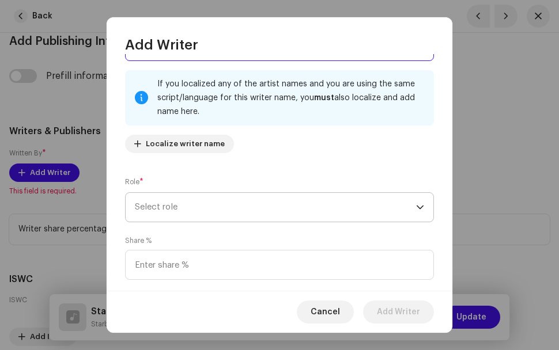
click at [224, 204] on span "Select role" at bounding box center [275, 207] width 281 height 29
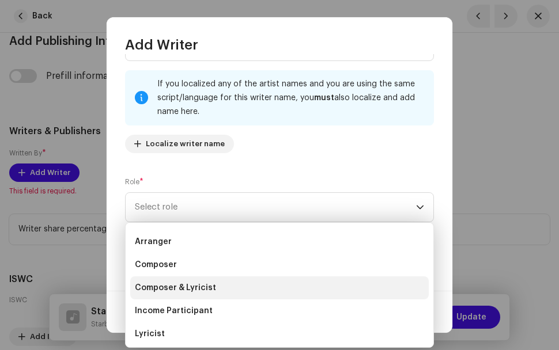
scroll to position [0, 0]
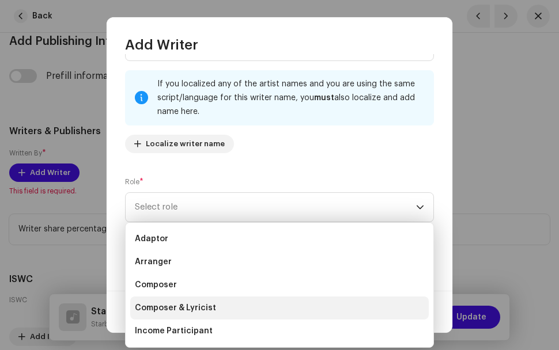
click at [187, 309] on span "Composer & Lyricist" at bounding box center [175, 308] width 81 height 12
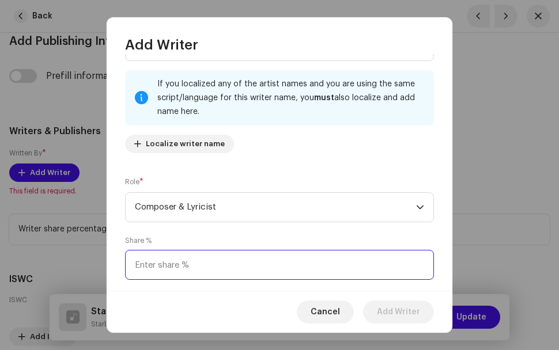
click at [205, 266] on input at bounding box center [279, 265] width 309 height 30
type input "100.00"
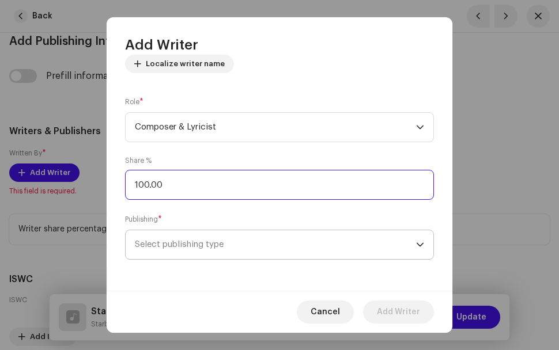
scroll to position [139, 0]
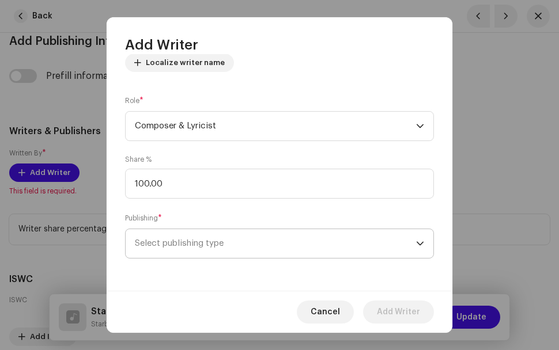
click at [244, 248] on span "Select publishing type" at bounding box center [275, 243] width 281 height 29
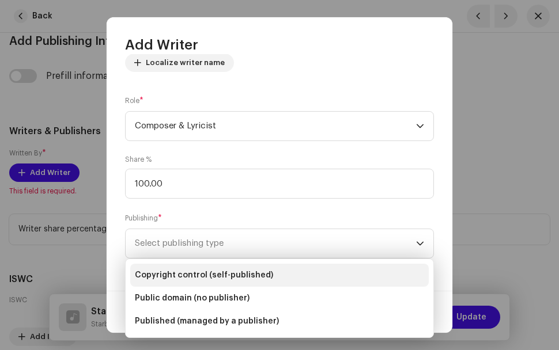
click at [251, 272] on span "Copyright control (self-published)" at bounding box center [204, 276] width 138 height 12
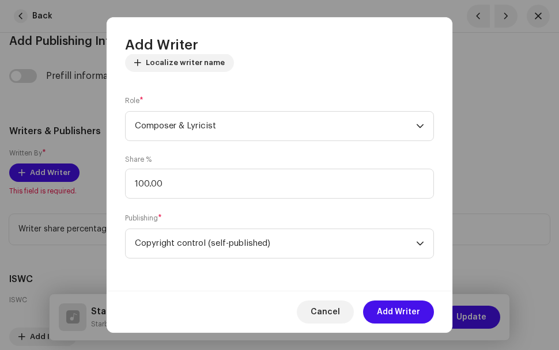
click at [320, 266] on div "Writer Name ( MUST be a person's name and not an artist name) * Emmanuel Owusu …" at bounding box center [280, 172] width 346 height 236
click at [402, 310] on span "Add Writer" at bounding box center [398, 312] width 43 height 23
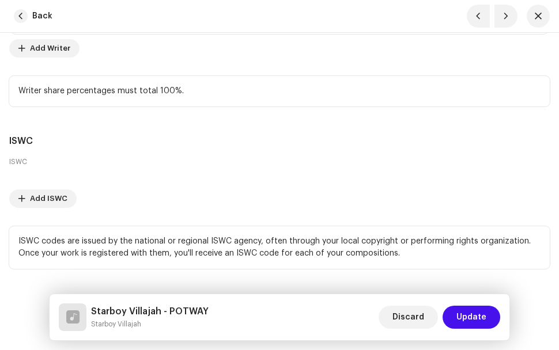
scroll to position [3718, 0]
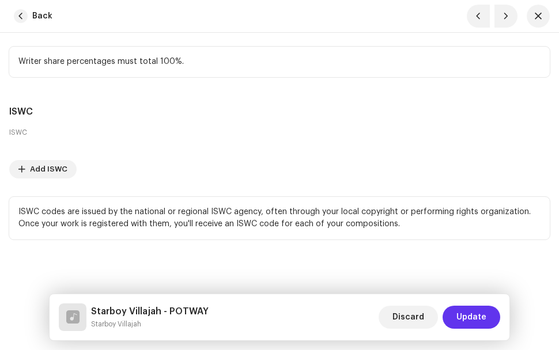
click at [472, 312] on span "Update" at bounding box center [471, 317] width 30 height 23
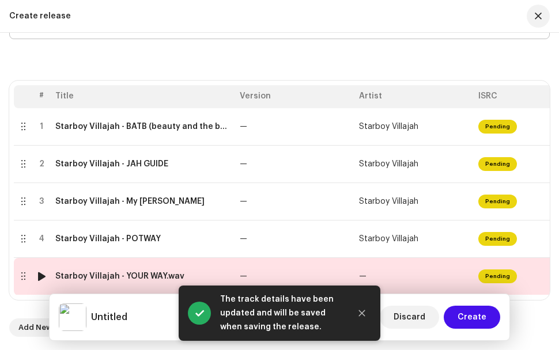
click at [22, 272] on div at bounding box center [22, 276] width 9 height 9
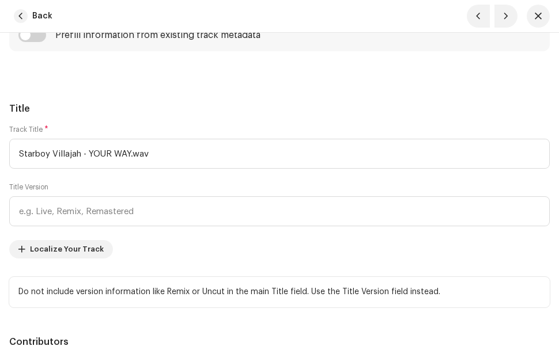
scroll to position [576, 0]
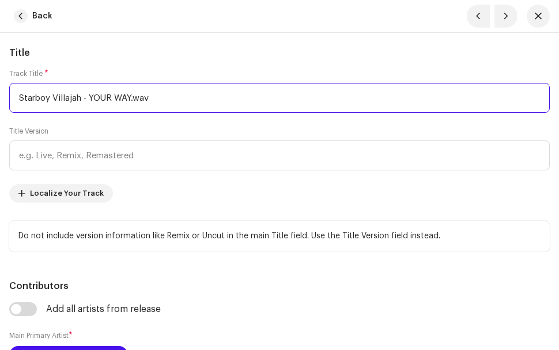
click at [176, 101] on input "Starboy Villajah - YOUR WAY.wav" at bounding box center [279, 98] width 540 height 30
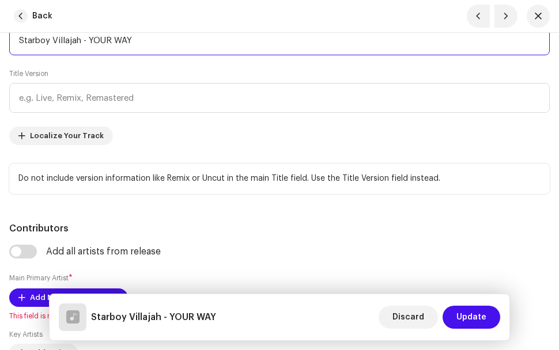
scroll to position [691, 0]
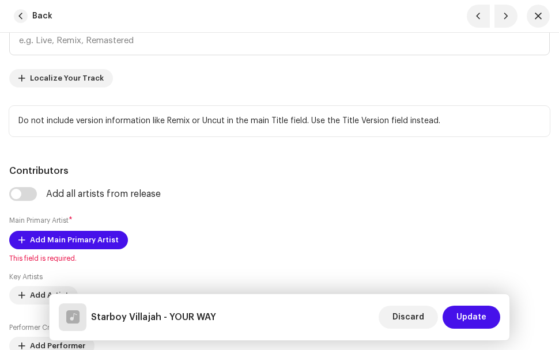
type input "Starboy Villajah - YOUR WAY"
click at [271, 211] on div "Add all artists from release Main Primary Artist * Add Main Primary Artist This…" at bounding box center [279, 304] width 540 height 235
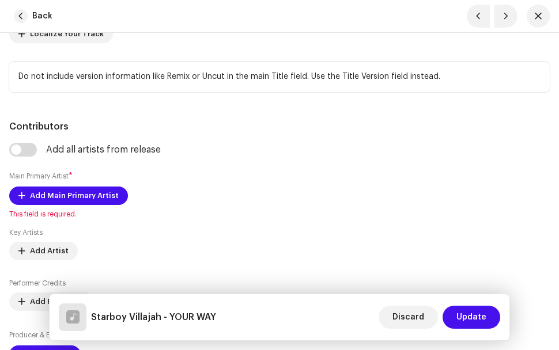
scroll to position [749, 0]
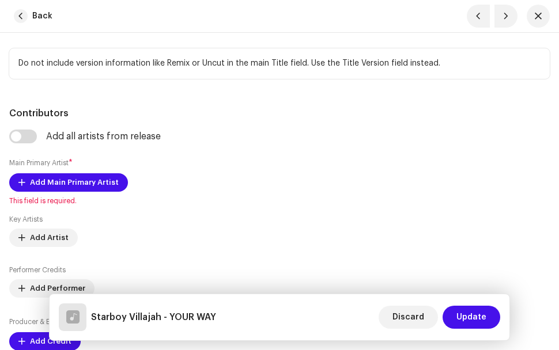
click at [94, 173] on div "Add all artists from release Main Primary Artist * Add Main Primary Artist This…" at bounding box center [279, 247] width 540 height 235
click at [94, 178] on span "Add Main Primary Artist" at bounding box center [74, 182] width 89 height 23
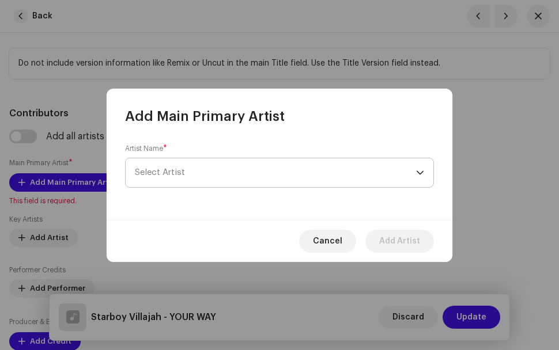
click at [200, 165] on span "Select Artist" at bounding box center [275, 172] width 281 height 29
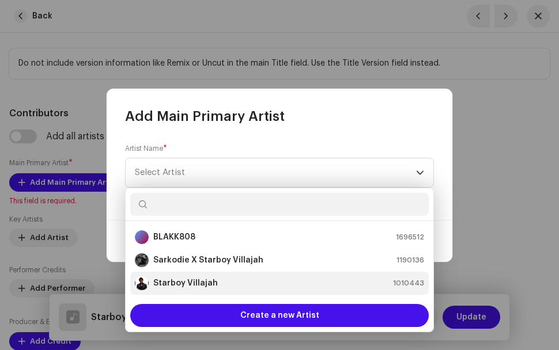
click at [187, 278] on strong "Starboy Villajah" at bounding box center [185, 284] width 65 height 12
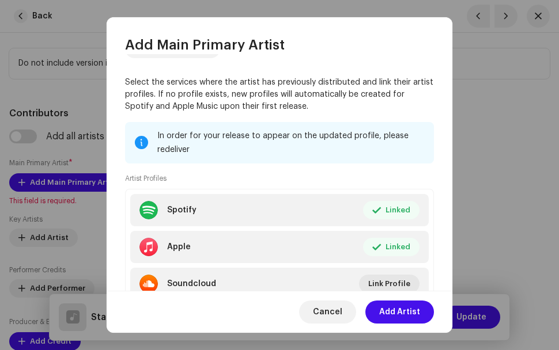
scroll to position [137, 0]
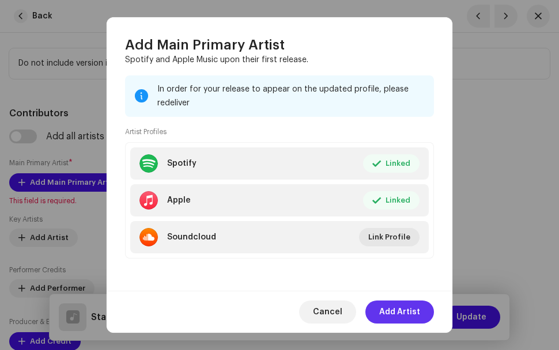
click at [406, 314] on span "Add Artist" at bounding box center [399, 312] width 41 height 23
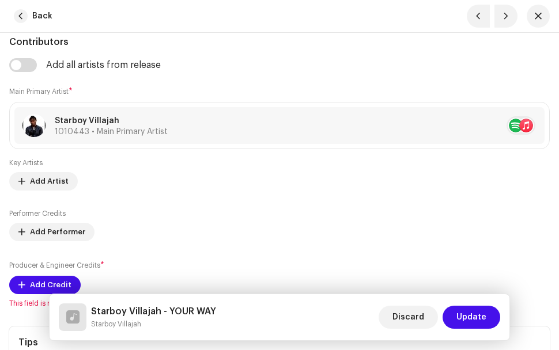
scroll to position [922, 0]
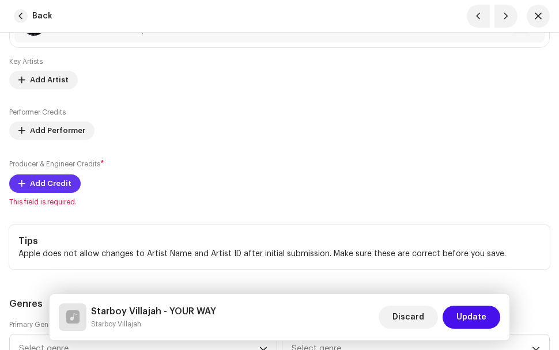
click at [56, 183] on span "Add Credit" at bounding box center [50, 183] width 41 height 23
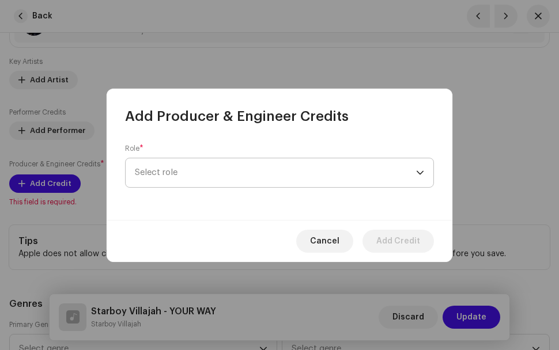
click at [255, 171] on span "Select role" at bounding box center [275, 172] width 281 height 29
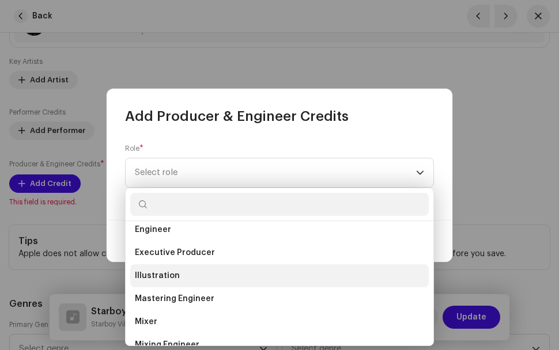
scroll to position [288, 0]
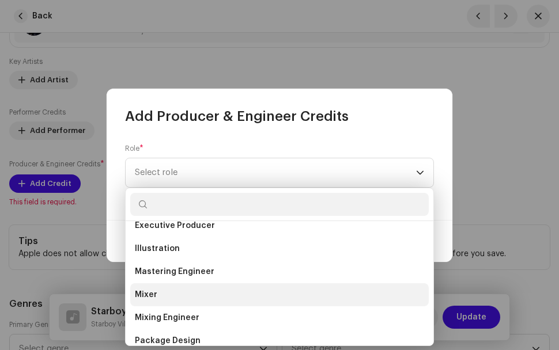
click at [187, 295] on li "Mixer" at bounding box center [279, 294] width 298 height 23
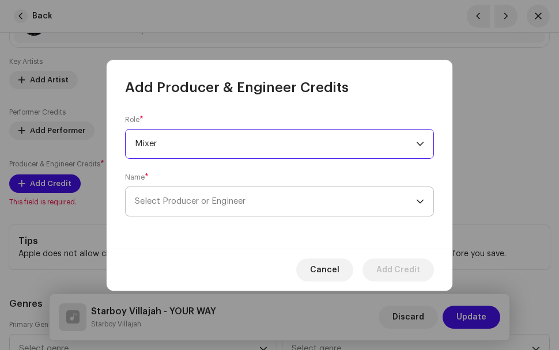
click at [282, 198] on span "Select Producer or Engineer" at bounding box center [275, 201] width 281 height 29
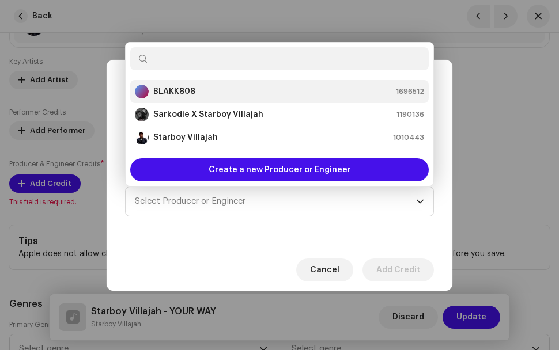
click at [246, 94] on div "BLAKK808 1696512" at bounding box center [279, 92] width 289 height 14
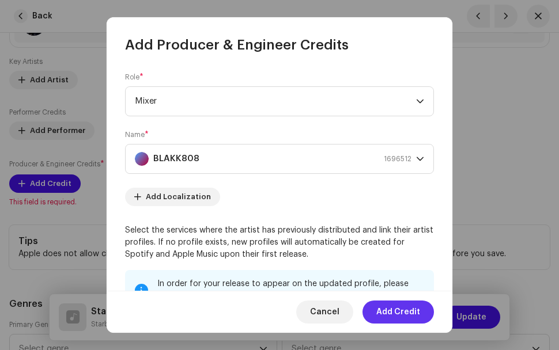
click at [419, 311] on span "Add Credit" at bounding box center [398, 312] width 44 height 23
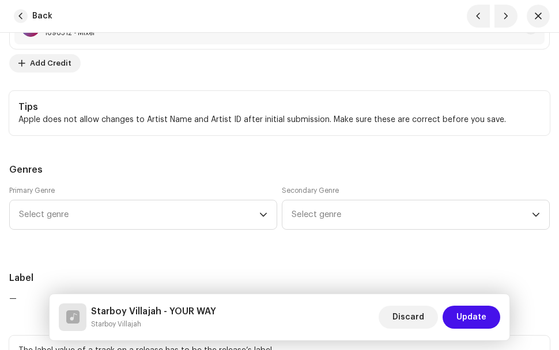
scroll to position [1094, 0]
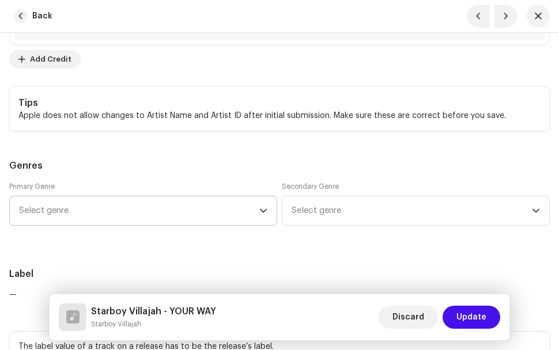
click at [263, 210] on icon "dropdown trigger" at bounding box center [263, 211] width 8 height 8
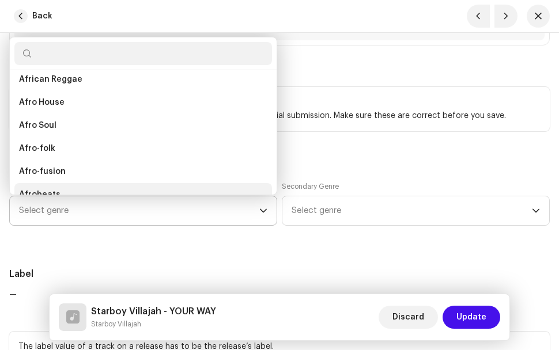
scroll to position [88, 0]
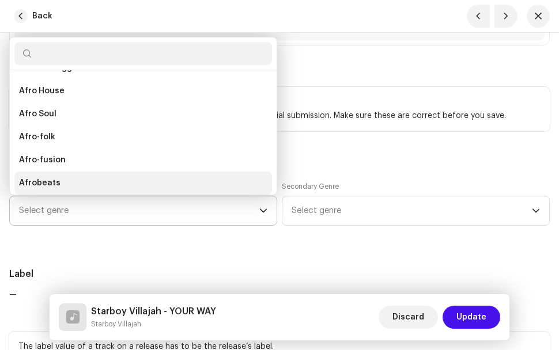
click at [47, 179] on span "Afrobeats" at bounding box center [39, 183] width 41 height 12
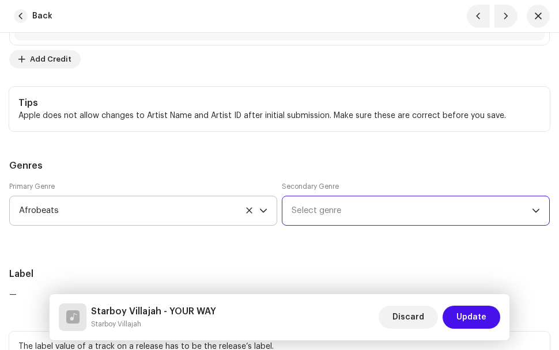
click at [359, 210] on span "Select genre" at bounding box center [411, 210] width 240 height 29
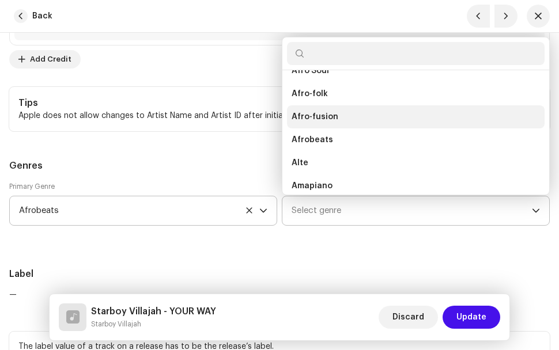
scroll to position [134, 0]
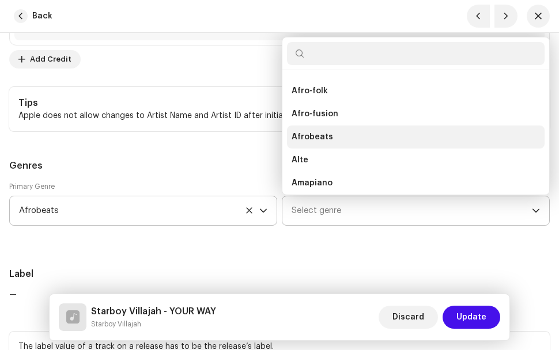
click at [334, 141] on li "Afrobeats" at bounding box center [415, 137] width 257 height 23
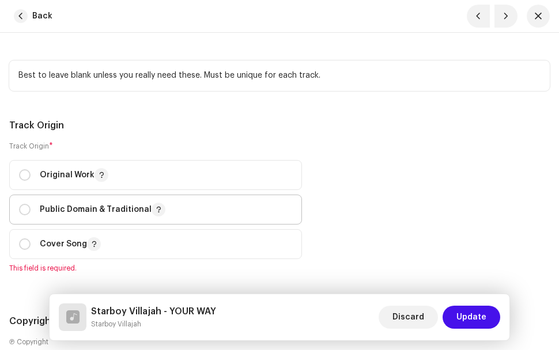
scroll to position [1728, 0]
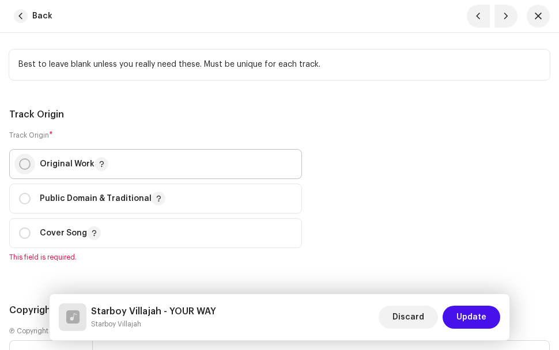
click at [25, 168] on input "radio" at bounding box center [25, 164] width 12 height 12
radio input "true"
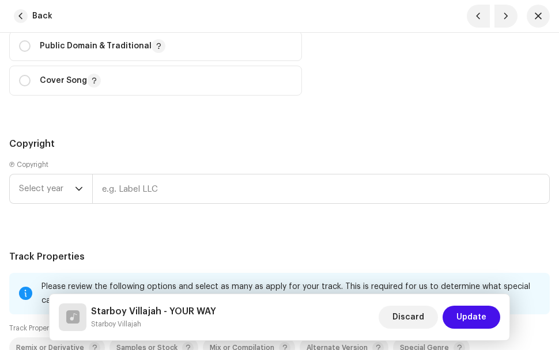
scroll to position [1901, 0]
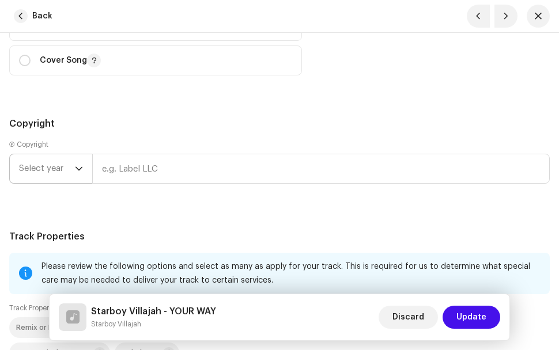
click at [79, 165] on icon "dropdown trigger" at bounding box center [79, 169] width 8 height 8
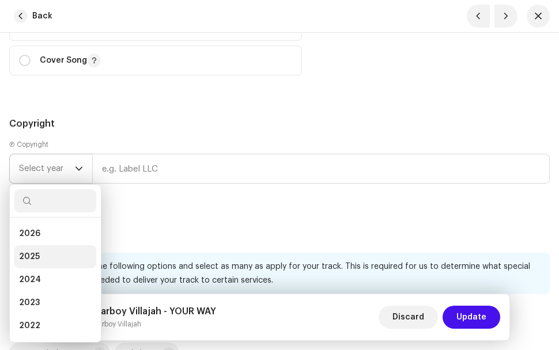
click at [46, 256] on li "2025" at bounding box center [55, 256] width 82 height 23
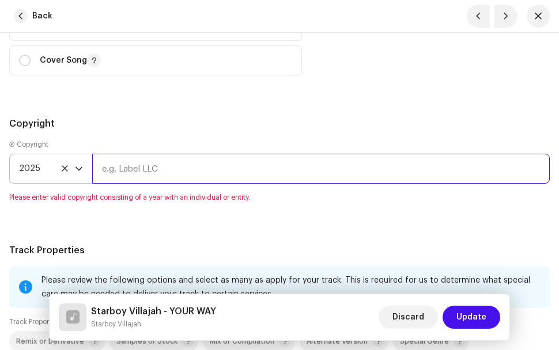
click at [138, 169] on input "text" at bounding box center [320, 169] width 457 height 30
type input "Emmanuel Owusu"
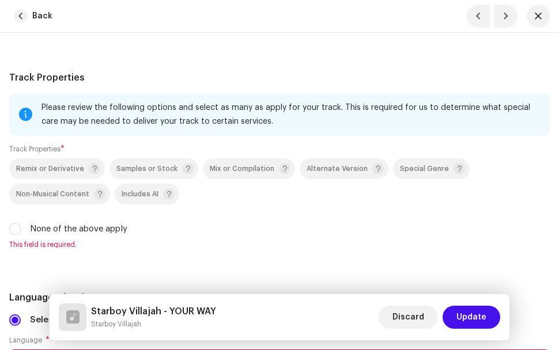
scroll to position [2074, 0]
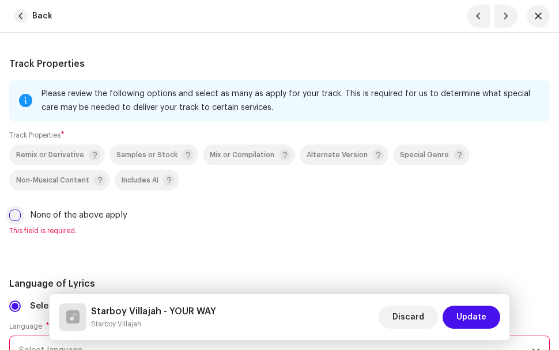
click at [17, 213] on input "None of the above apply" at bounding box center [15, 216] width 12 height 12
checkbox input "true"
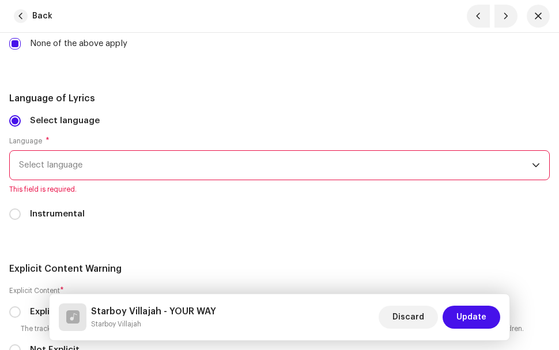
scroll to position [2247, 0]
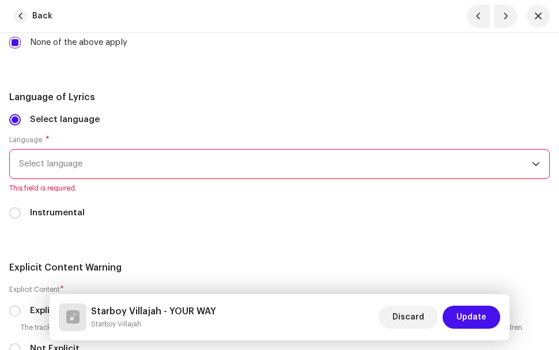
click at [87, 162] on span "Select language" at bounding box center [275, 164] width 513 height 29
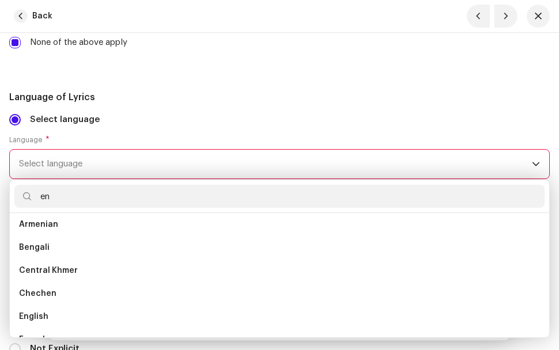
scroll to position [0, 0]
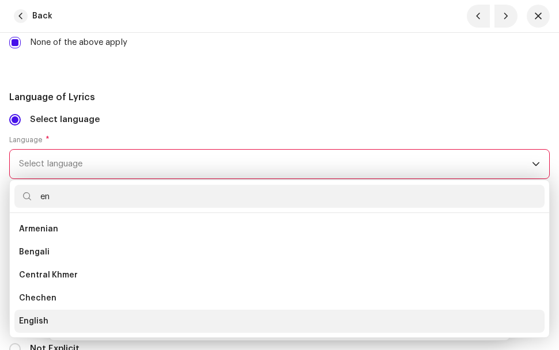
type input "en"
click at [60, 320] on li "English" at bounding box center [279, 321] width 530 height 23
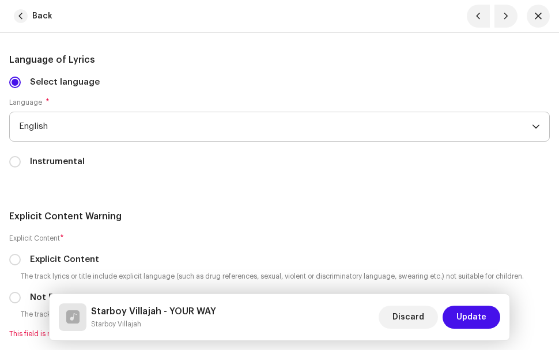
scroll to position [2304, 0]
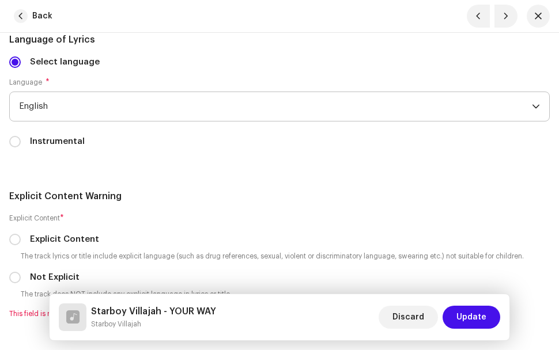
click at [21, 278] on div "Not Explicit" at bounding box center [279, 277] width 540 height 13
click at [14, 277] on input "Not Explicit" at bounding box center [15, 278] width 12 height 12
radio input "true"
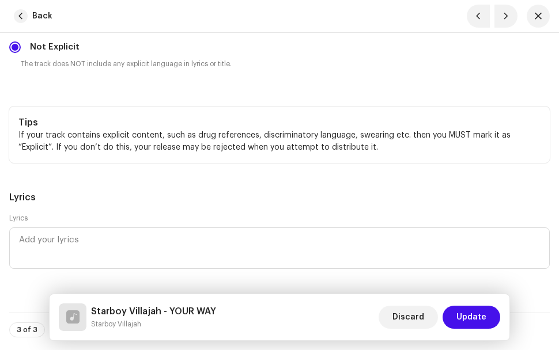
scroll to position [2592, 0]
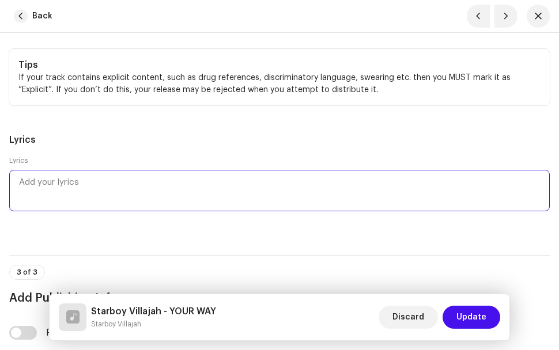
click at [98, 190] on textarea at bounding box center [279, 190] width 540 height 41
paste textarea "YOUR WAY LYRICS Starboy Villajah Akunta Akunta Akunta Akunta Akunta Akunta Brah…"
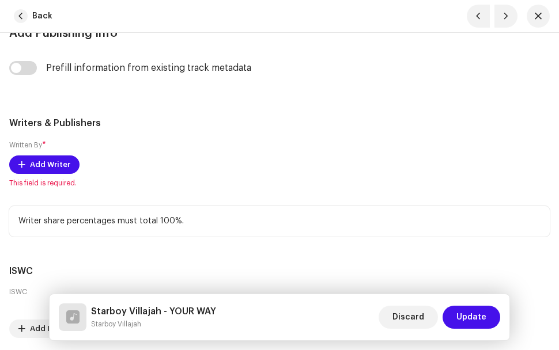
scroll to position [3863, 0]
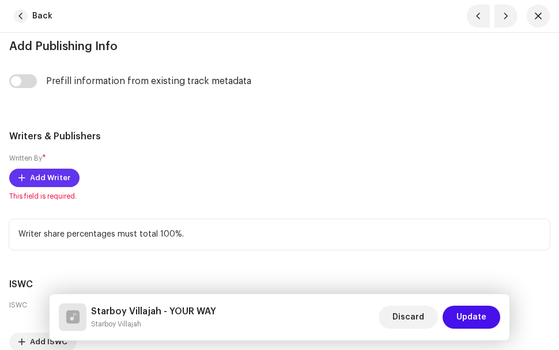
type textarea "YOUR WAY LYRICS Starboy Villajah Akunta Akunta Akunta Akunta Akunta Akunta Brah…"
click at [47, 180] on span "Add Writer" at bounding box center [50, 177] width 40 height 23
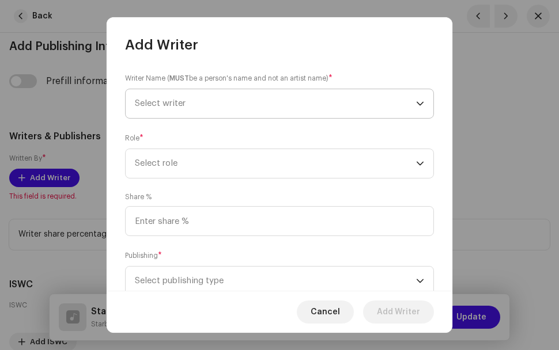
click at [184, 103] on span "Select writer" at bounding box center [160, 103] width 51 height 9
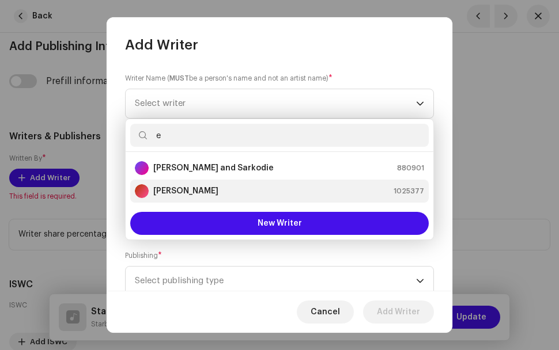
type input "e"
click at [200, 188] on strong "Emmanuel Owusu" at bounding box center [185, 191] width 65 height 12
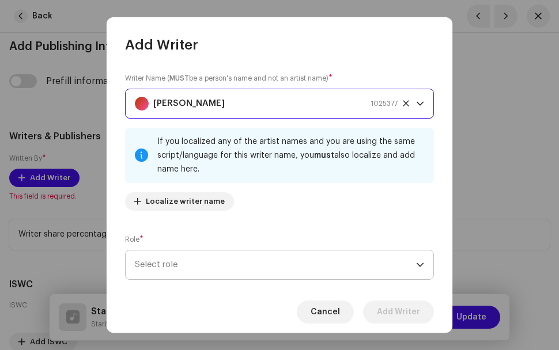
click at [329, 252] on span "Select role" at bounding box center [275, 265] width 281 height 29
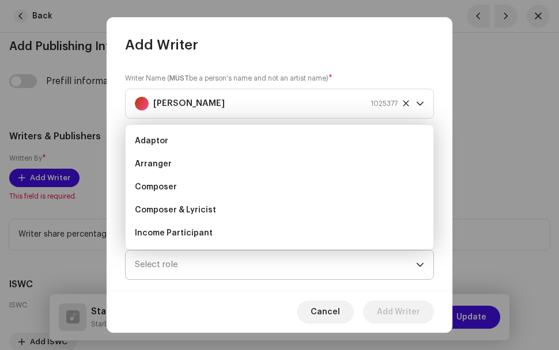
click at [329, 252] on body "Starboy Villajah Home Catalog Transactions Analytics Resources Assets Releases …" at bounding box center [279, 175] width 559 height 350
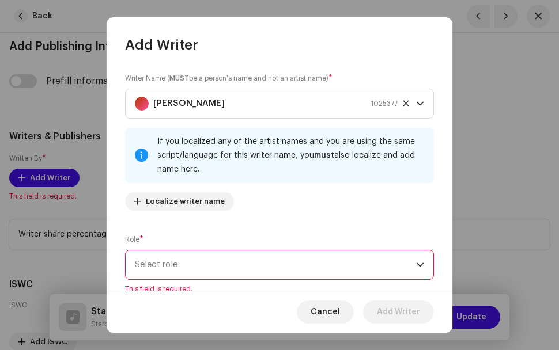
click at [329, 252] on span "Select role" at bounding box center [275, 265] width 281 height 29
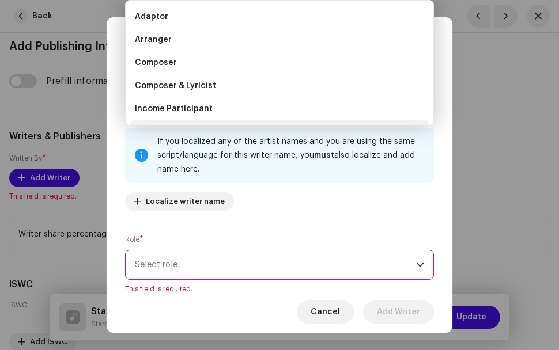
scroll to position [18, 0]
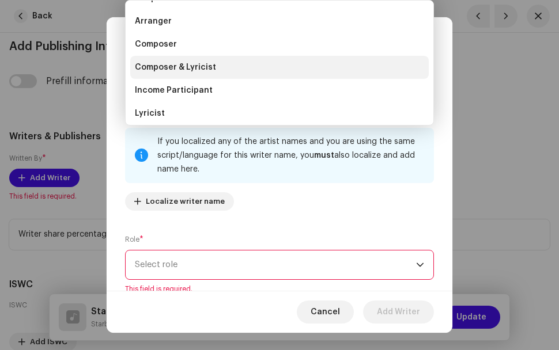
click at [174, 66] on span "Composer & Lyricist" at bounding box center [175, 68] width 81 height 12
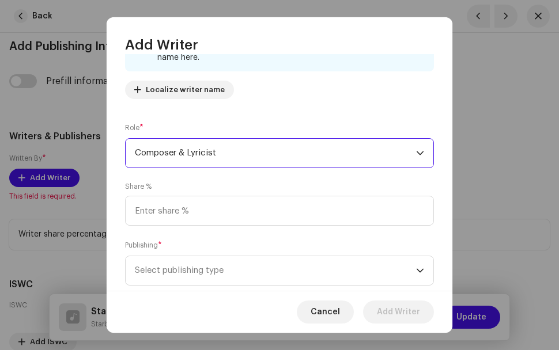
scroll to position [115, 0]
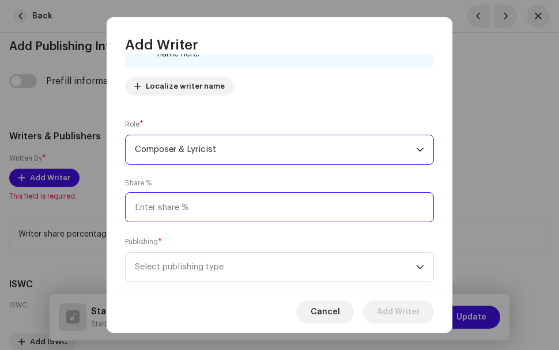
click at [289, 213] on input at bounding box center [279, 207] width 309 height 30
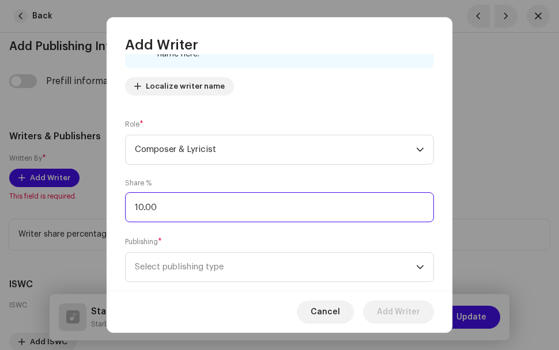
type input "100.00"
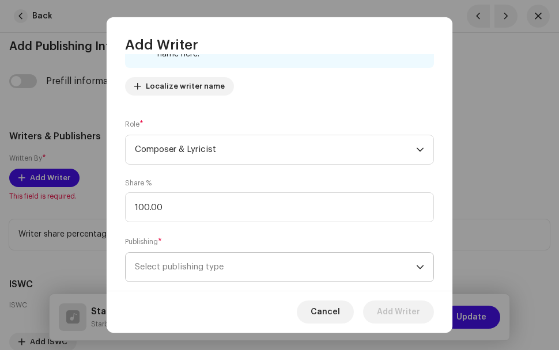
click at [280, 275] on span "Select publishing type" at bounding box center [275, 267] width 281 height 29
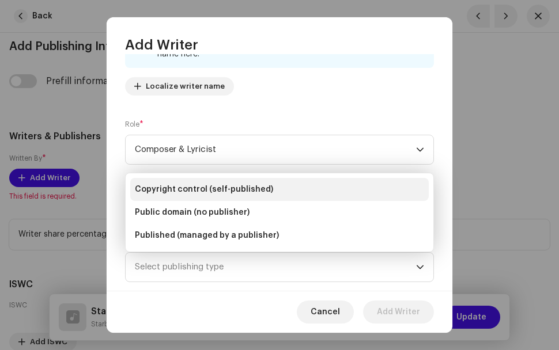
click at [220, 192] on span "Copyright control (self-published)" at bounding box center [204, 190] width 138 height 12
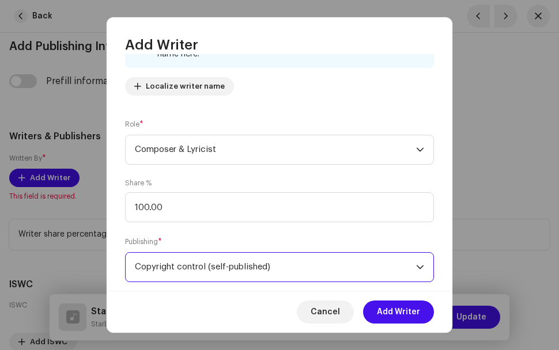
scroll to position [139, 0]
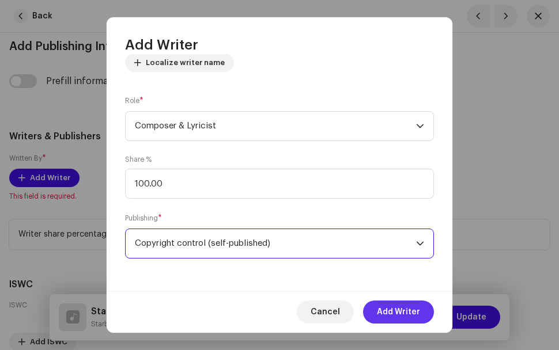
click at [414, 306] on span "Add Writer" at bounding box center [398, 312] width 43 height 23
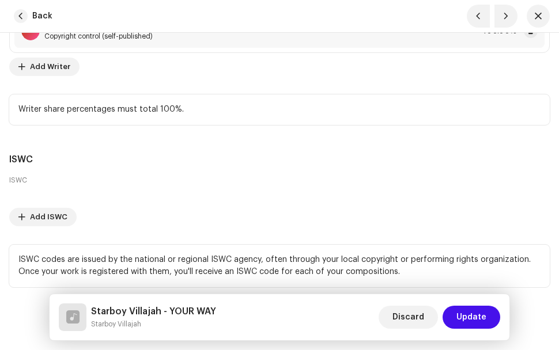
scroll to position [4036, 0]
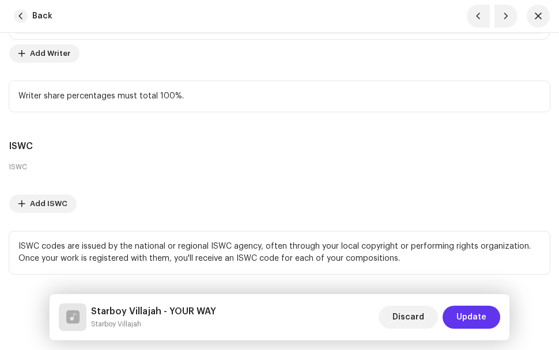
click at [467, 315] on span "Update" at bounding box center [471, 317] width 30 height 23
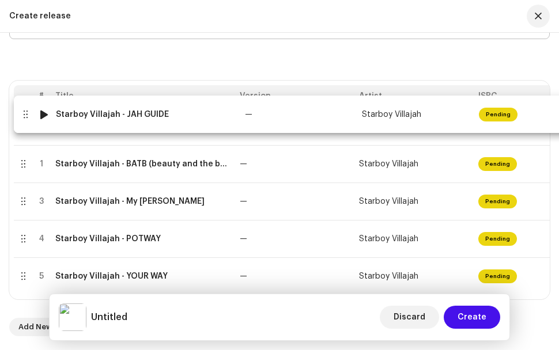
drag, startPoint x: 122, startPoint y: 160, endPoint x: 122, endPoint y: 123, distance: 36.3
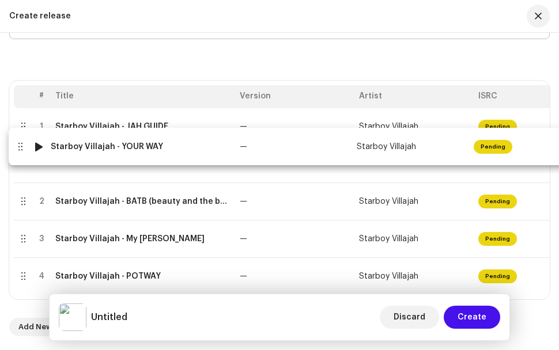
drag, startPoint x: 130, startPoint y: 260, endPoint x: 125, endPoint y: 144, distance: 116.5
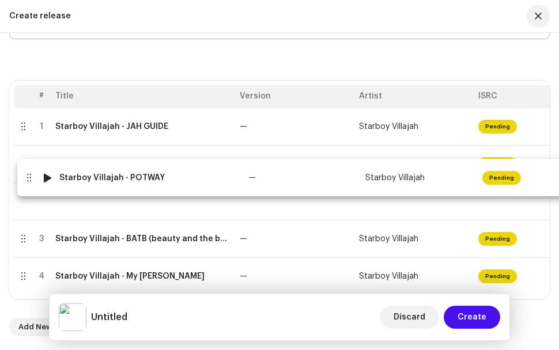
drag, startPoint x: 129, startPoint y: 271, endPoint x: 132, endPoint y: 186, distance: 84.7
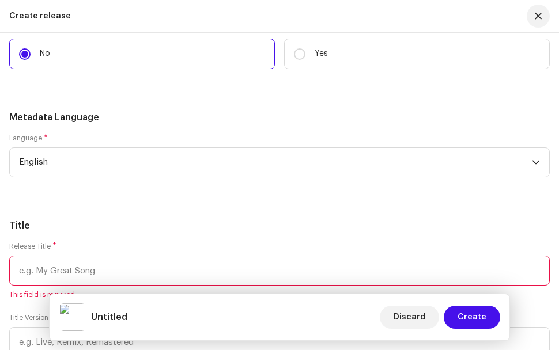
scroll to position [1613, 0]
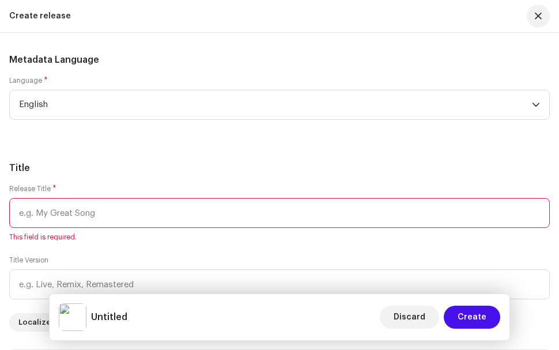
click at [97, 198] on input "text" at bounding box center [279, 213] width 540 height 30
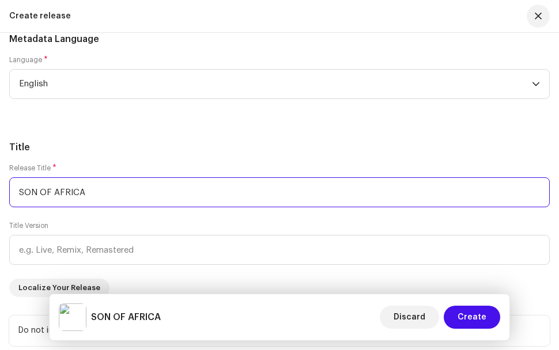
scroll to position [1671, 0]
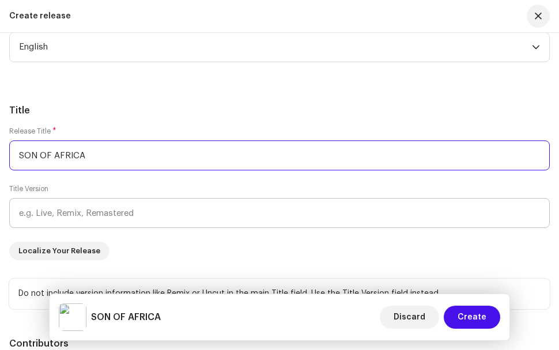
type input "SON OF AFRICA"
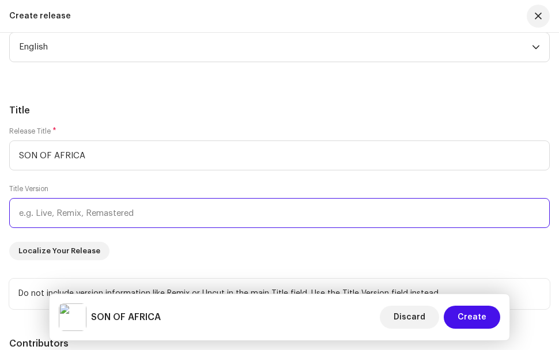
click at [138, 198] on input "text" at bounding box center [279, 213] width 540 height 30
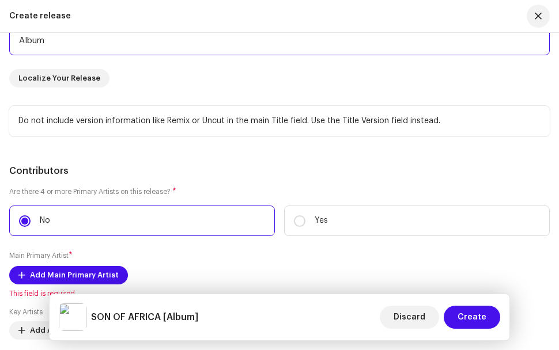
scroll to position [1901, 0]
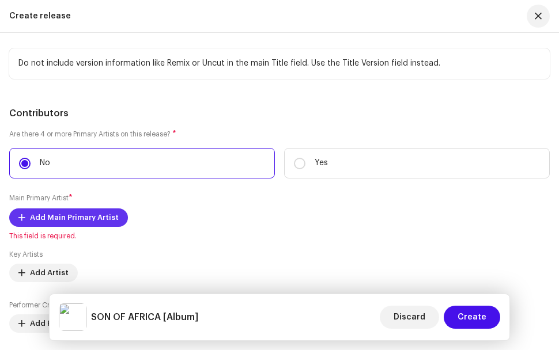
type input "Album"
click at [100, 206] on span "Add Main Primary Artist" at bounding box center [74, 217] width 89 height 23
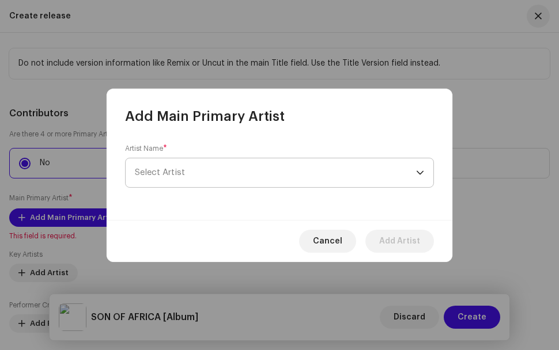
click at [174, 172] on span "Select Artist" at bounding box center [160, 172] width 50 height 9
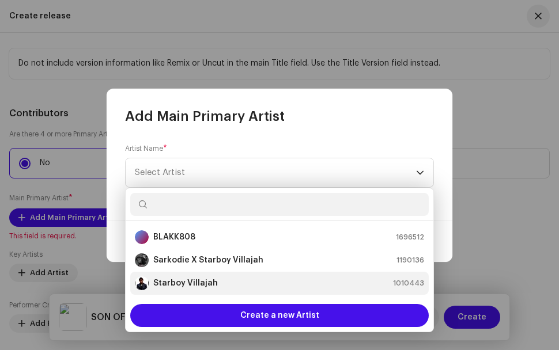
click at [186, 284] on strong "Starboy Villajah" at bounding box center [185, 284] width 65 height 12
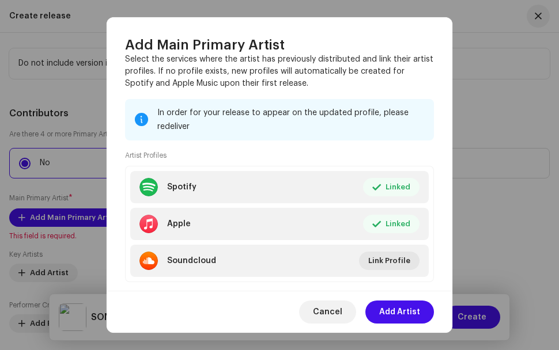
scroll to position [115, 0]
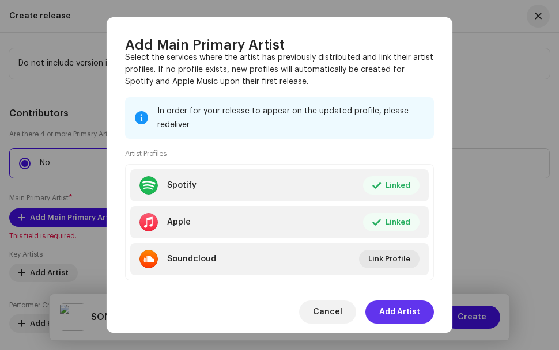
click at [413, 309] on span "Add Artist" at bounding box center [399, 312] width 41 height 23
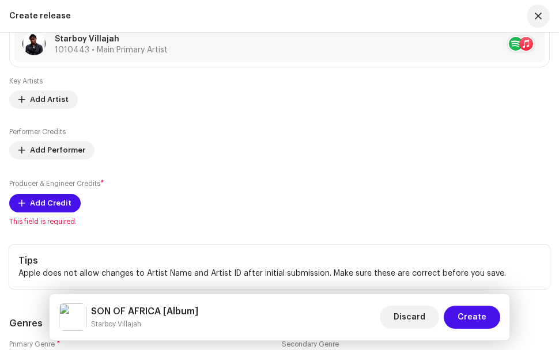
scroll to position [2074, 0]
click at [62, 191] on span "Add Credit" at bounding box center [50, 202] width 41 height 23
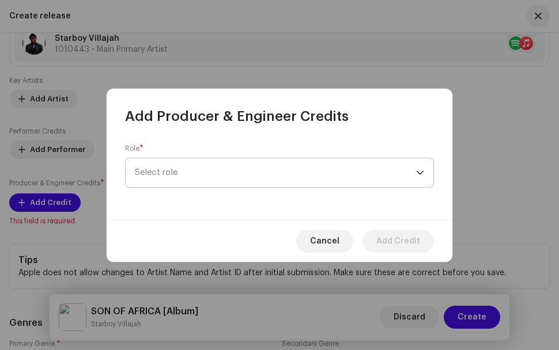
click at [405, 176] on span "Select role" at bounding box center [275, 172] width 281 height 29
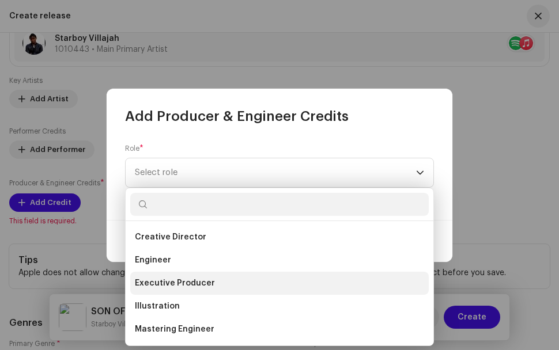
scroll to position [288, 0]
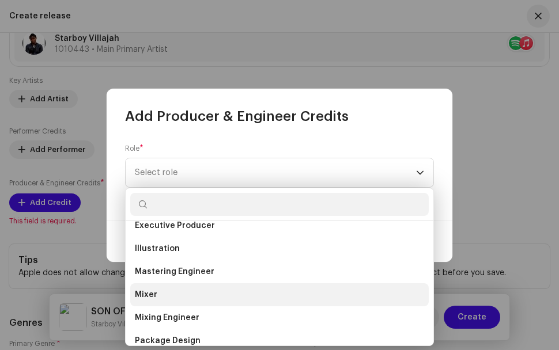
click at [229, 289] on li "Mixer" at bounding box center [279, 294] width 298 height 23
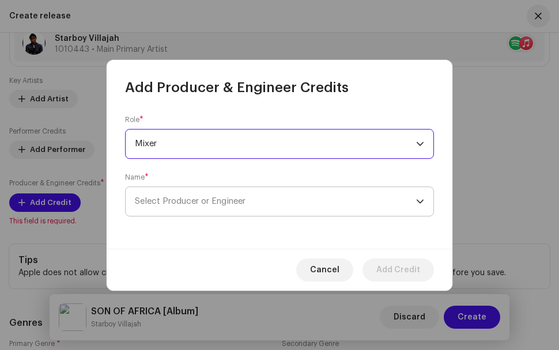
click at [276, 203] on span "Select Producer or Engineer" at bounding box center [275, 201] width 281 height 29
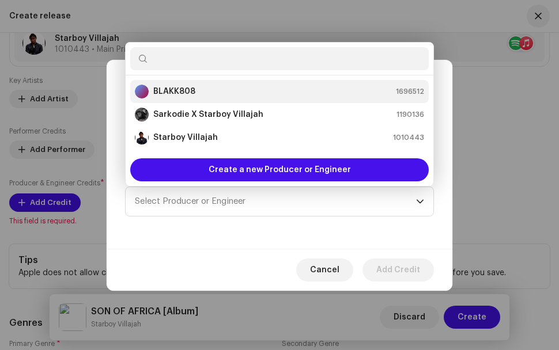
click at [270, 92] on div "BLAKK808 1696512" at bounding box center [279, 92] width 289 height 14
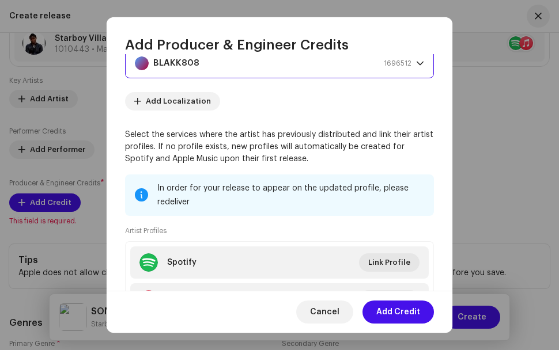
scroll to position [115, 0]
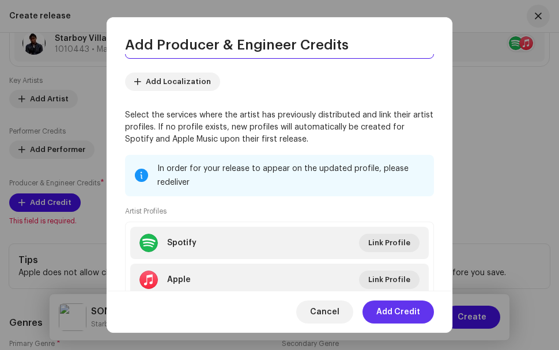
click at [414, 309] on span "Add Credit" at bounding box center [398, 312] width 44 height 23
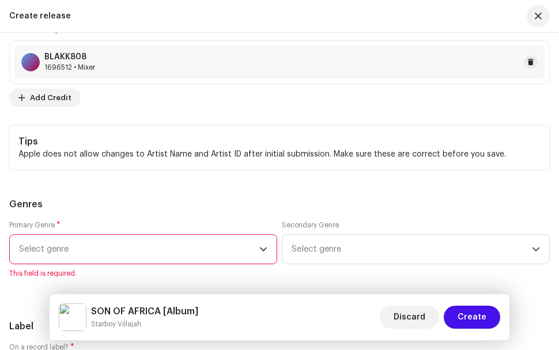
scroll to position [2247, 0]
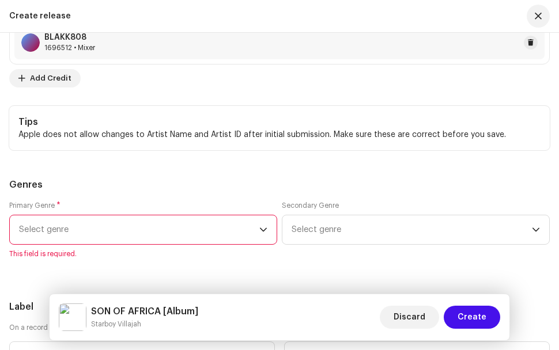
click at [201, 215] on span "Select genre" at bounding box center [139, 229] width 240 height 29
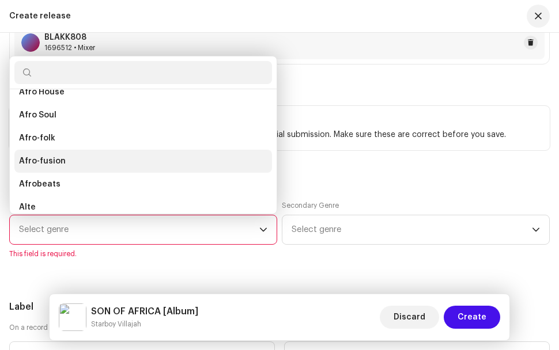
scroll to position [134, 0]
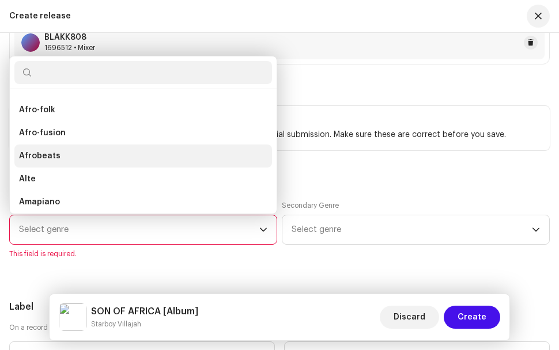
click at [79, 145] on li "Afrobeats" at bounding box center [142, 156] width 257 height 23
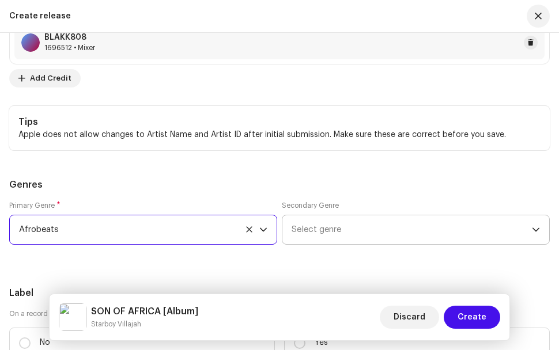
click at [360, 215] on span "Select genre" at bounding box center [411, 229] width 240 height 29
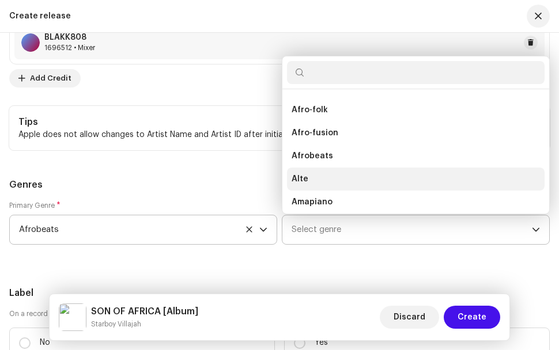
scroll to position [191, 0]
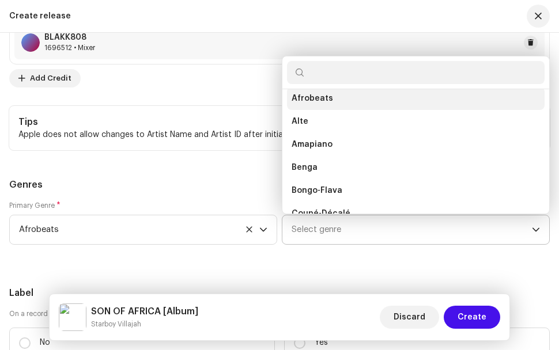
scroll to position [189, 0]
click at [341, 89] on li "Afrobeats" at bounding box center [415, 100] width 257 height 23
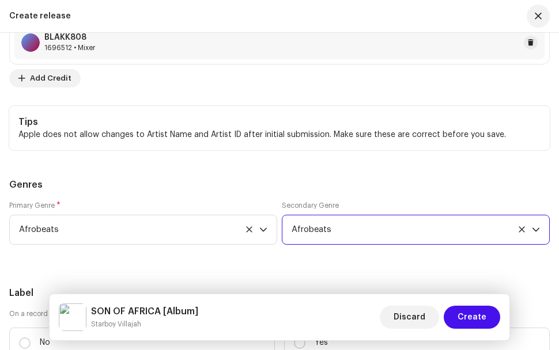
click at [358, 252] on div "Prefill release information from track metadata Compilation Is it a compilation…" at bounding box center [279, 139] width 540 height 1832
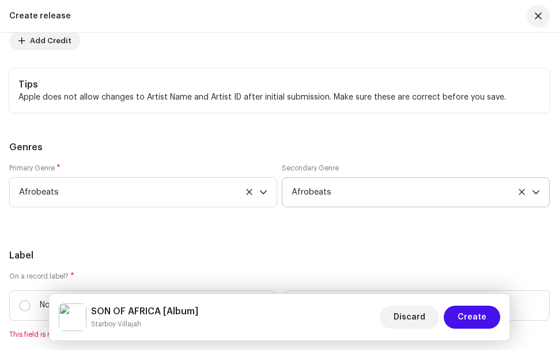
scroll to position [2304, 0]
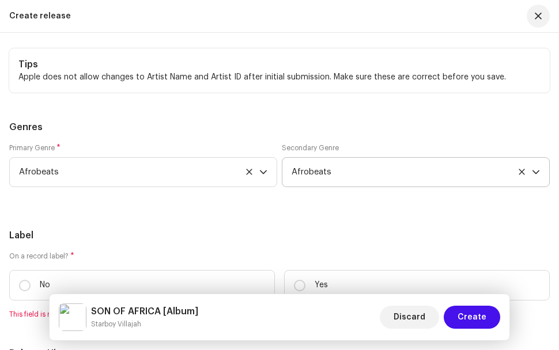
click at [359, 158] on span "Afrobeats" at bounding box center [411, 172] width 240 height 29
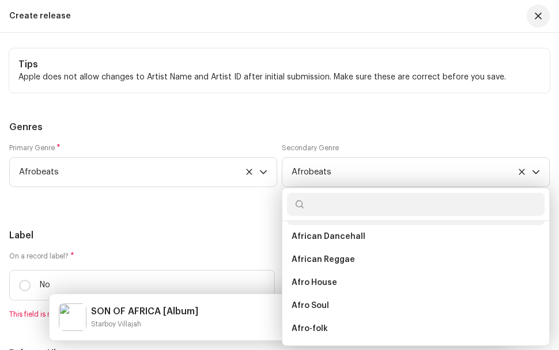
scroll to position [0, 0]
click at [331, 226] on li "[DEMOGRAPHIC_DATA]" at bounding box center [415, 237] width 257 height 23
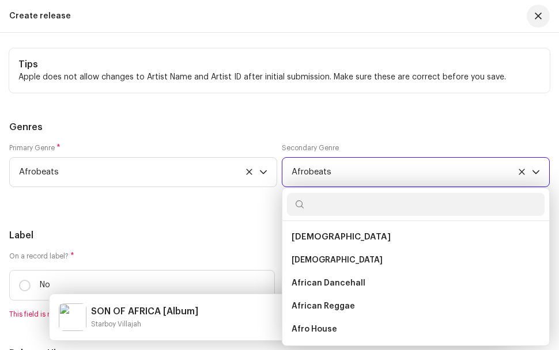
click at [241, 184] on div "Prefill release information from track metadata Compilation Is it a compilation…" at bounding box center [279, 81] width 540 height 1832
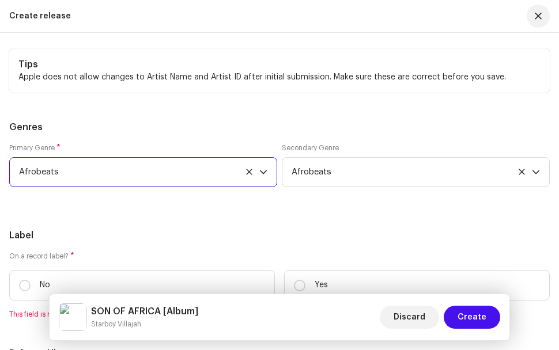
click at [147, 158] on span "Afrobeats" at bounding box center [139, 172] width 240 height 29
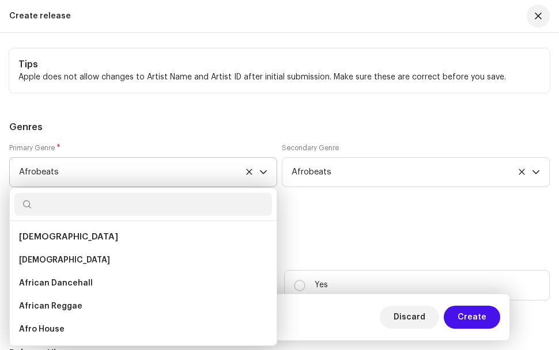
click at [81, 226] on li "[DEMOGRAPHIC_DATA]" at bounding box center [142, 237] width 257 height 23
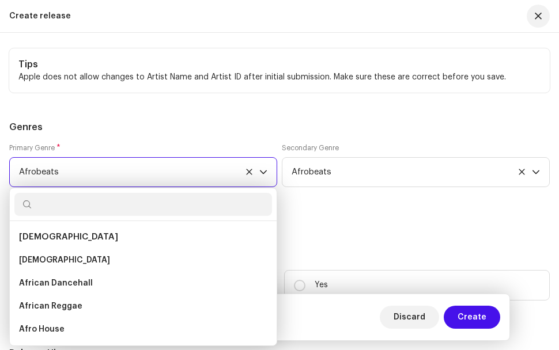
click at [127, 158] on span "Afrobeats" at bounding box center [139, 172] width 240 height 29
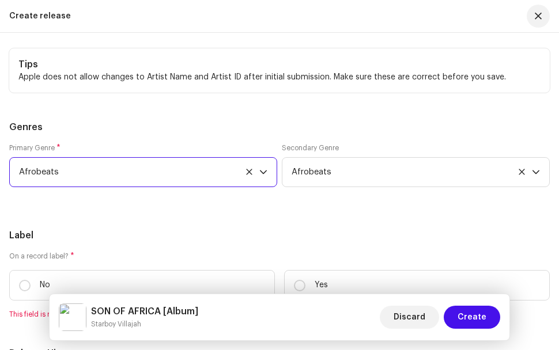
click at [247, 168] on icon at bounding box center [248, 171] width 7 height 7
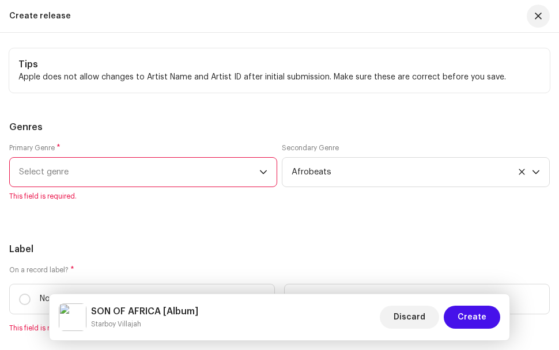
click at [87, 158] on span "Select genre" at bounding box center [139, 172] width 240 height 29
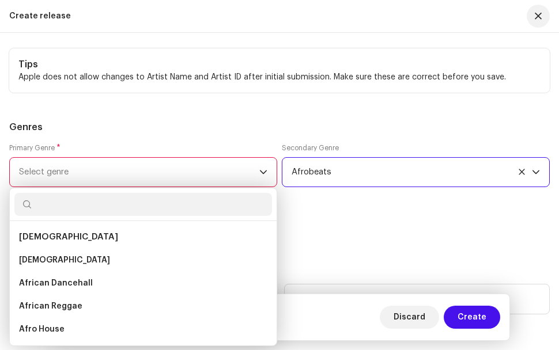
click at [406, 158] on span "Afrobeats" at bounding box center [411, 172] width 240 height 29
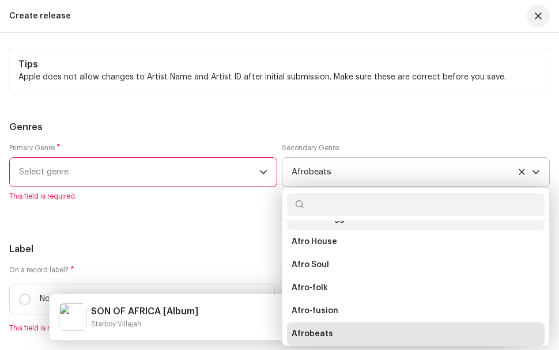
scroll to position [74, 0]
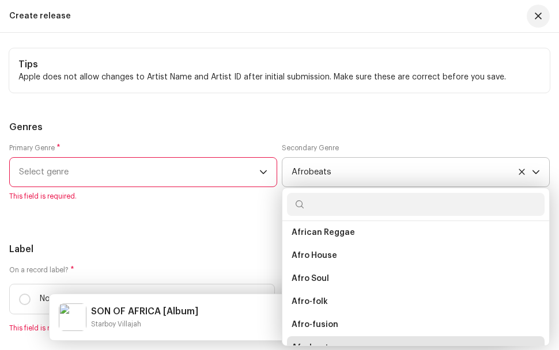
click at [521, 169] on icon at bounding box center [521, 172] width 6 height 6
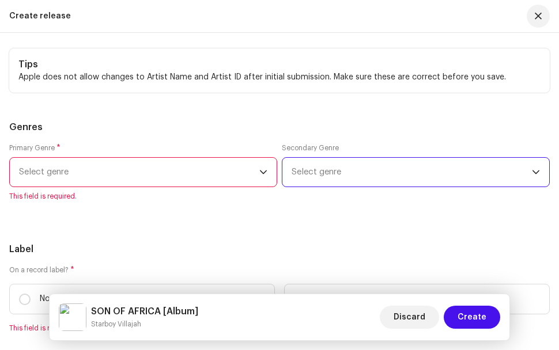
click at [236, 158] on span "Select genre" at bounding box center [139, 172] width 240 height 29
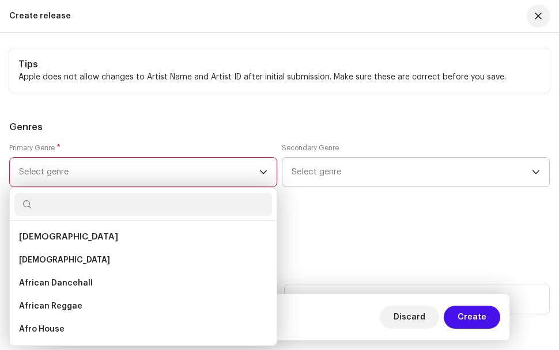
click at [32, 233] on span "[DEMOGRAPHIC_DATA]" at bounding box center [68, 237] width 99 height 9
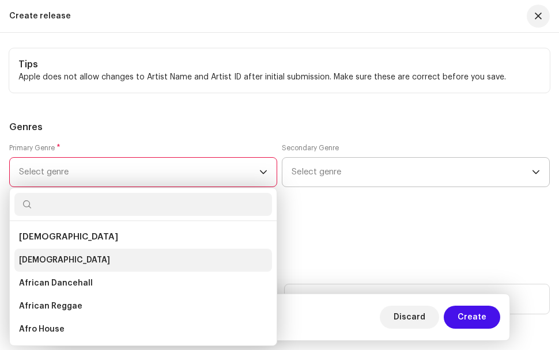
click at [41, 255] on span "[DEMOGRAPHIC_DATA]" at bounding box center [64, 261] width 91 height 12
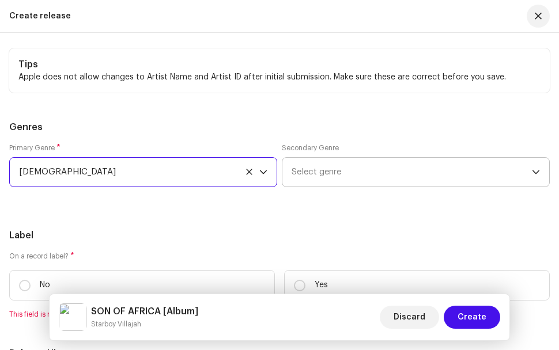
click at [350, 158] on span "Select genre" at bounding box center [411, 172] width 240 height 29
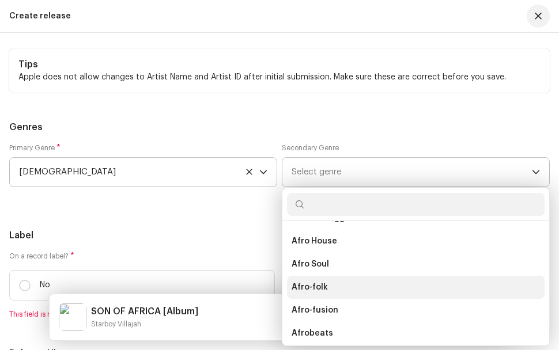
scroll to position [108, 0]
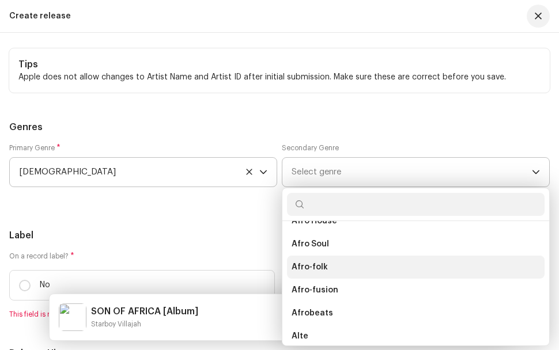
click at [354, 302] on li "Afrobeats" at bounding box center [415, 313] width 257 height 23
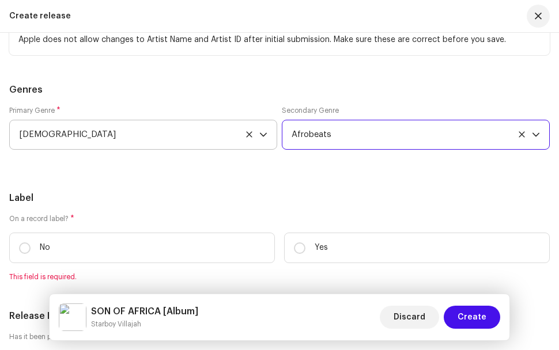
scroll to position [2362, 0]
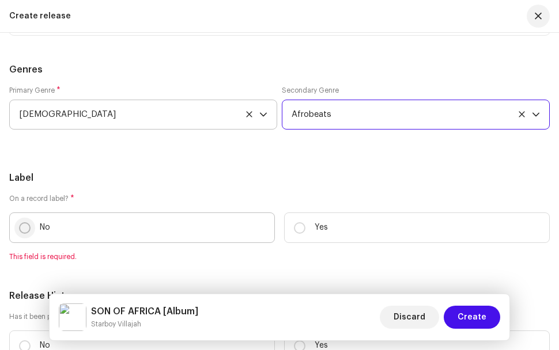
click at [21, 222] on input "No" at bounding box center [25, 228] width 12 height 12
radio input "true"
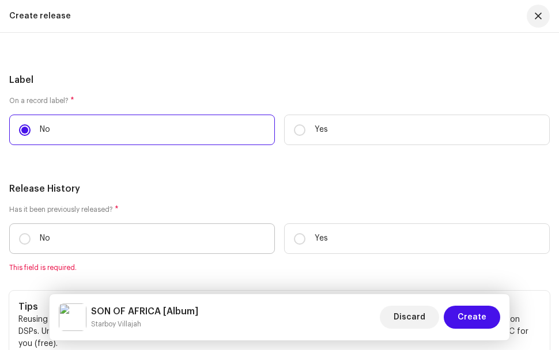
scroll to position [2477, 0]
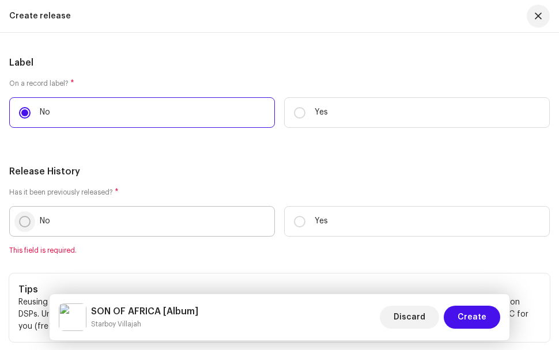
click at [26, 216] on input "No" at bounding box center [25, 222] width 12 height 12
radio input "true"
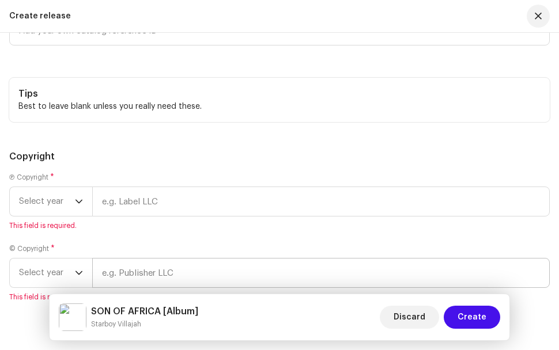
scroll to position [2995, 0]
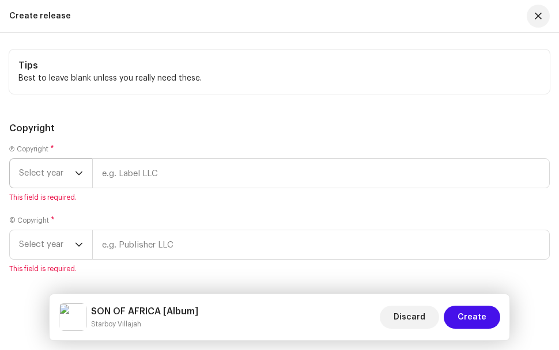
click at [75, 169] on icon "dropdown trigger" at bounding box center [79, 173] width 8 height 8
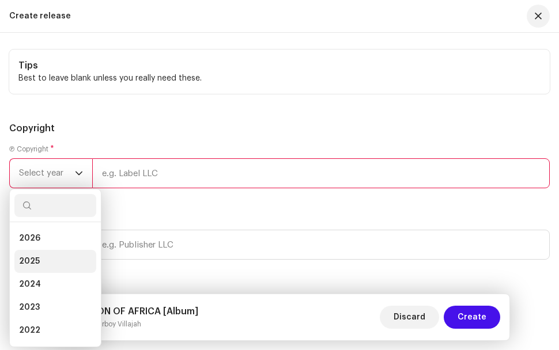
click at [48, 250] on li "2025" at bounding box center [55, 261] width 82 height 23
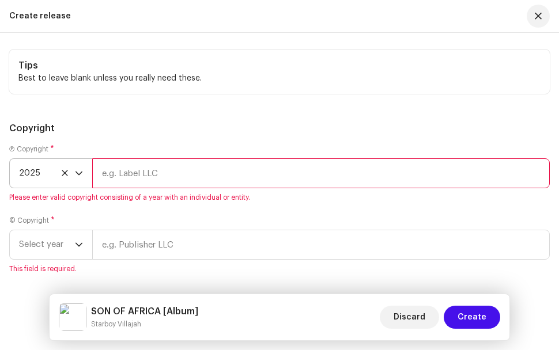
click at [153, 158] on input "text" at bounding box center [320, 173] width 457 height 30
type input "Emmanuel Owusu"
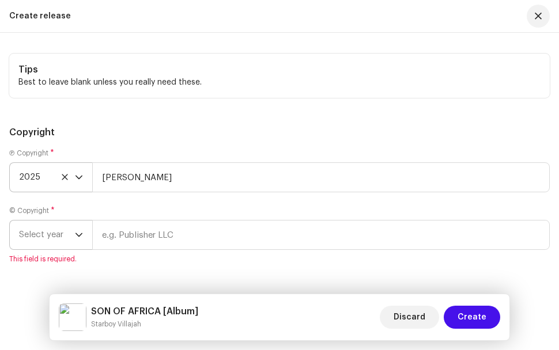
click at [73, 221] on span "Select year" at bounding box center [47, 235] width 56 height 29
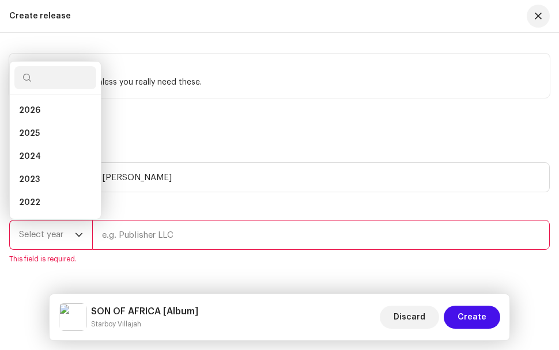
scroll to position [18, 0]
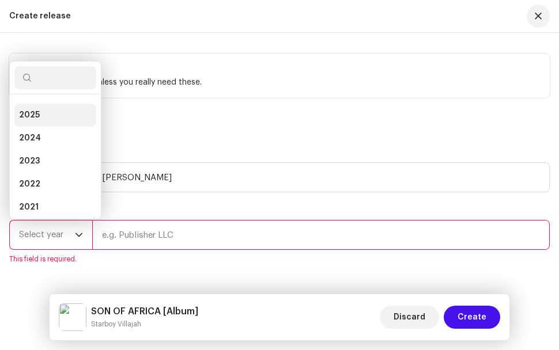
click at [46, 104] on li "2025" at bounding box center [55, 115] width 82 height 23
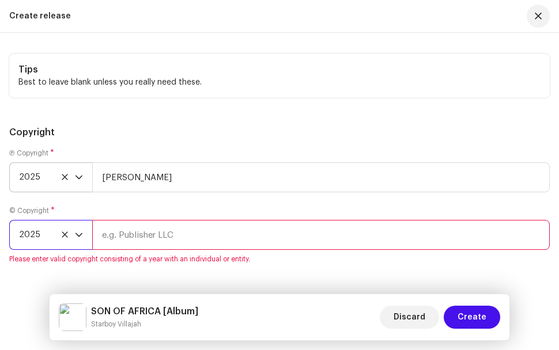
click at [151, 220] on input "text" at bounding box center [320, 235] width 457 height 30
type input "Emmanuel Owusu"
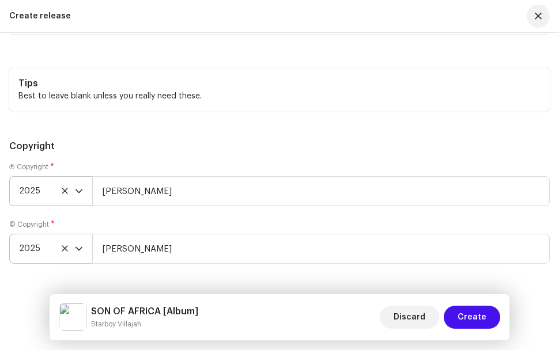
click at [248, 263] on div "Create a new release We’ll guide you through everything — from track selection …" at bounding box center [279, 191] width 559 height 317
click at [479, 314] on span "Create" at bounding box center [471, 317] width 29 height 23
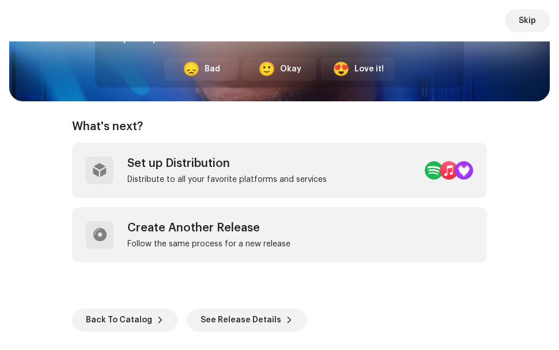
scroll to position [79, 0]
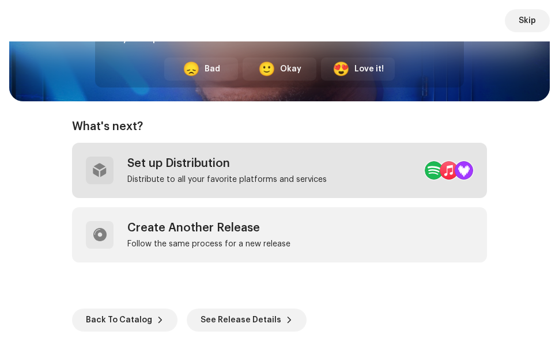
click at [159, 161] on div "Set up Distribution" at bounding box center [226, 164] width 199 height 14
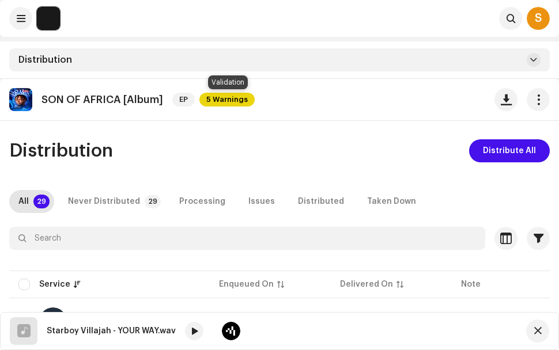
click at [225, 94] on span "5 Warnings" at bounding box center [226, 100] width 55 height 14
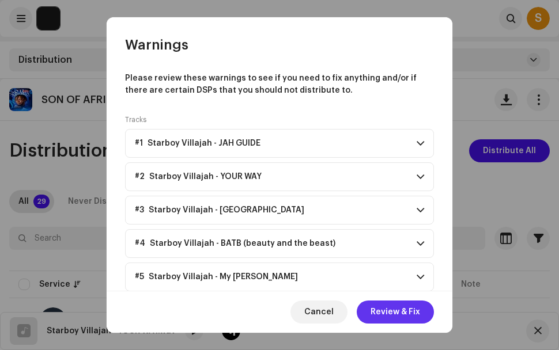
click at [402, 309] on span "Review & Fix" at bounding box center [395, 312] width 50 height 23
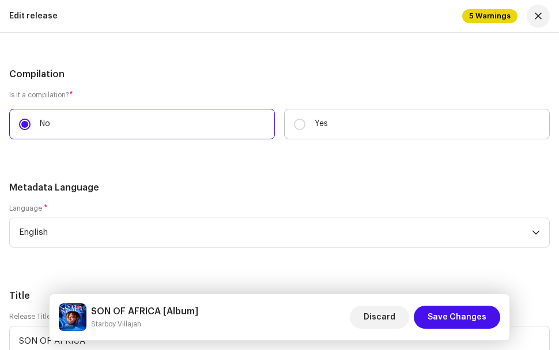
scroll to position [1498, 0]
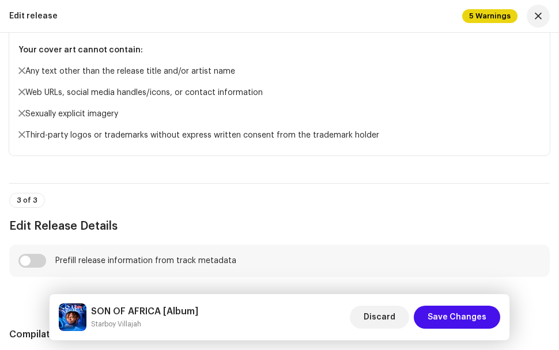
scroll to position [1210, 0]
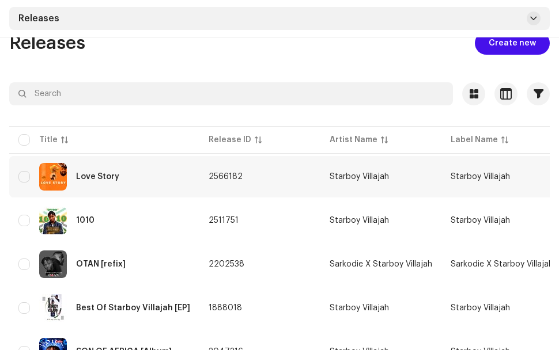
scroll to position [123, 0]
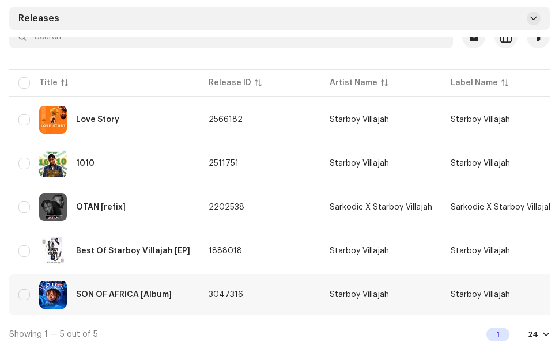
click at [143, 291] on div "SON OF AFRICA [Album]" at bounding box center [124, 295] width 96 height 8
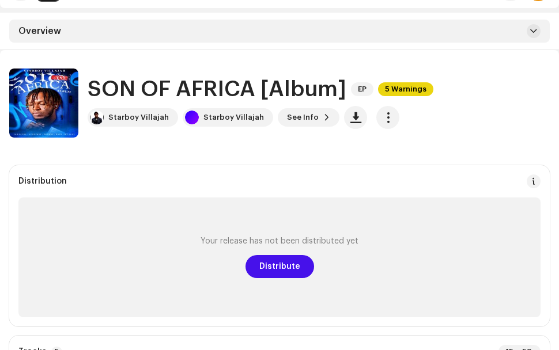
scroll to position [58, 0]
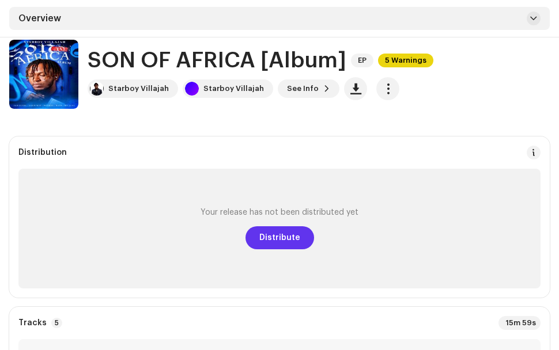
click at [286, 237] on span "Distribute" at bounding box center [279, 237] width 41 height 23
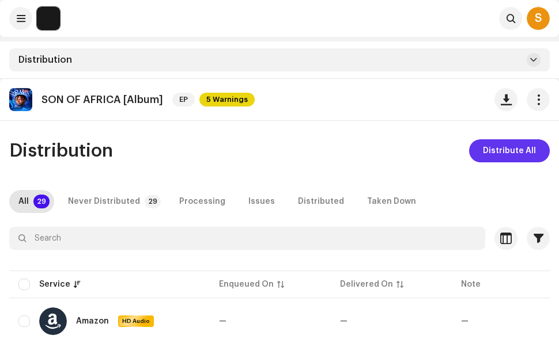
click at [526, 156] on span "Distribute All" at bounding box center [509, 150] width 53 height 23
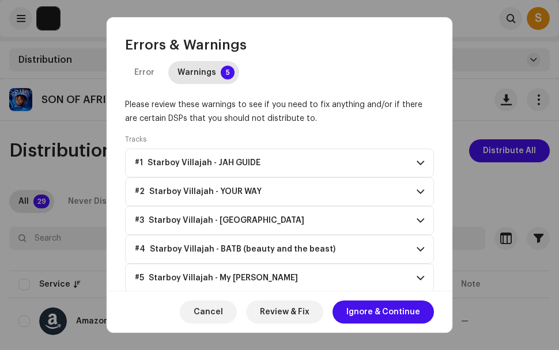
scroll to position [32, 0]
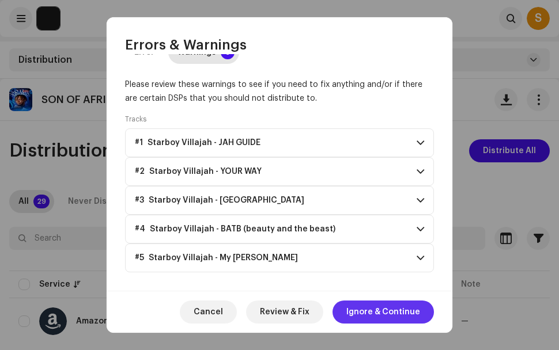
click at [378, 311] on span "Ignore & Continue" at bounding box center [383, 312] width 74 height 23
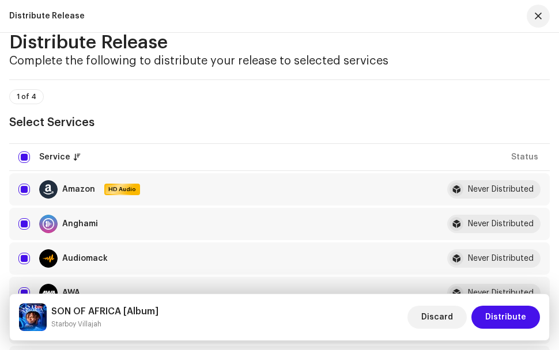
scroll to position [0, 0]
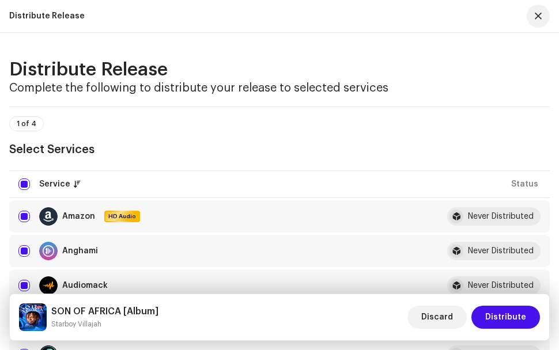
click at [25, 218] on input "checkbox" at bounding box center [24, 217] width 12 height 12
checkbox input "false"
click at [25, 218] on input "Row Unselected" at bounding box center [24, 217] width 12 height 12
checkbox input "true"
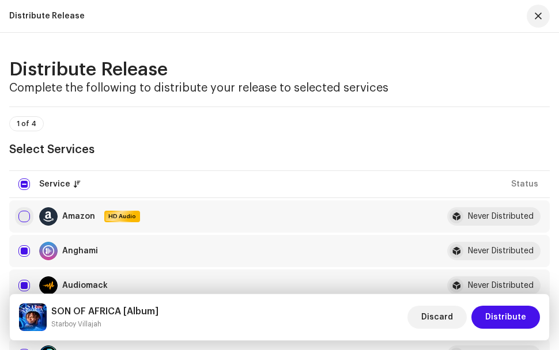
checkbox input "true"
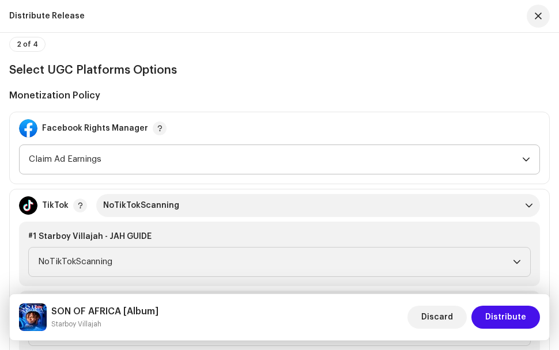
scroll to position [1210, 0]
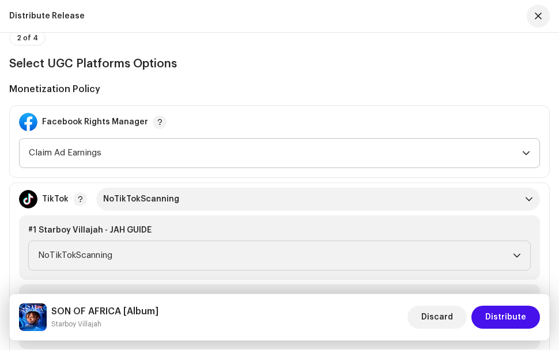
click at [523, 154] on icon "dropdown trigger" at bounding box center [526, 153] width 8 height 8
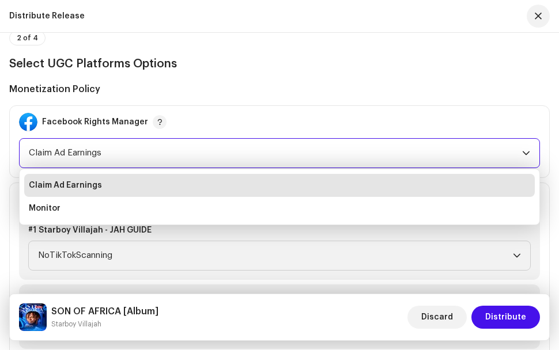
click at [526, 146] on div "dropdown trigger" at bounding box center [526, 153] width 8 height 29
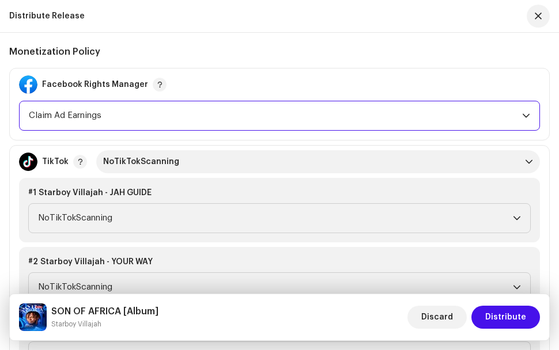
scroll to position [1267, 0]
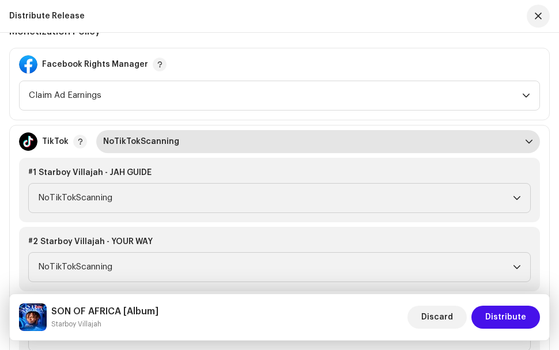
click at [525, 140] on icon "dropdown trigger" at bounding box center [529, 142] width 8 height 8
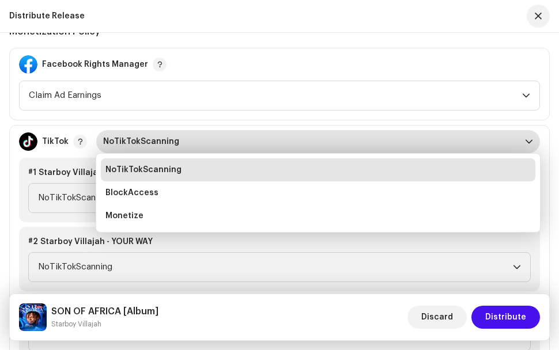
click at [526, 142] on icon "dropdown trigger" at bounding box center [529, 142] width 8 height 8
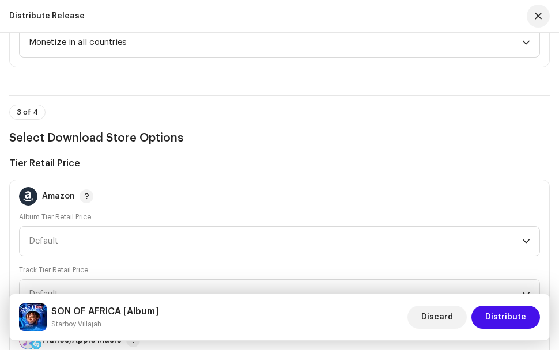
scroll to position [1843, 0]
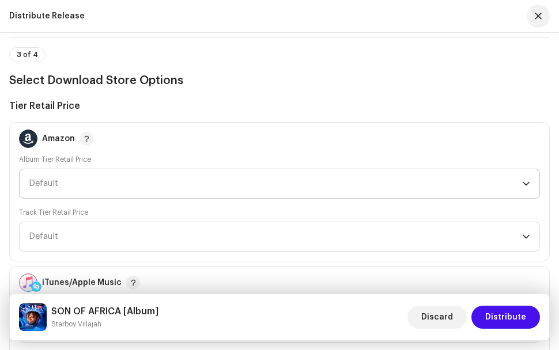
click at [323, 191] on span "Default" at bounding box center [275, 183] width 493 height 29
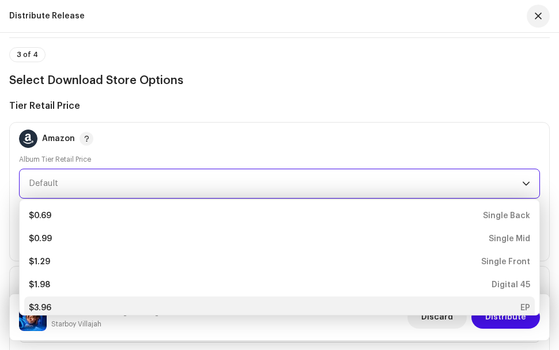
scroll to position [5, 0]
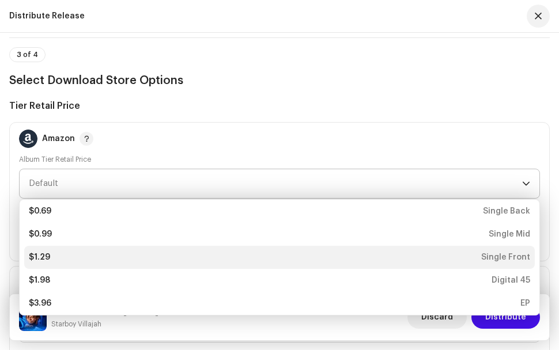
click at [60, 259] on div "$1.29 Single Front" at bounding box center [279, 258] width 501 height 12
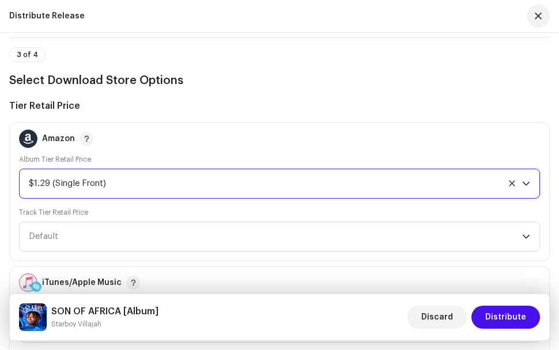
click at [50, 190] on div "$1.29 (Single Front)" at bounding box center [266, 183] width 475 height 29
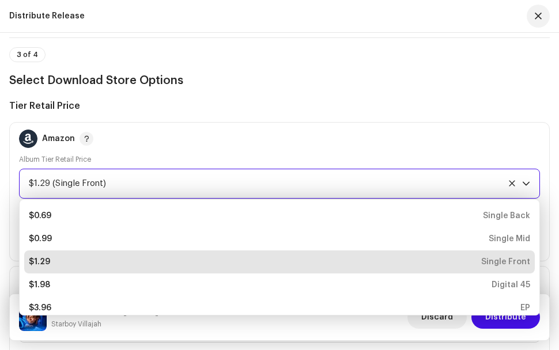
click at [17, 240] on div "Amazon Album Tier Retail Price $1.29 (Single Front) $0.69 Single Back $0.99 Sin…" at bounding box center [279, 191] width 540 height 139
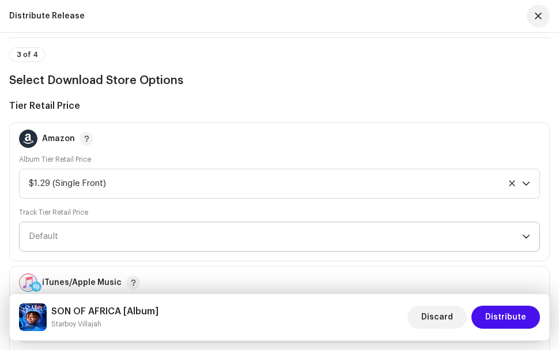
scroll to position [1901, 0]
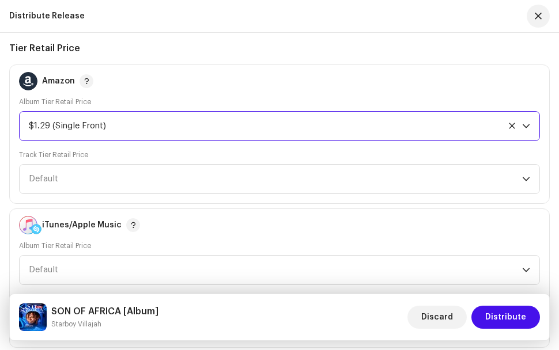
click at [86, 125] on div "$1.29 (Single Front)" at bounding box center [266, 126] width 475 height 29
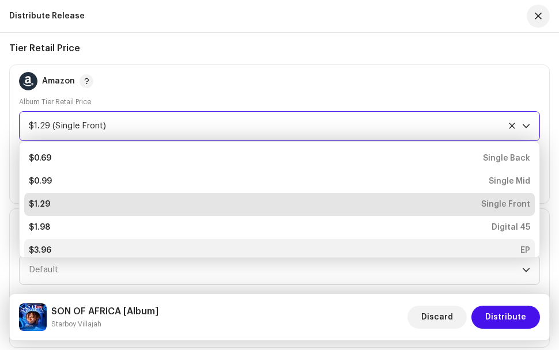
scroll to position [5, 0]
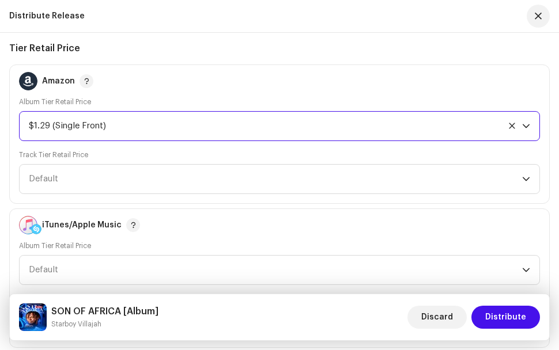
click at [88, 128] on div "$1.29 (Single Front)" at bounding box center [266, 126] width 475 height 29
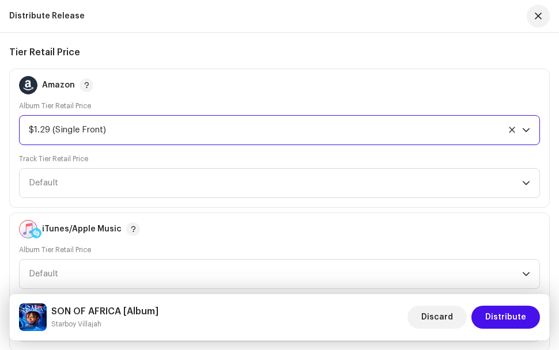
scroll to position [1901, 0]
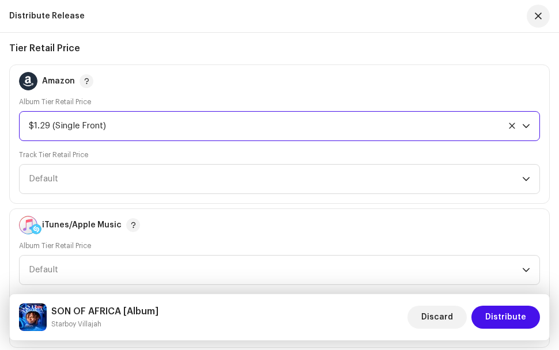
click at [135, 130] on div "$1.29 (Single Front)" at bounding box center [266, 126] width 475 height 29
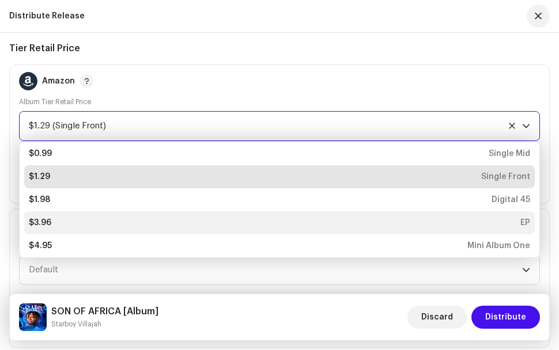
scroll to position [25, 0]
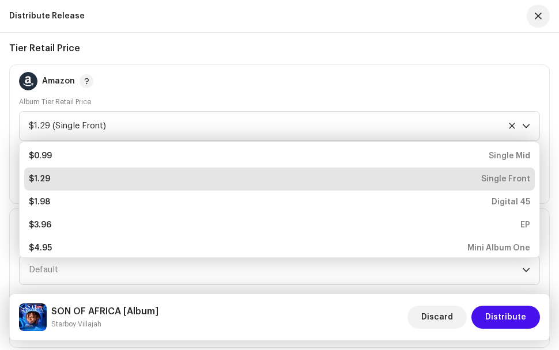
click at [13, 195] on div "Amazon Album Tier Retail Price $1.29 (Single Front) $0.69 Single Back $0.99 Sin…" at bounding box center [279, 134] width 540 height 139
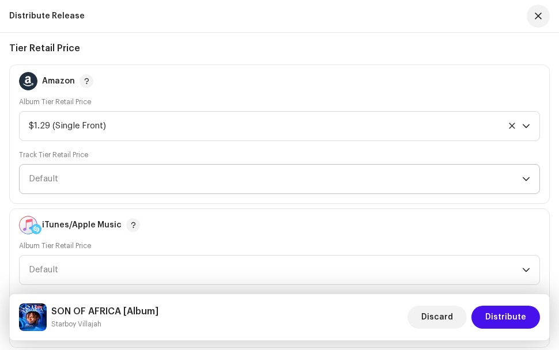
click at [39, 174] on span "Default" at bounding box center [275, 179] width 493 height 29
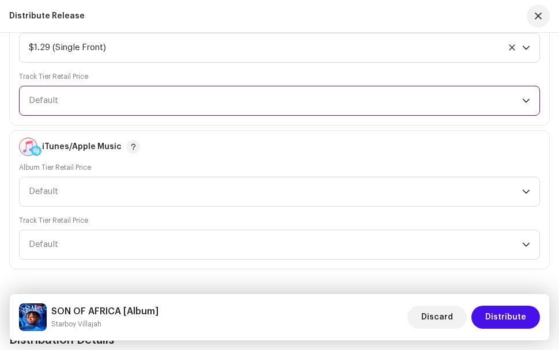
scroll to position [1959, 0]
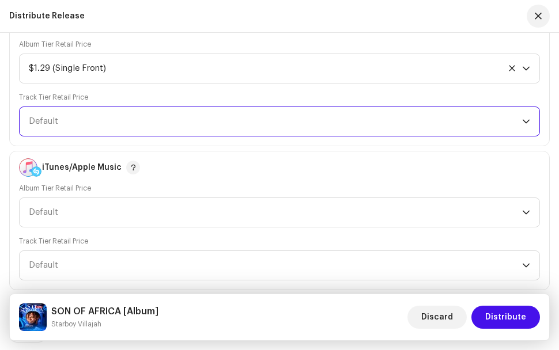
click at [70, 127] on span "Default" at bounding box center [275, 121] width 493 height 29
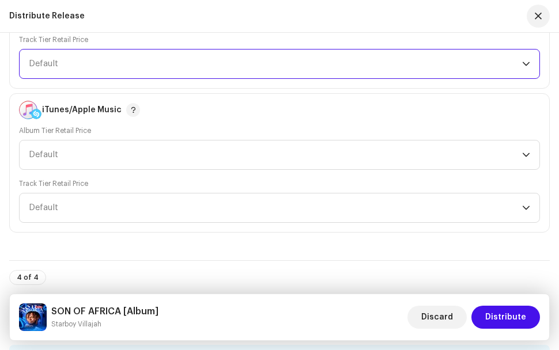
click at [85, 68] on span "Default" at bounding box center [275, 64] width 493 height 29
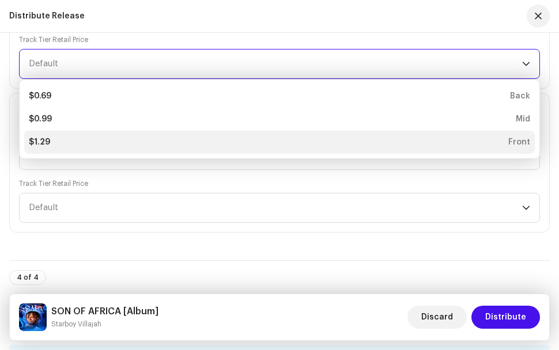
click at [65, 142] on div "$1.29 Front" at bounding box center [279, 143] width 501 height 12
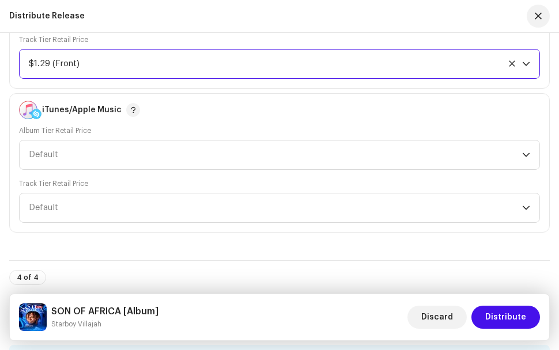
scroll to position [1959, 0]
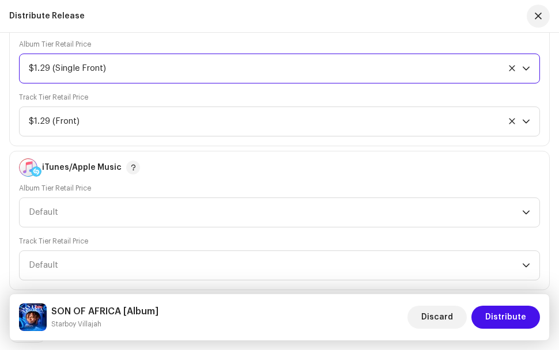
click at [105, 66] on div "$1.29 (Single Front)" at bounding box center [266, 68] width 475 height 29
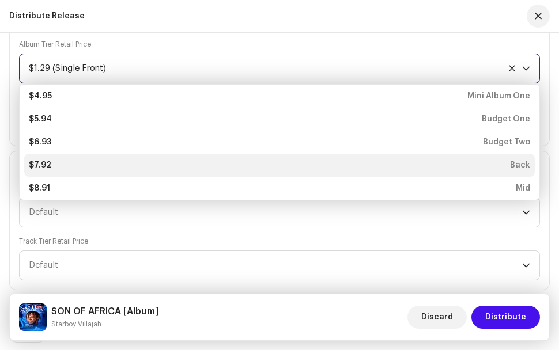
scroll to position [177, 0]
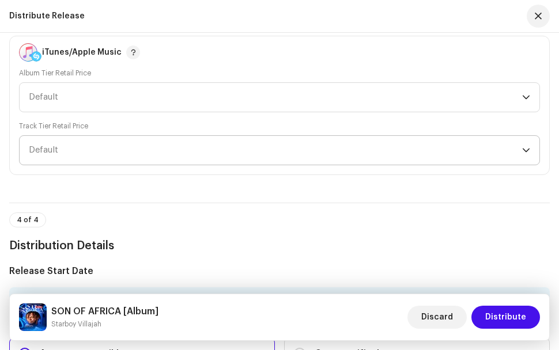
scroll to position [2016, 0]
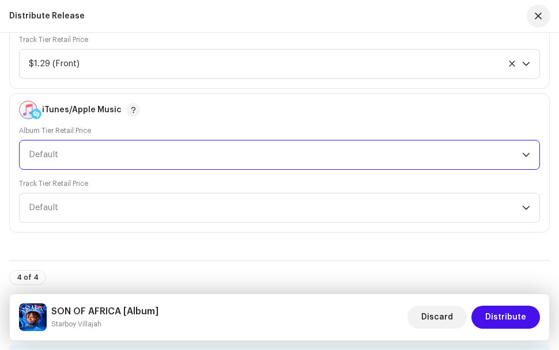
click at [52, 153] on span "Default" at bounding box center [43, 154] width 29 height 9
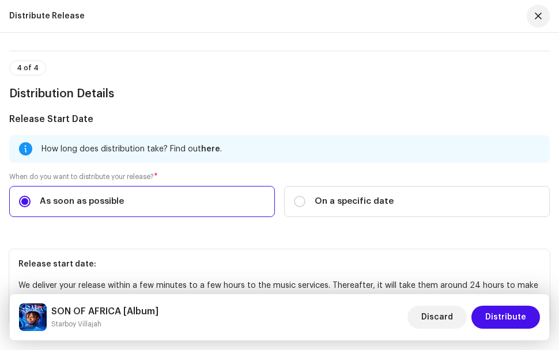
scroll to position [2247, 0]
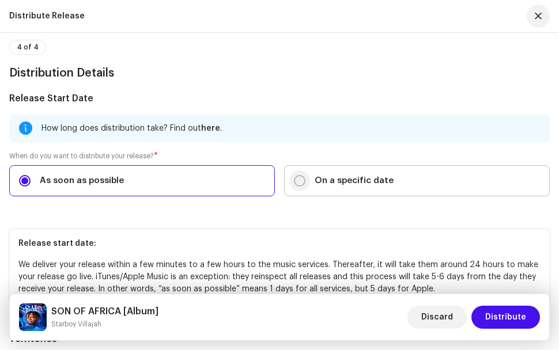
click at [296, 178] on input "On a specific date" at bounding box center [300, 181] width 12 height 12
radio input "true"
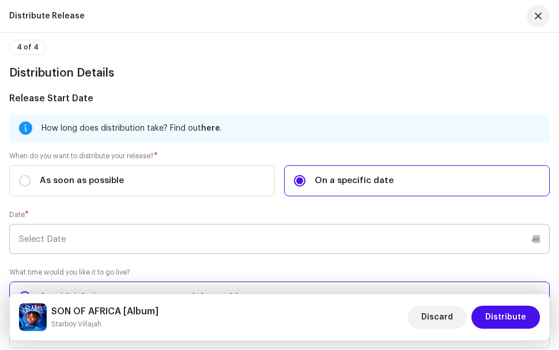
scroll to position [2304, 0]
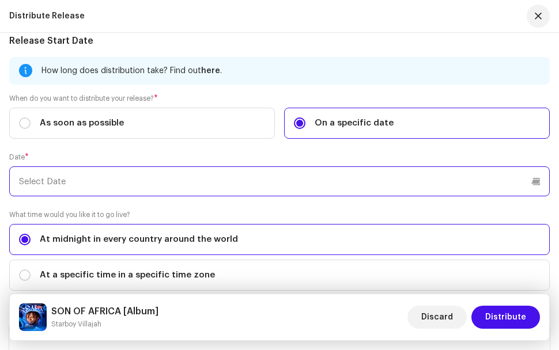
click at [68, 177] on p-datepicker at bounding box center [279, 181] width 540 height 30
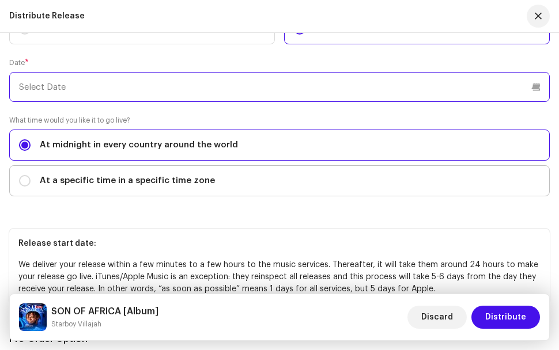
scroll to position [2419, 0]
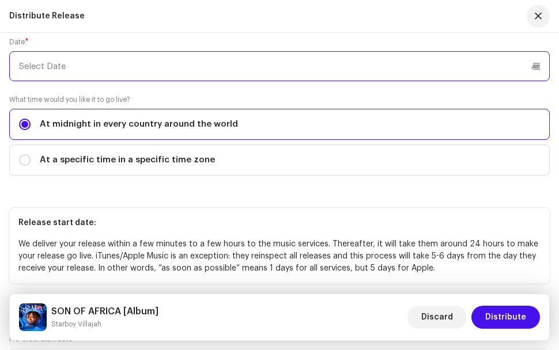
click at [301, 70] on input "text" at bounding box center [279, 66] width 540 height 30
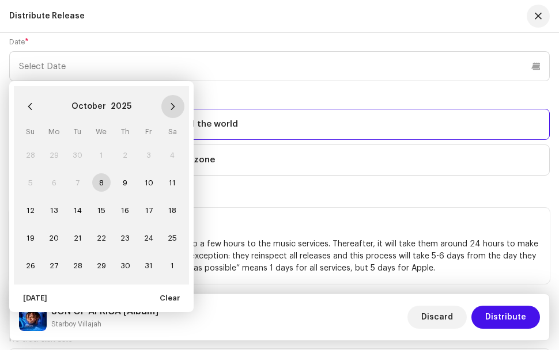
click at [172, 108] on icon "Next Month" at bounding box center [173, 107] width 8 height 8
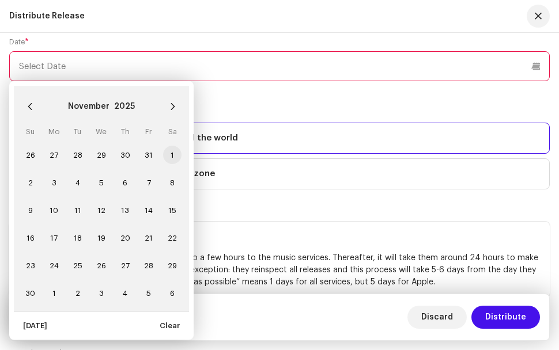
click at [173, 153] on span "1" at bounding box center [172, 155] width 18 height 18
type input "[DATE]"
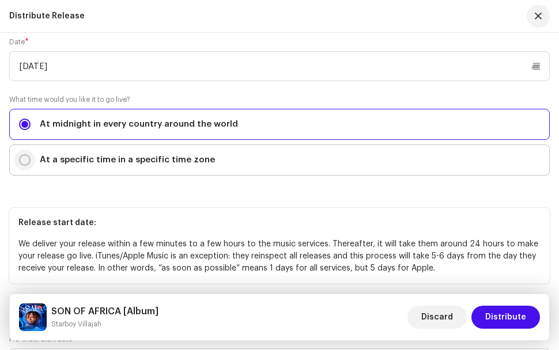
click at [25, 160] on input "At a specific time in a specific time zone" at bounding box center [25, 160] width 12 height 12
radio input "true"
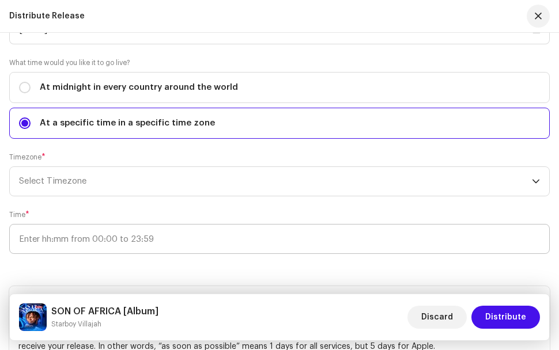
scroll to position [2477, 0]
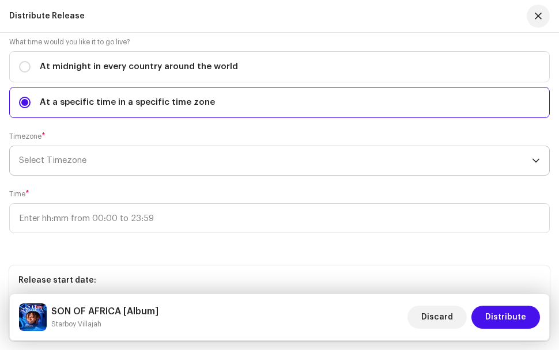
click at [76, 155] on span "Select Timezone" at bounding box center [275, 160] width 513 height 29
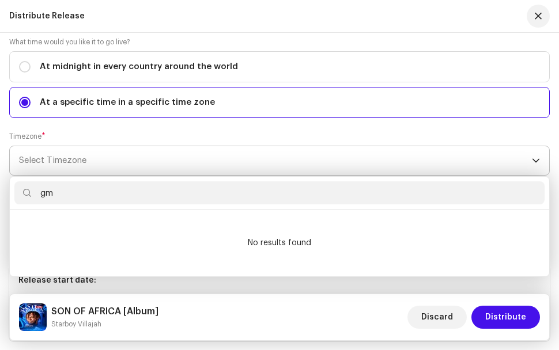
type input "g"
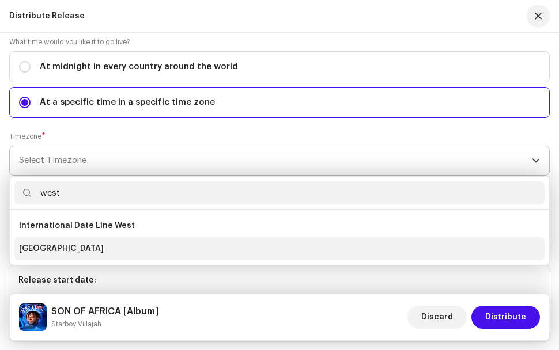
type input "west"
click at [81, 248] on span "[GEOGRAPHIC_DATA]" at bounding box center [61, 249] width 85 height 12
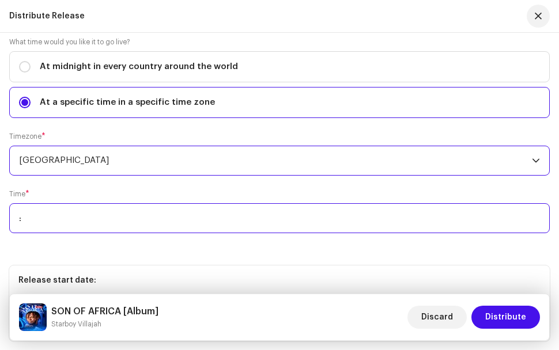
click at [162, 220] on input ":" at bounding box center [279, 218] width 540 height 30
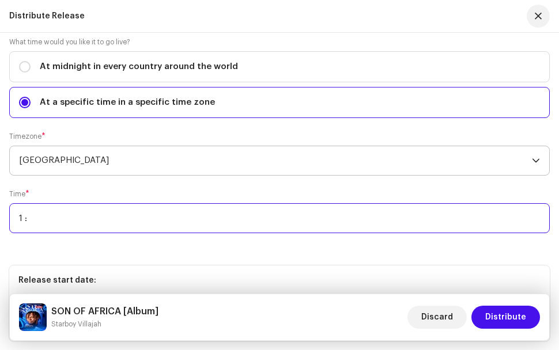
type input ":"
click at [74, 217] on input ":" at bounding box center [279, 218] width 540 height 30
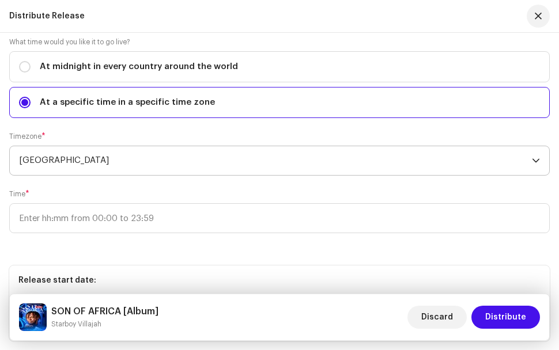
click at [81, 194] on div "Time *" at bounding box center [279, 212] width 540 height 44
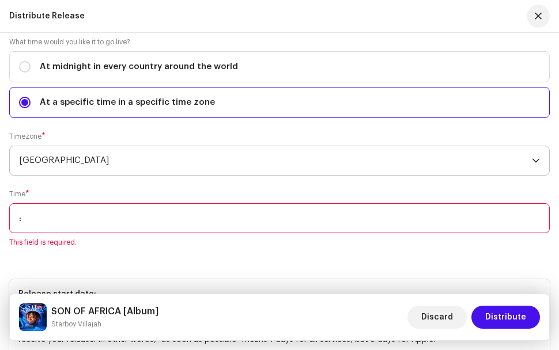
click at [88, 219] on input ":" at bounding box center [279, 218] width 540 height 30
type input "06:00"
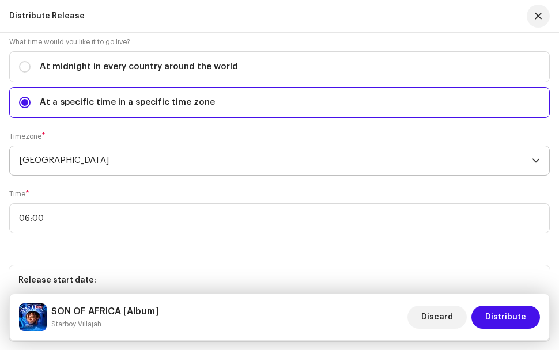
click at [109, 252] on div "Release Start Date How long does distribution take? Find out here . When do you…" at bounding box center [279, 101] width 540 height 480
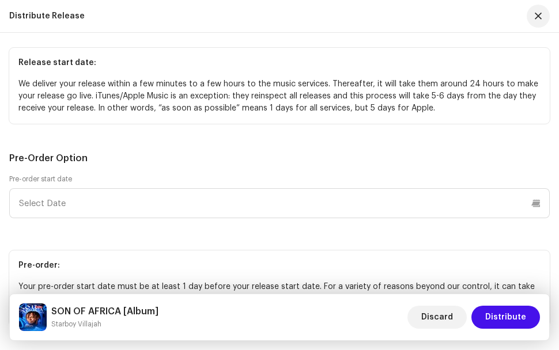
scroll to position [2707, 0]
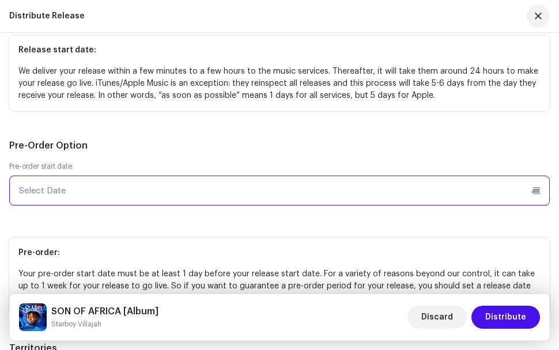
click at [127, 197] on p-datepicker at bounding box center [279, 191] width 540 height 30
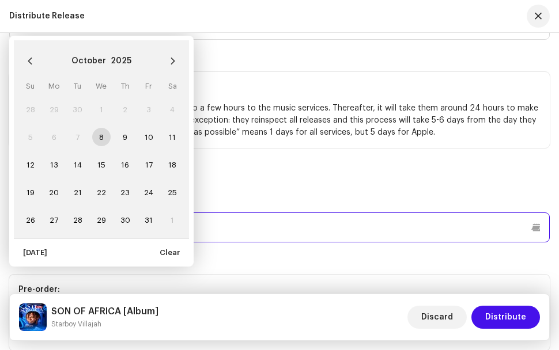
scroll to position [2650, 0]
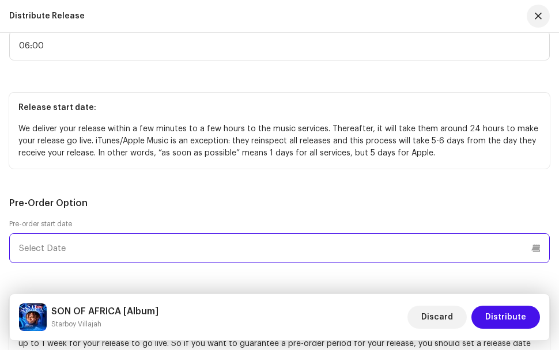
click at [111, 247] on input "text" at bounding box center [279, 248] width 540 height 30
click at [119, 249] on input "text" at bounding box center [279, 248] width 540 height 30
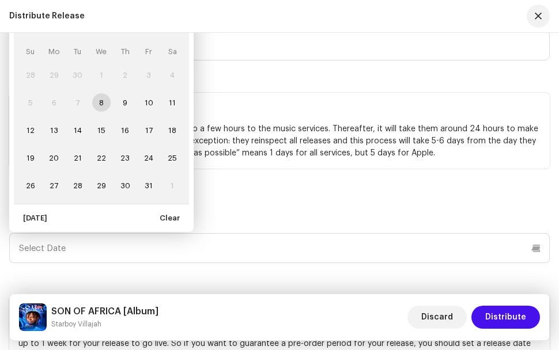
click at [100, 99] on td "8" at bounding box center [101, 103] width 24 height 28
click at [52, 162] on span "20" at bounding box center [54, 158] width 18 height 18
type input "[DATE]"
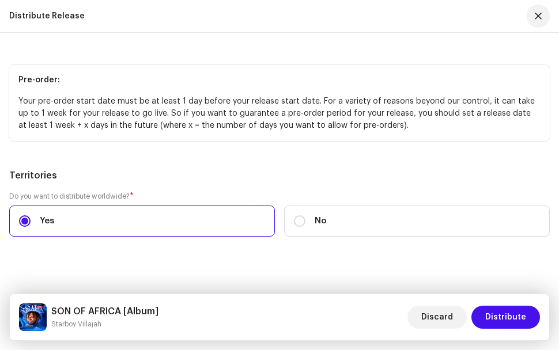
scroll to position [2891, 0]
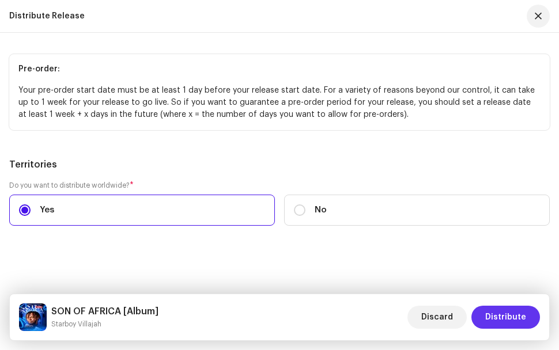
click at [498, 319] on span "Distribute" at bounding box center [505, 317] width 41 height 23
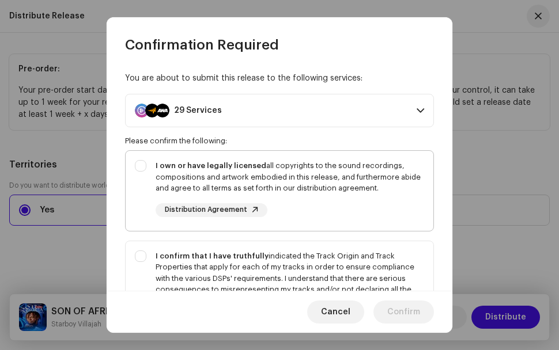
click at [137, 165] on div "I own or have legally licensed all copyrights to the sound recordings, composit…" at bounding box center [280, 188] width 308 height 75
checkbox input "true"
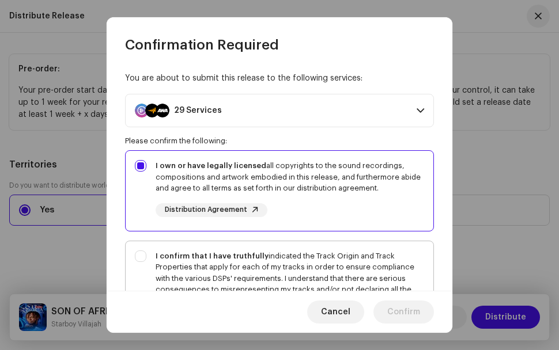
scroll to position [58, 0]
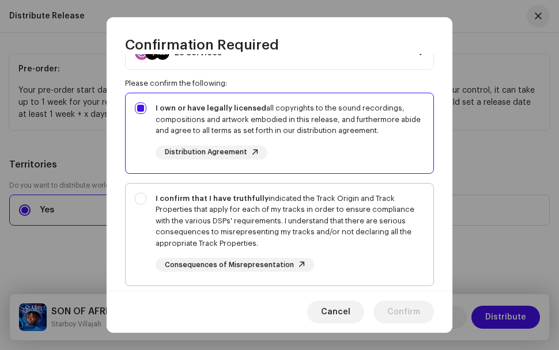
click at [145, 199] on div "I confirm that I have truthfully indicated the Track Origin and Track Propertie…" at bounding box center [280, 233] width 308 height 98
checkbox input "true"
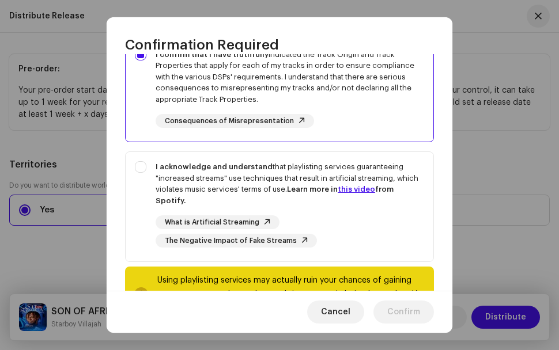
scroll to position [230, 0]
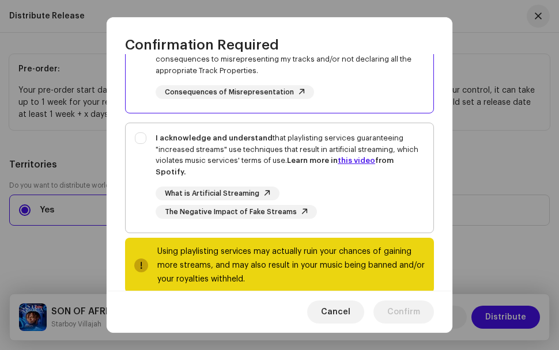
click at [144, 136] on div "I acknowledge and understand that playlisting services guaranteeing "increased …" at bounding box center [280, 175] width 308 height 105
checkbox input "true"
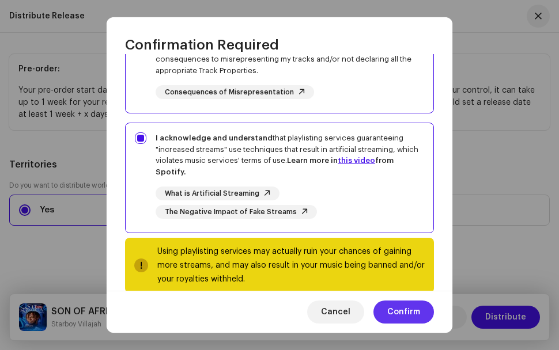
click at [403, 309] on span "Confirm" at bounding box center [403, 312] width 33 height 23
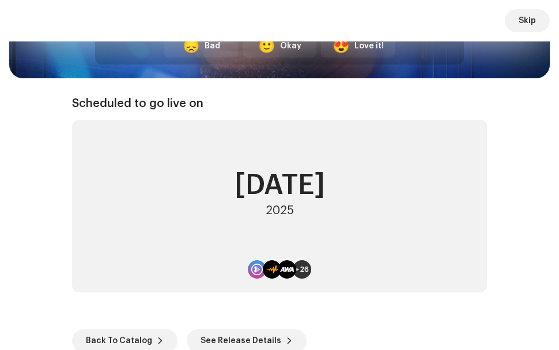
scroll to position [260, 0]
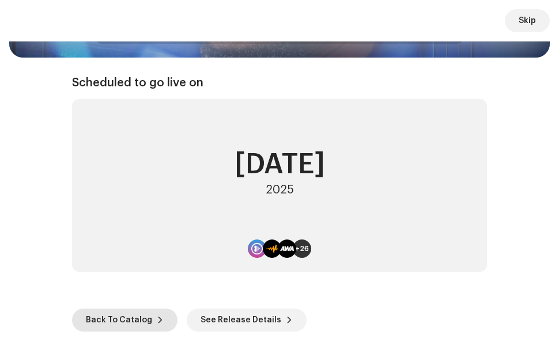
click at [116, 321] on span "Back To Catalog" at bounding box center [119, 320] width 66 height 23
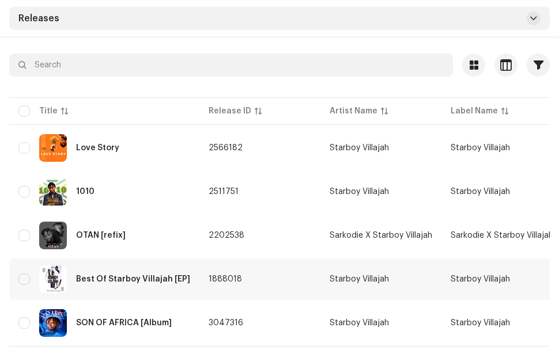
scroll to position [123, 0]
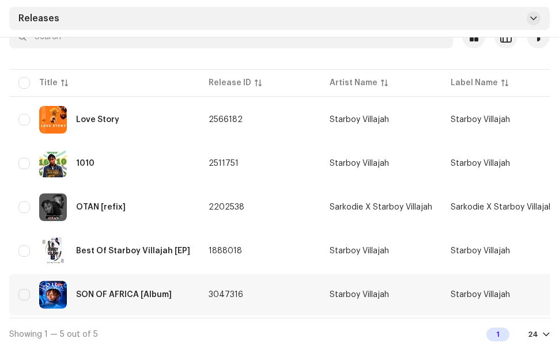
click at [151, 294] on div "SON OF AFRICA [Album]" at bounding box center [124, 295] width 96 height 8
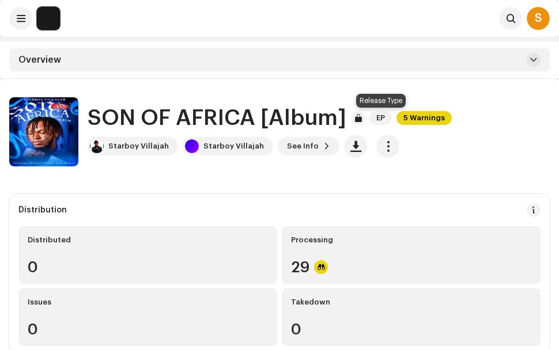
click at [380, 118] on span "EP" at bounding box center [380, 118] width 22 height 14
